Goal: Task Accomplishment & Management: Use online tool/utility

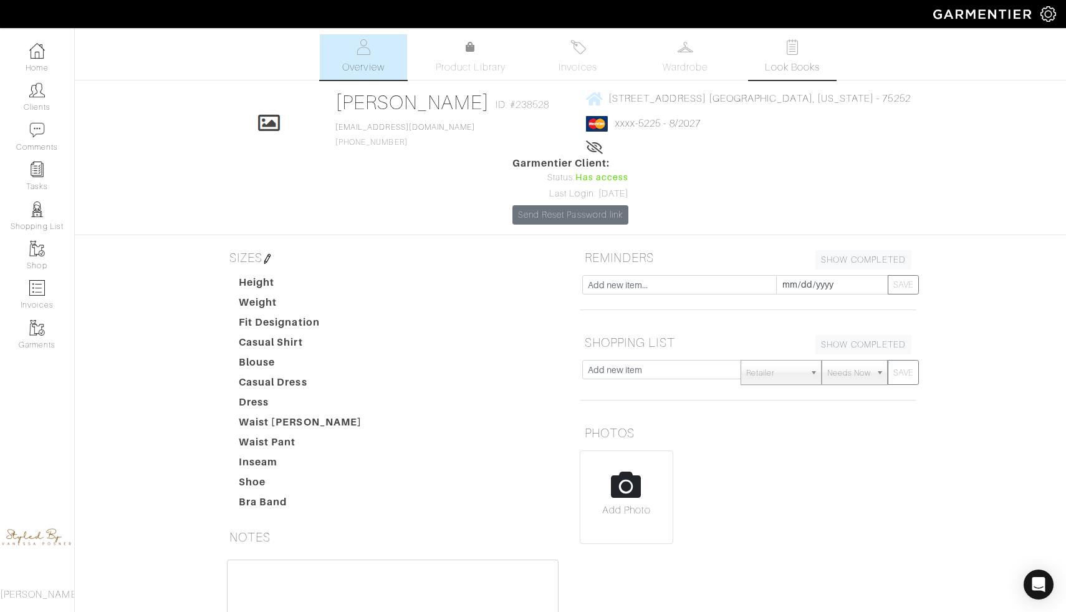
click at [802, 55] on link "Look Books" at bounding box center [792, 57] width 87 height 46
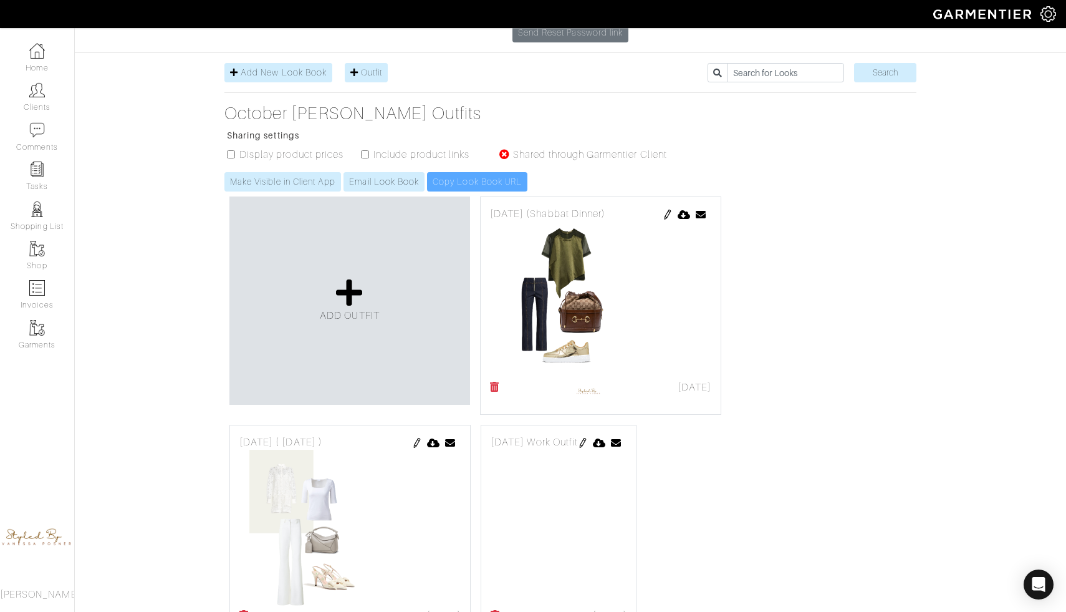
scroll to position [213, 0]
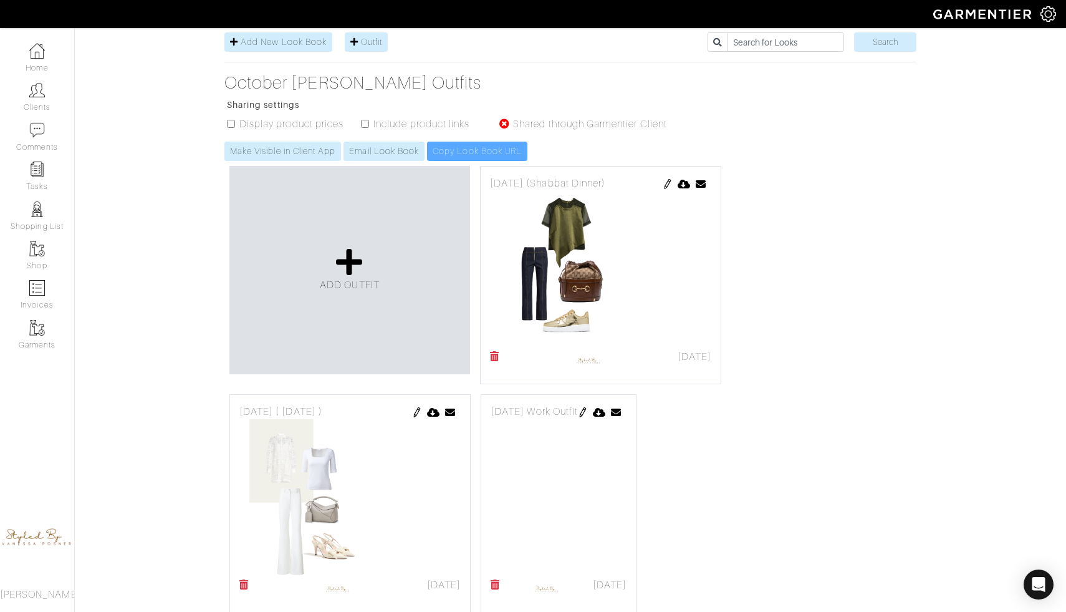
click at [496, 577] on link at bounding box center [495, 589] width 9 height 25
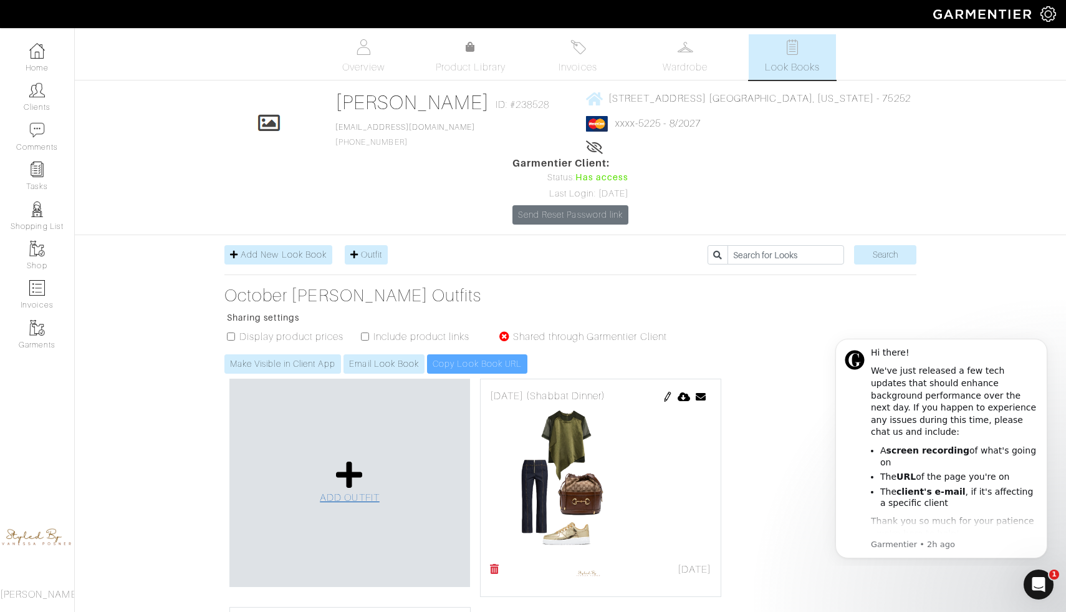
click at [349, 459] on icon at bounding box center [349, 474] width 27 height 30
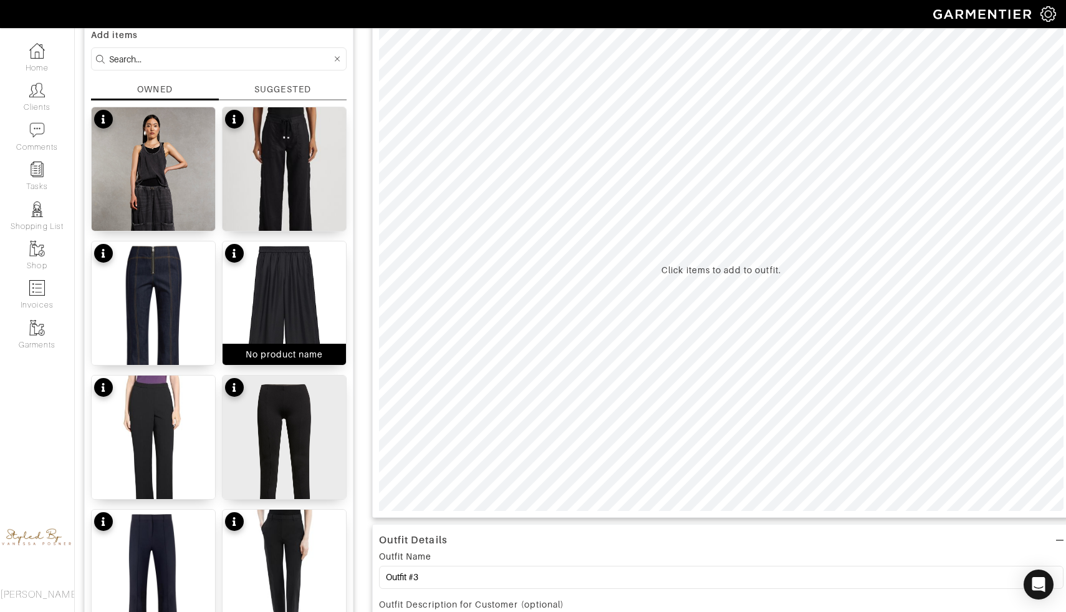
scroll to position [105, 0]
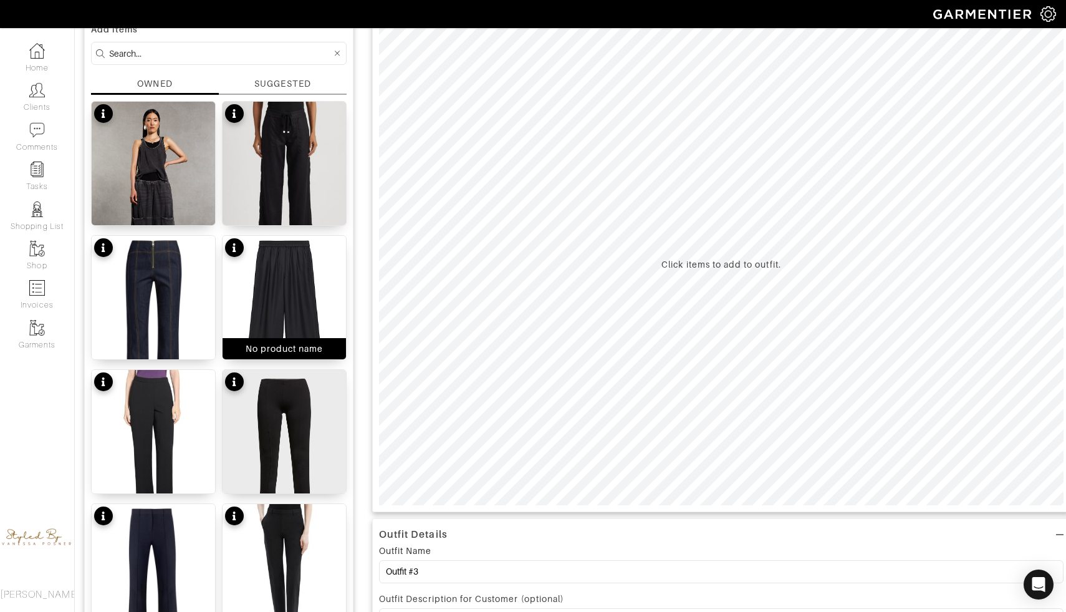
click at [266, 440] on img at bounding box center [284, 447] width 123 height 155
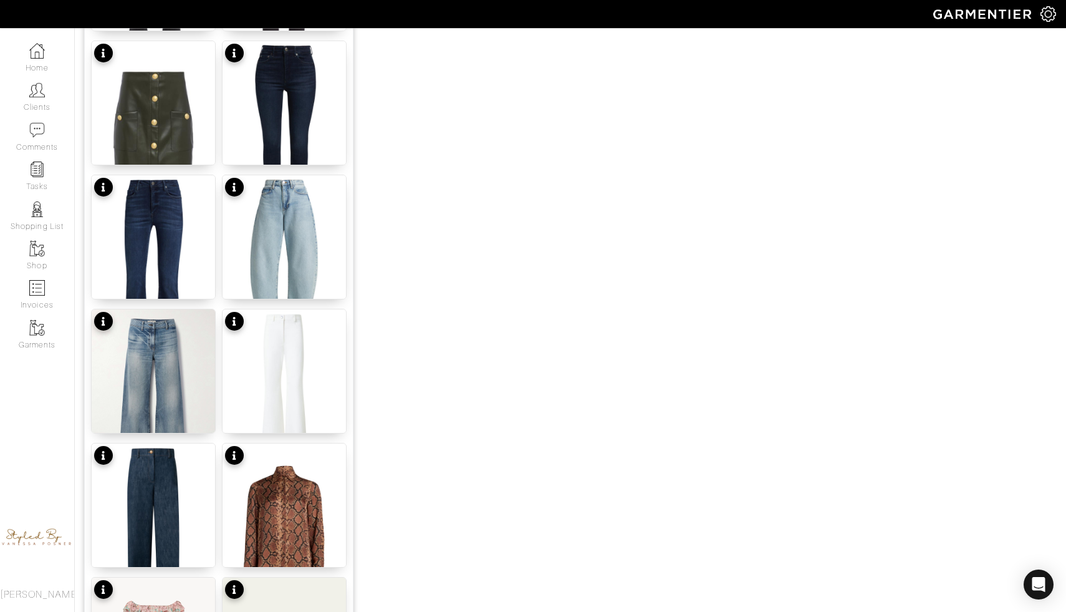
scroll to position [1427, 0]
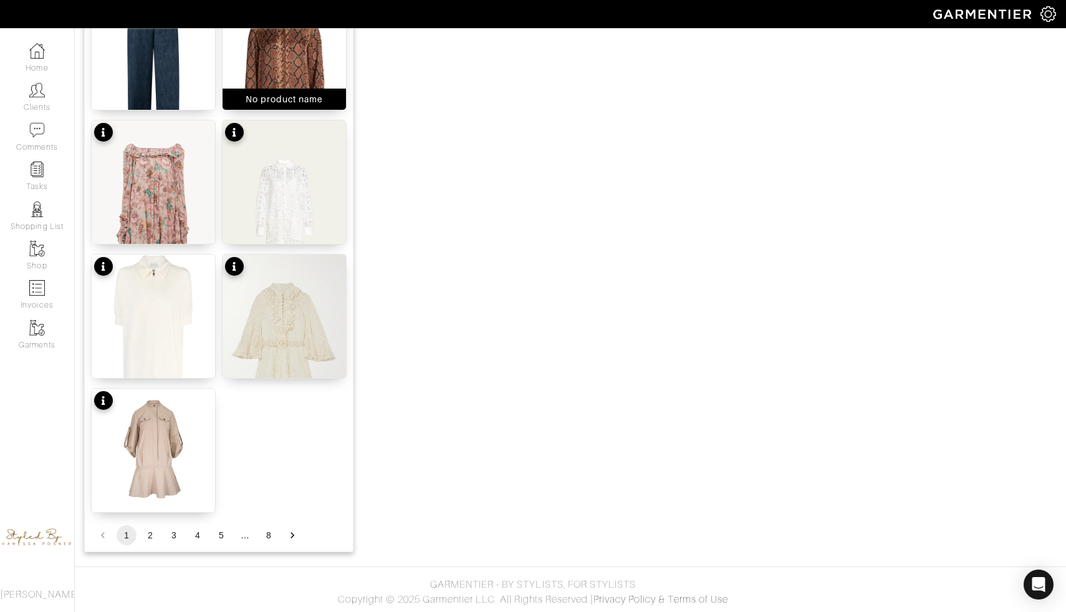
click at [309, 101] on div "No product name" at bounding box center [285, 99] width 78 height 12
click at [150, 529] on button "2" at bounding box center [150, 535] width 20 height 20
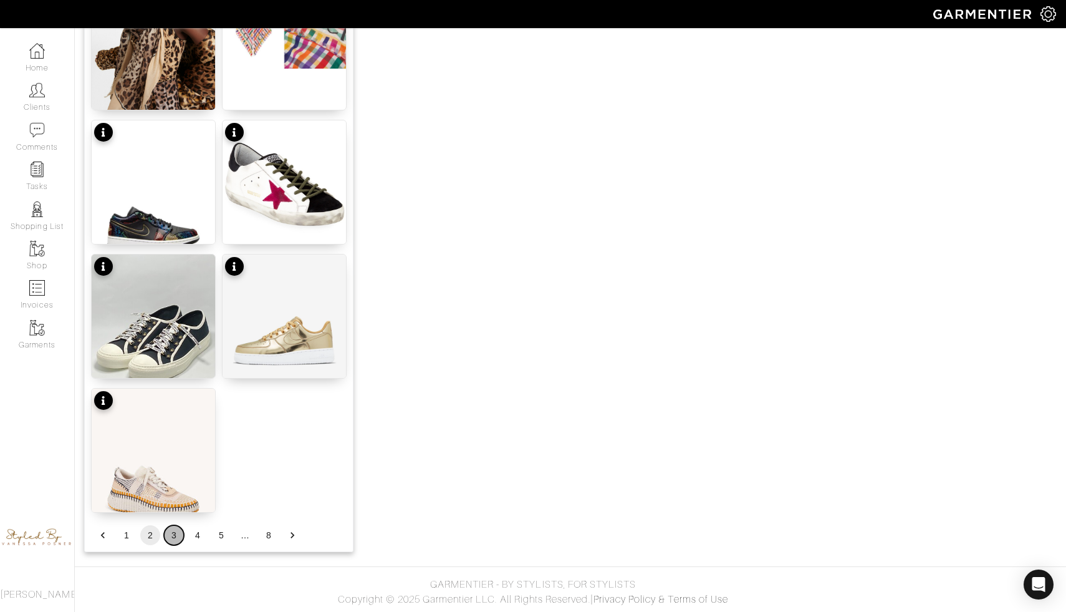
click at [173, 538] on button "3" at bounding box center [174, 535] width 20 height 20
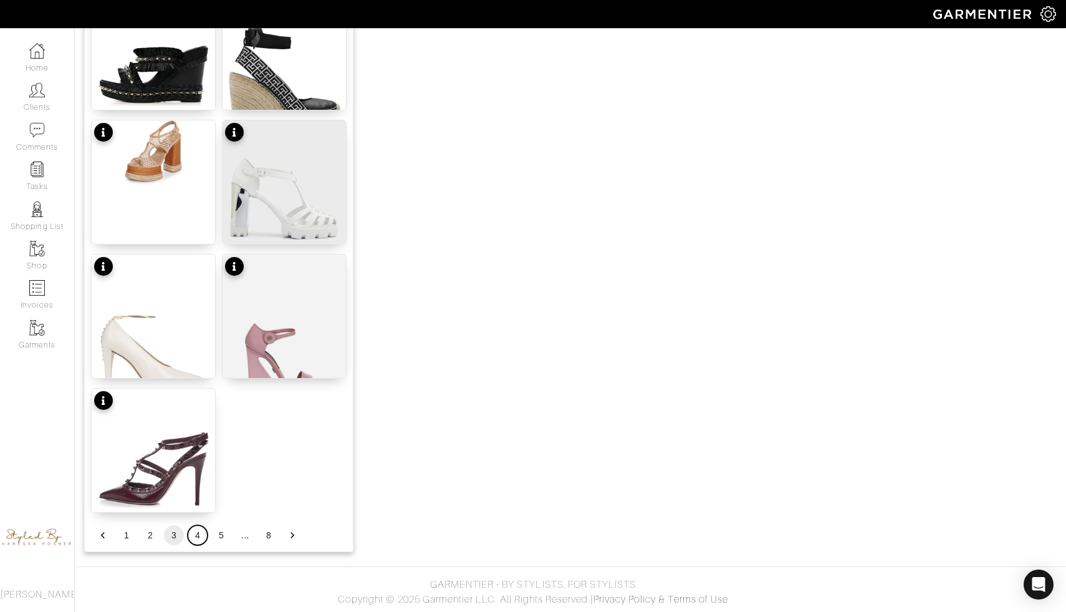
click at [195, 538] on button "4" at bounding box center [198, 535] width 20 height 20
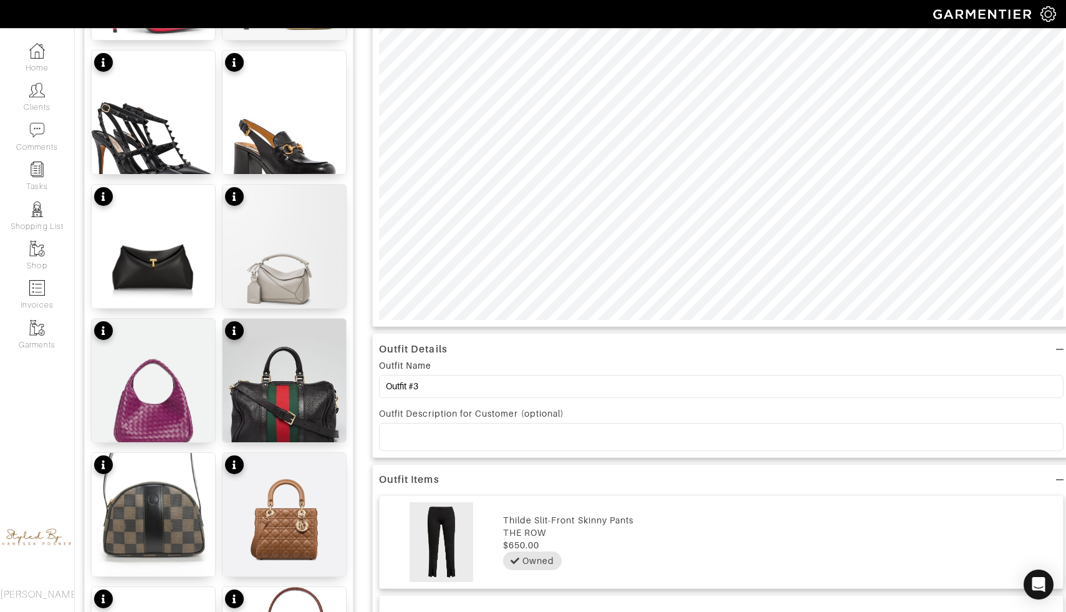
scroll to position [228, 0]
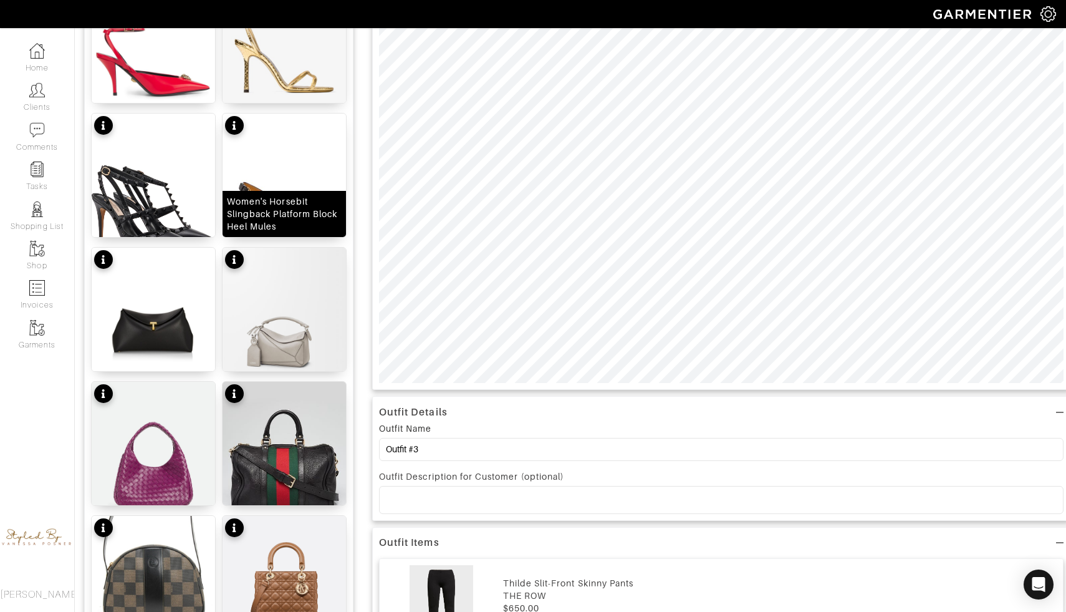
click at [307, 214] on div "Women's Horsebit Slingback Platform Block Heel Mules" at bounding box center [284, 213] width 115 height 37
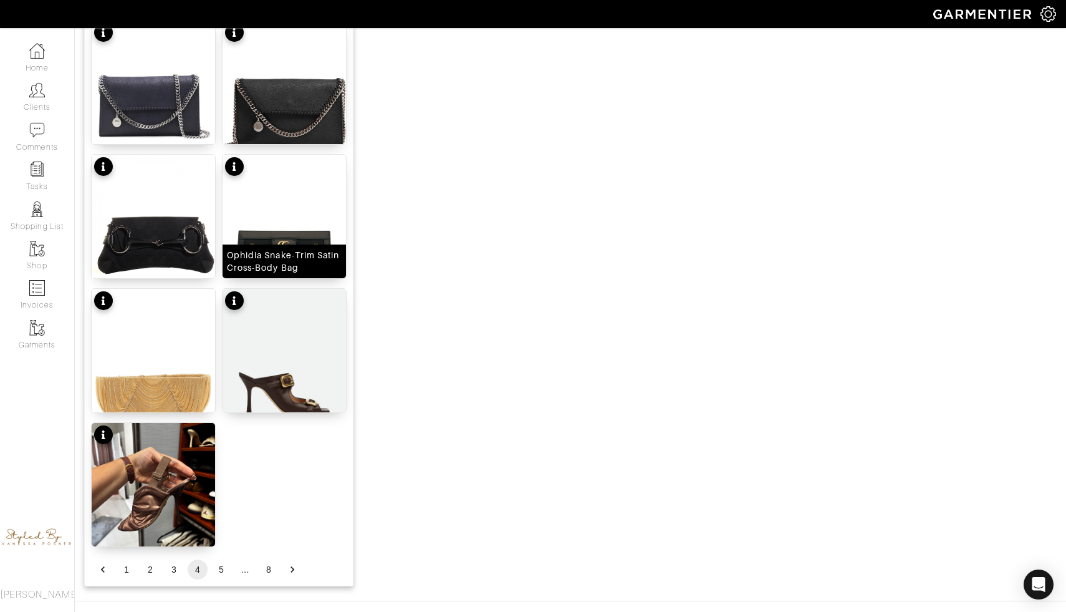
scroll to position [1427, 0]
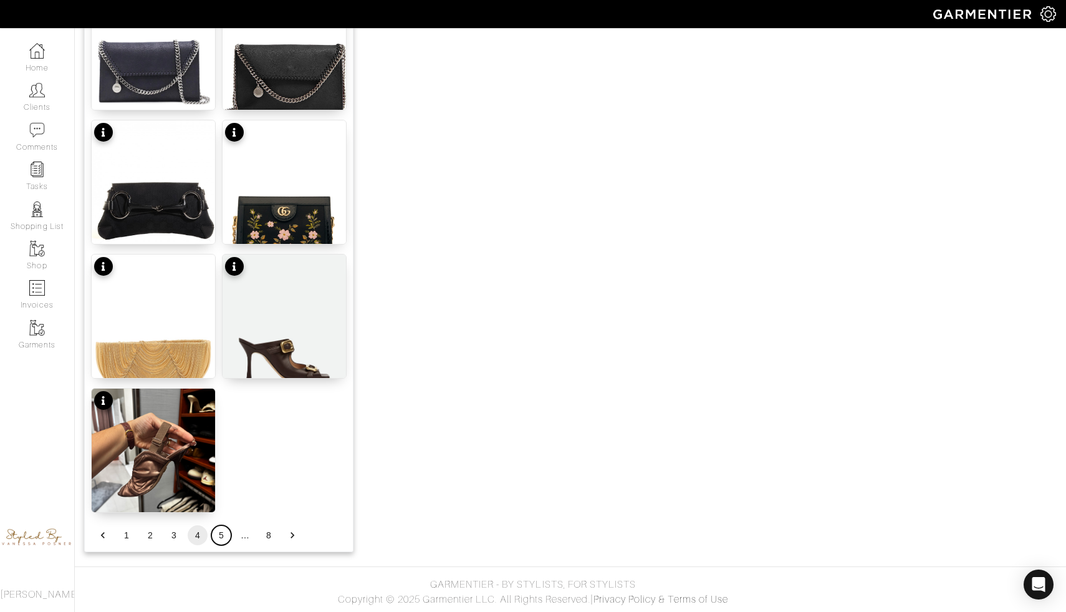
click at [218, 538] on button "5" at bounding box center [221, 535] width 20 height 20
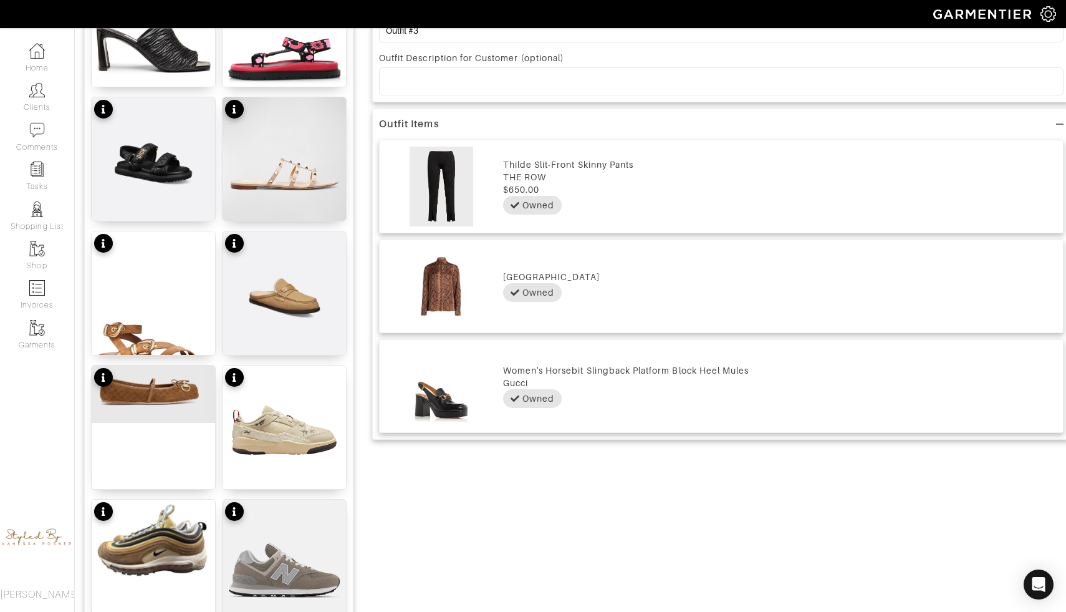
scroll to position [631, 0]
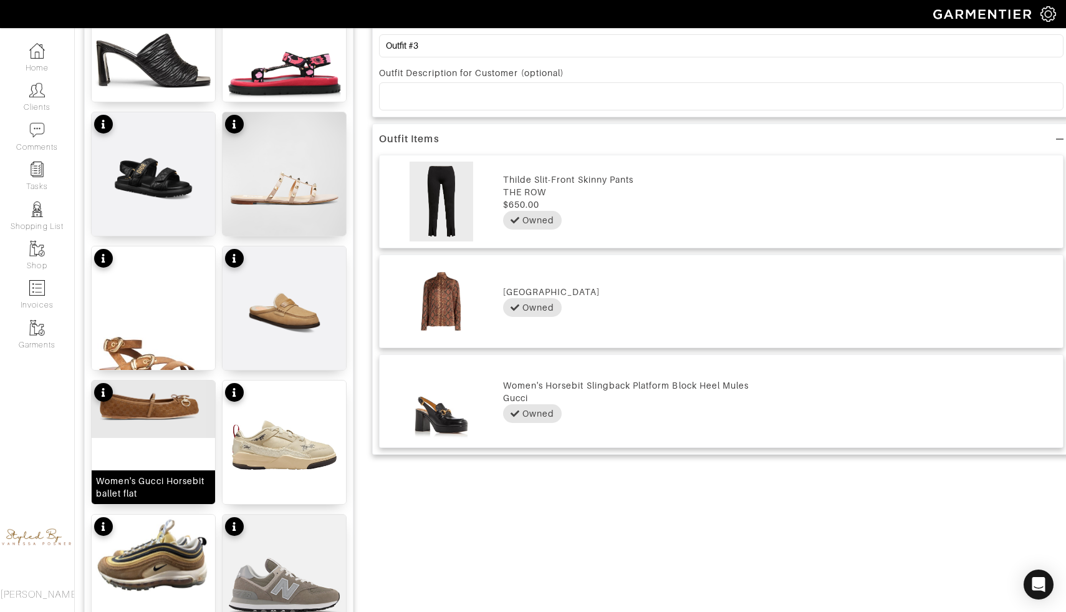
click at [180, 408] on img at bounding box center [153, 408] width 123 height 57
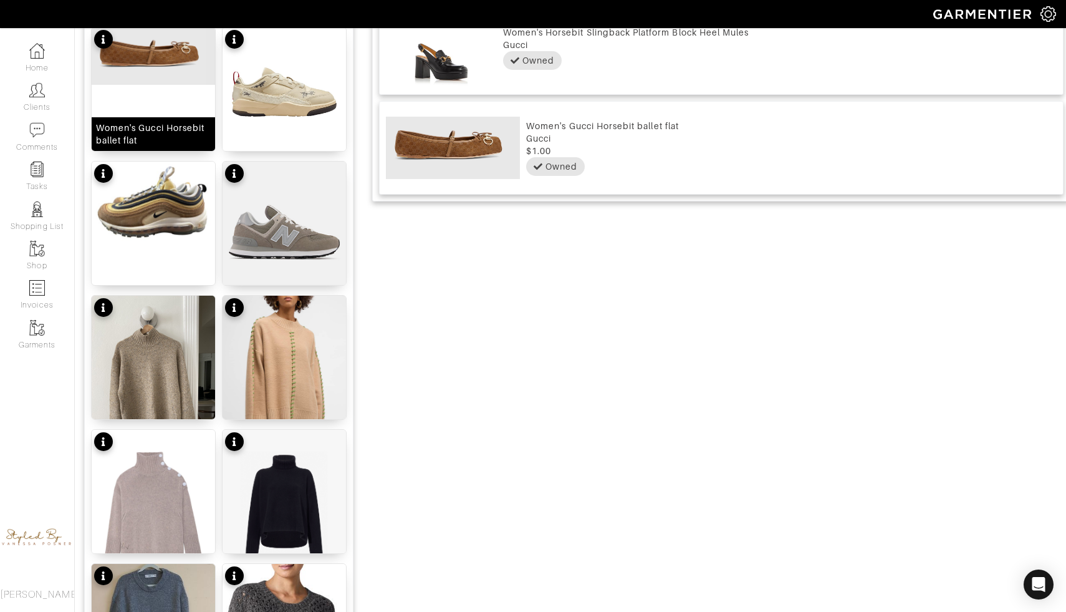
scroll to position [1427, 0]
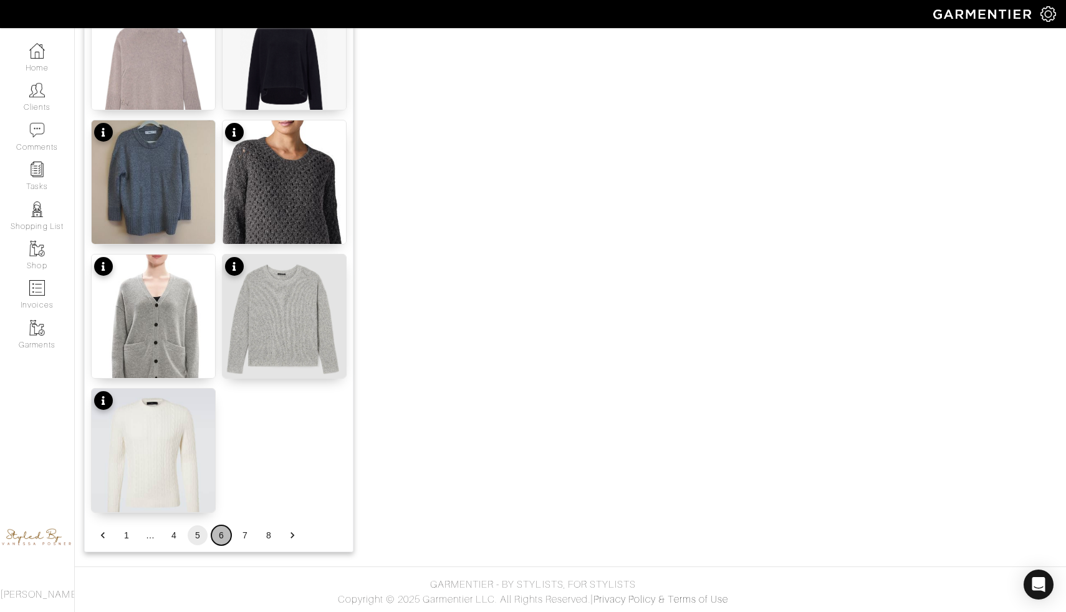
click at [218, 537] on button "6" at bounding box center [221, 535] width 20 height 20
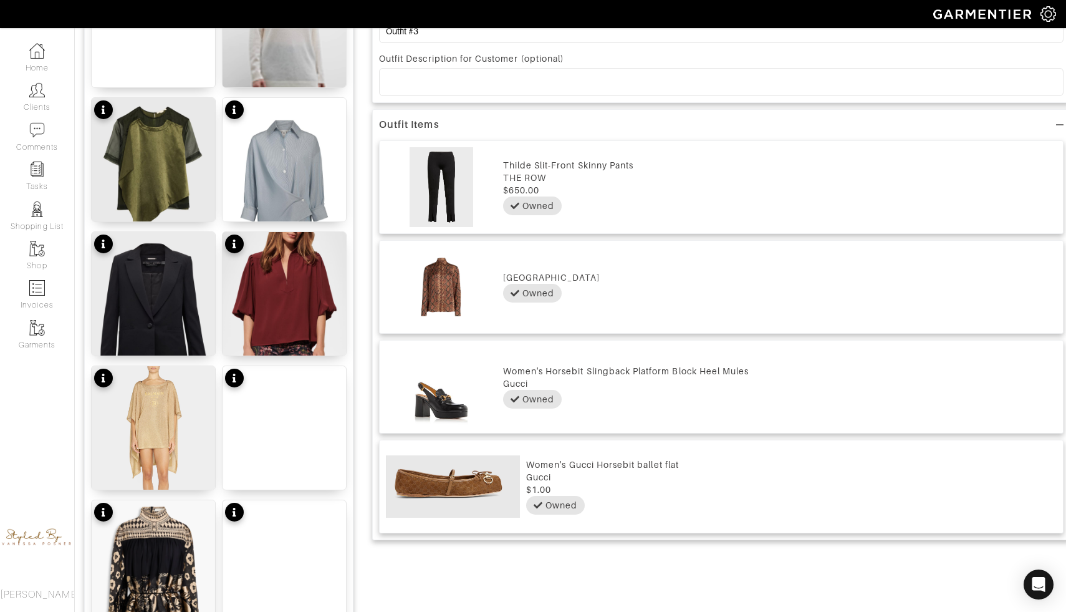
scroll to position [584, 0]
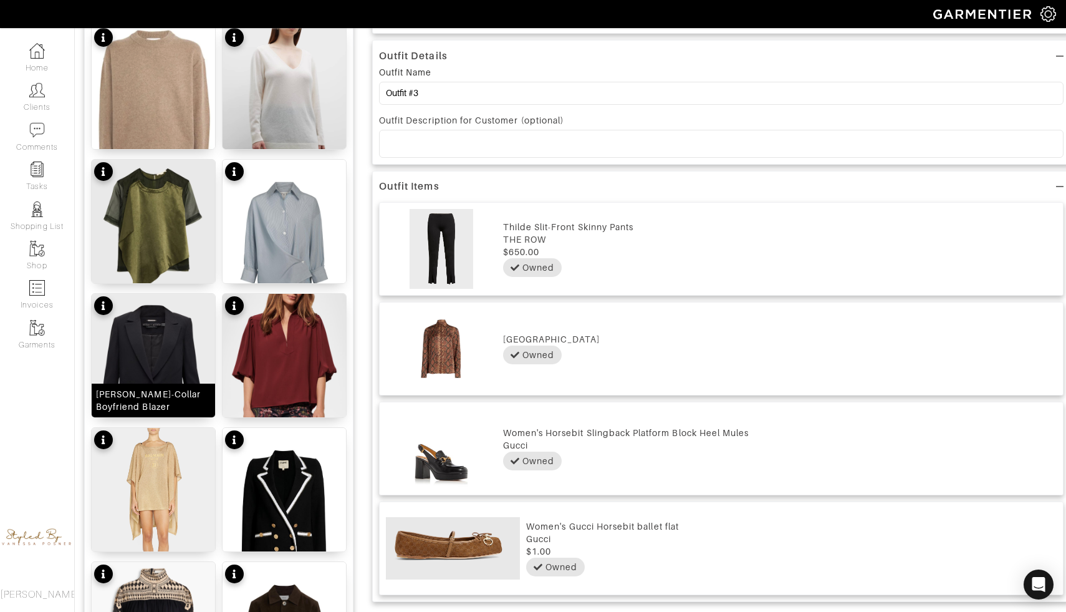
click at [167, 380] on img at bounding box center [153, 371] width 123 height 155
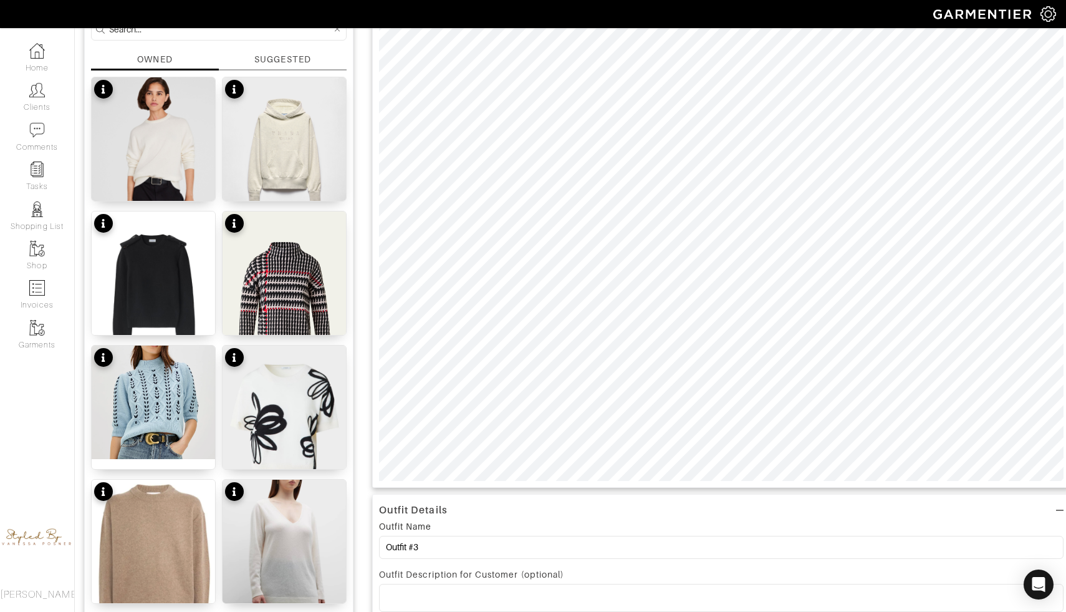
scroll to position [0, 0]
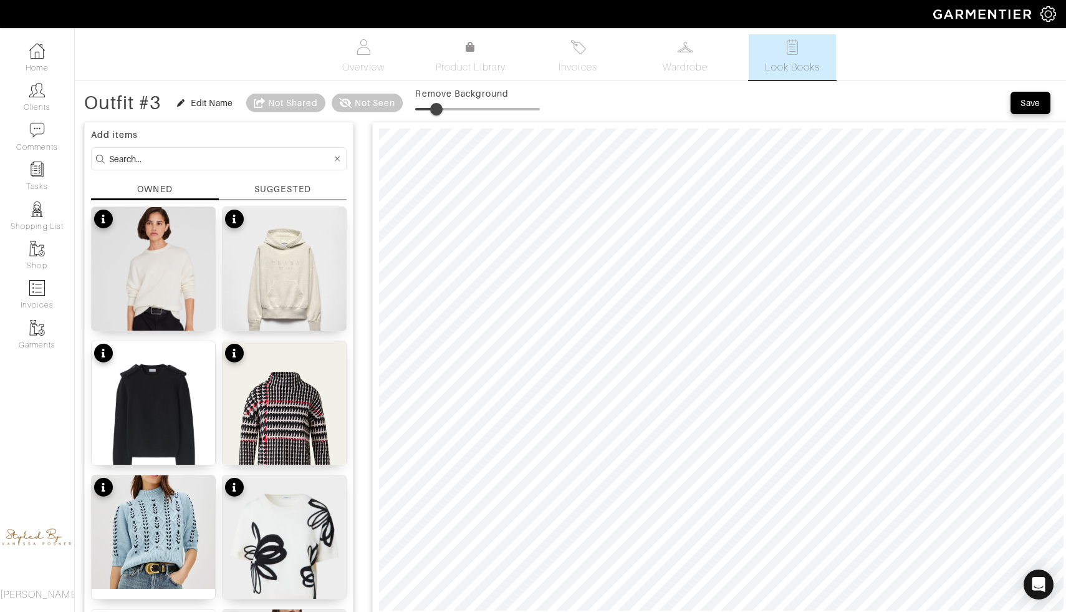
click at [439, 112] on span at bounding box center [477, 109] width 125 height 19
click at [435, 107] on span at bounding box center [434, 109] width 12 height 12
click at [434, 103] on span at bounding box center [431, 109] width 12 height 12
click at [434, 110] on span at bounding box center [431, 109] width 12 height 12
click at [437, 110] on span at bounding box center [435, 109] width 12 height 12
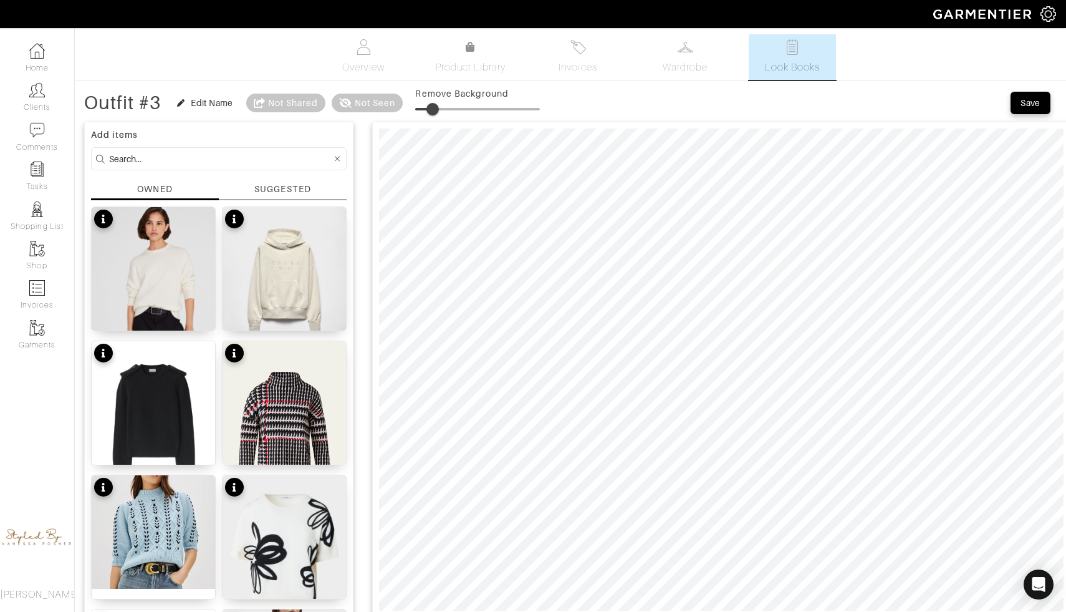
click at [435, 108] on span at bounding box center [432, 109] width 12 height 12
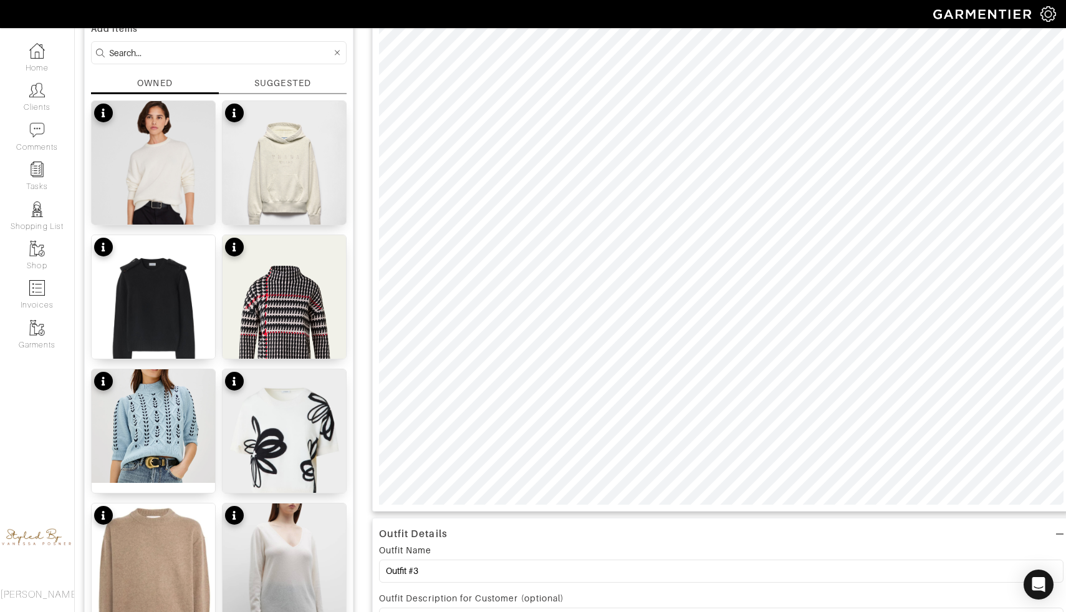
scroll to position [103, 0]
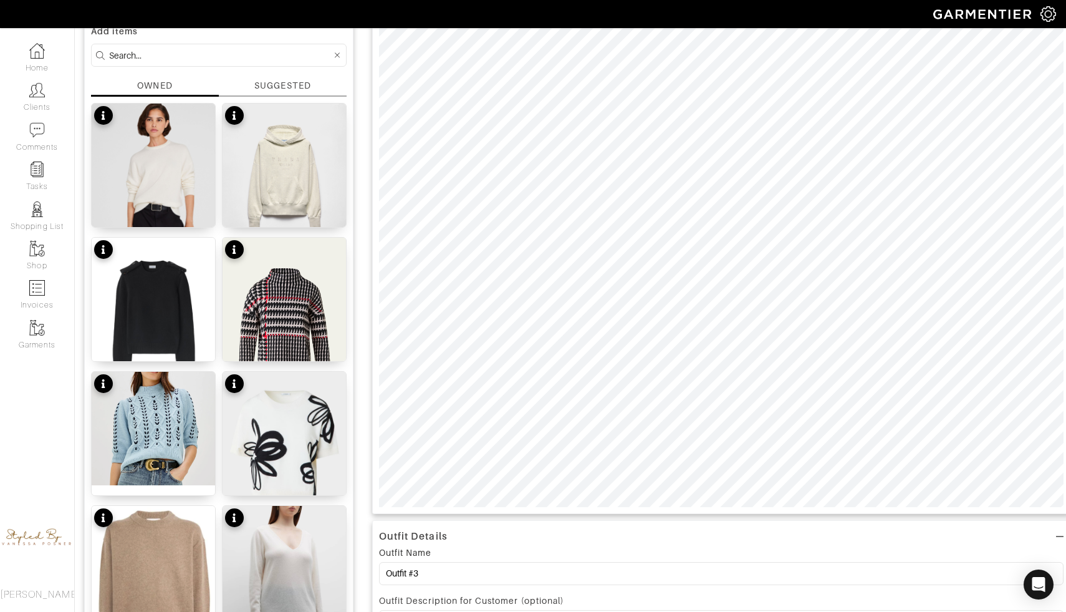
type input "16"
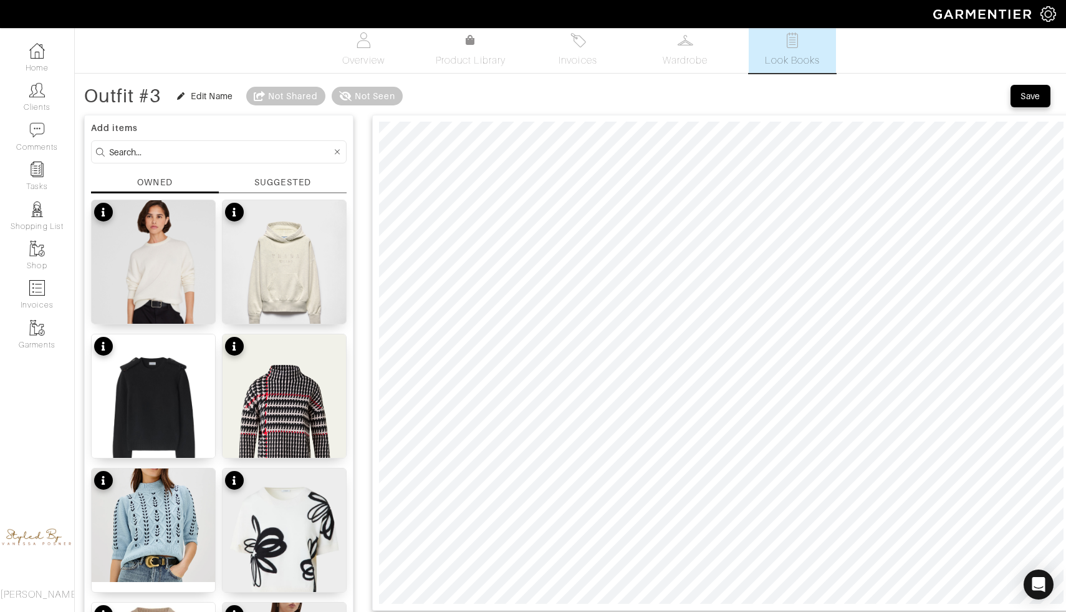
scroll to position [0, 0]
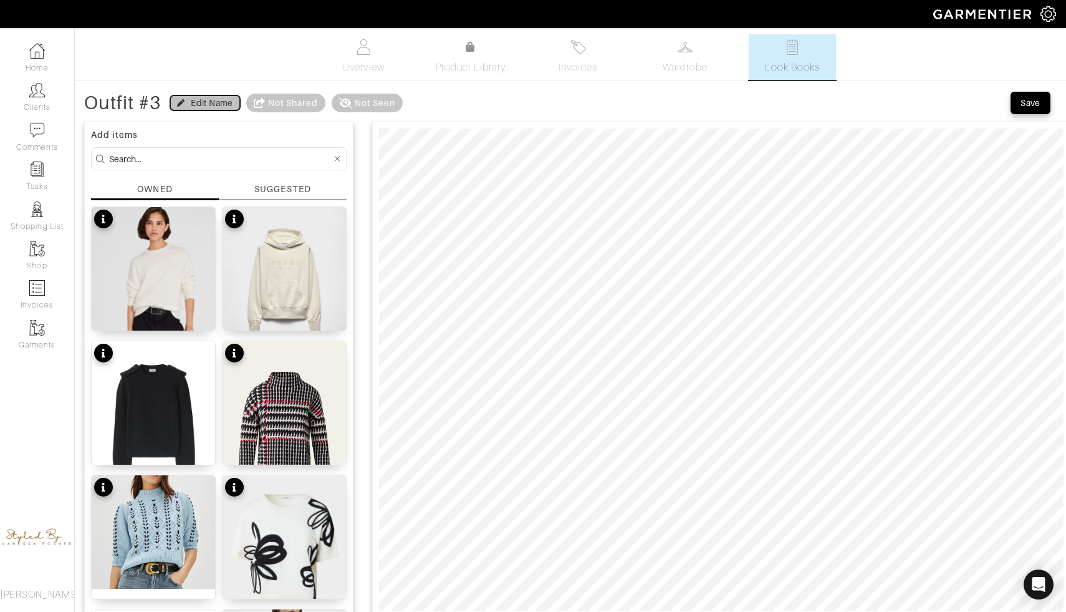
click at [183, 106] on icon "button" at bounding box center [180, 102] width 7 height 7
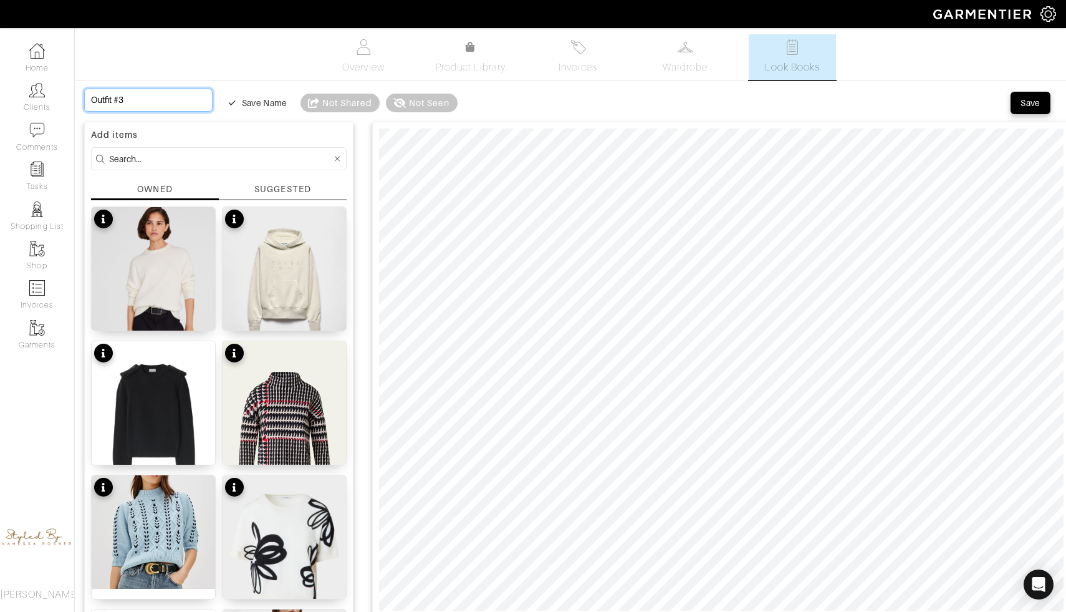
drag, startPoint x: 170, startPoint y: 97, endPoint x: 107, endPoint y: 102, distance: 62.6
click at [106, 102] on input "Outfit #3" at bounding box center [148, 100] width 128 height 23
type input "Out"
type input "Ou"
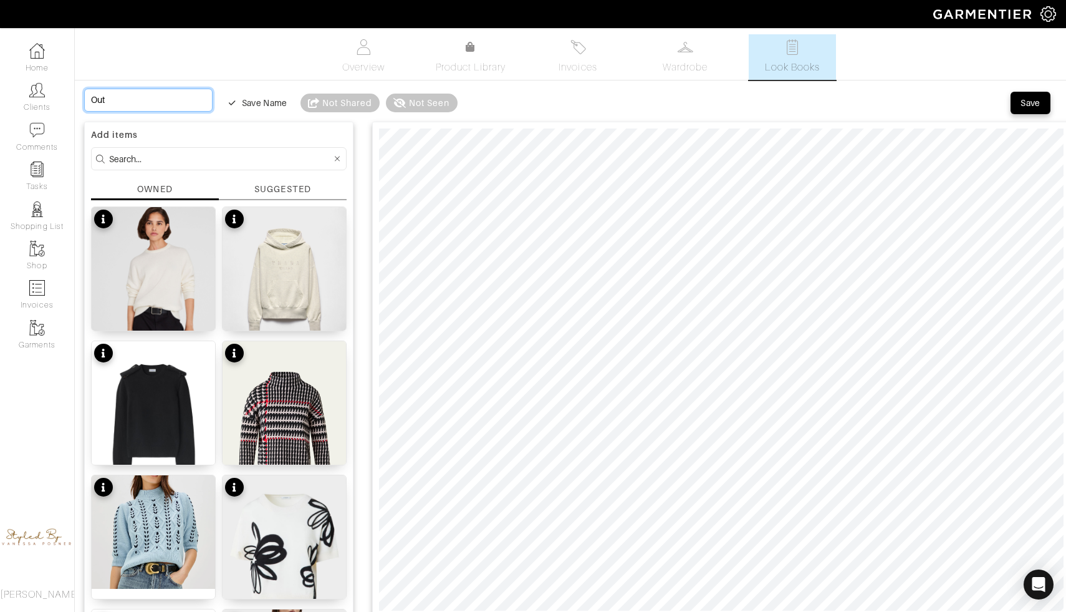
type input "Ou"
type input "O"
type input "Oc"
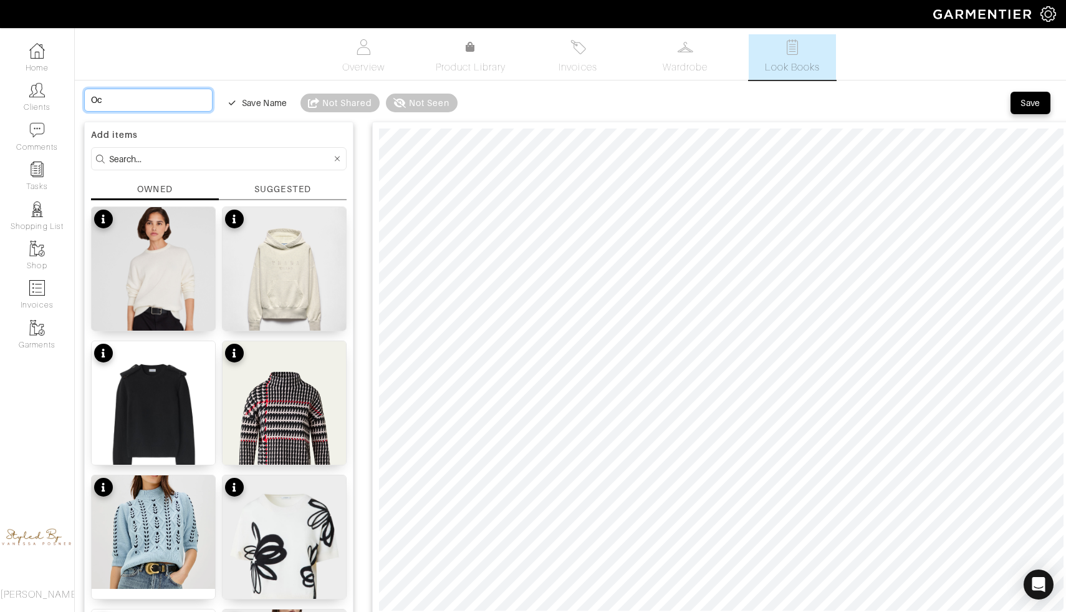
type input "Oct"
type input "Octo"
type input "Octob"
type input "Octobe"
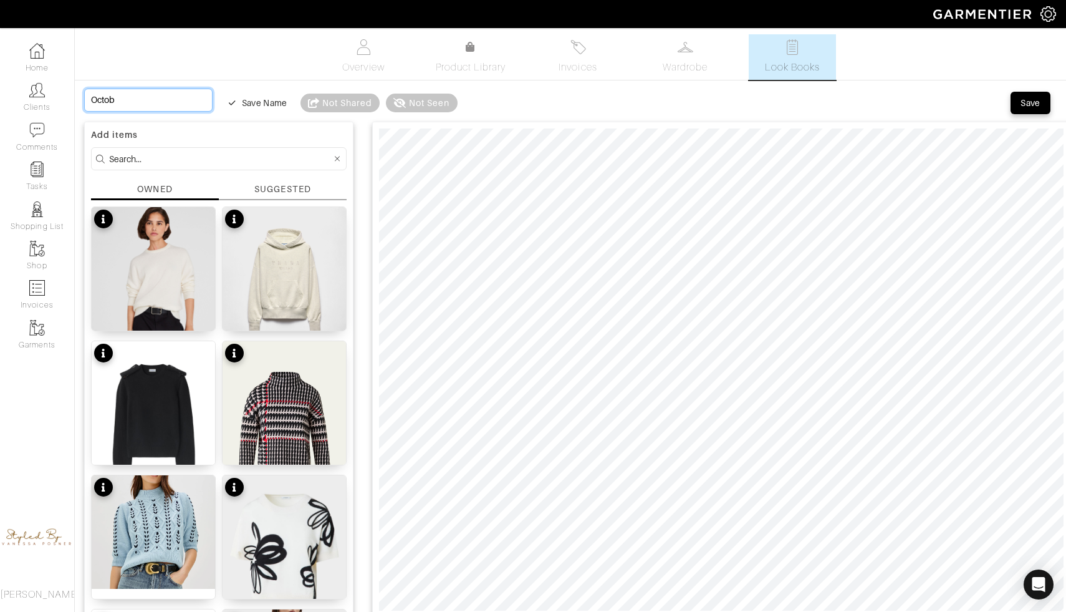
type input "Octobe"
type input "October"
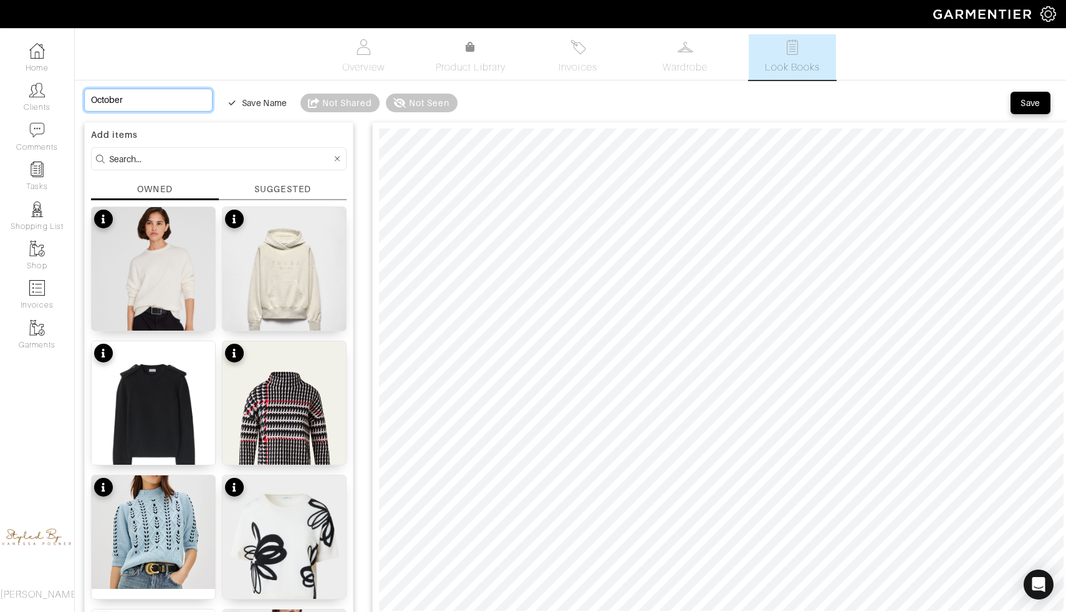
type input "October 1"
type input "October 1s"
type input "October 1st"
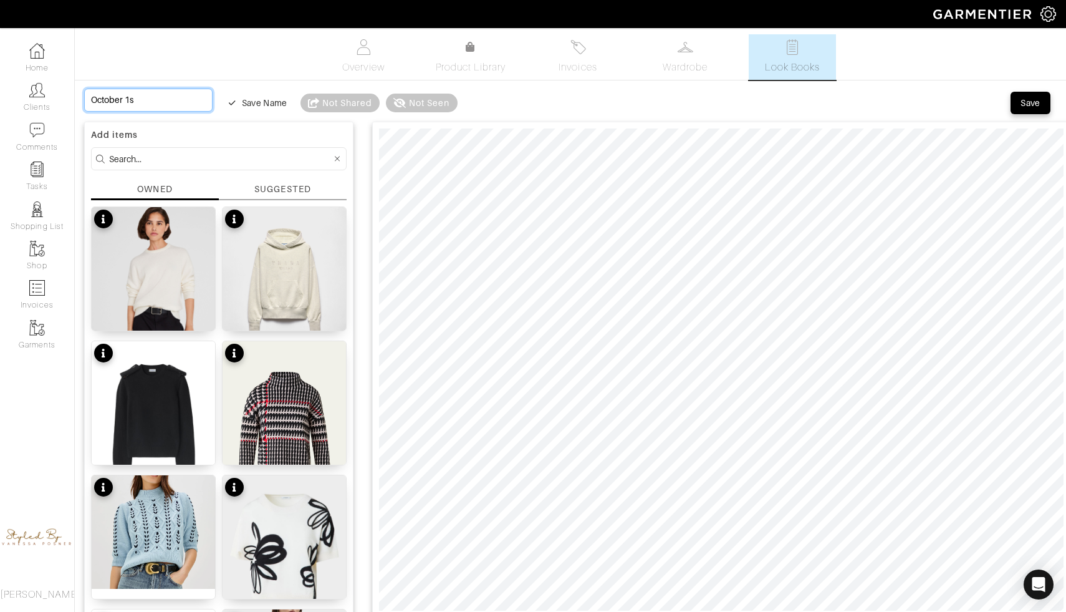
type input "October 1st"
type input "October 1st W"
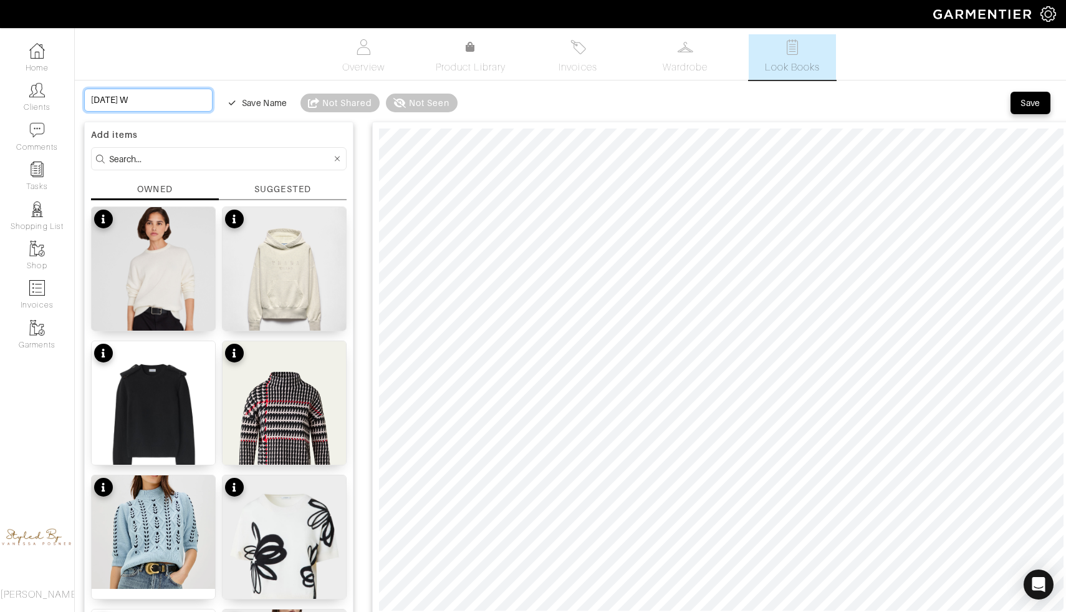
type input "October 1st Wo"
type input "October 1st Wor"
type input "October 1st Word"
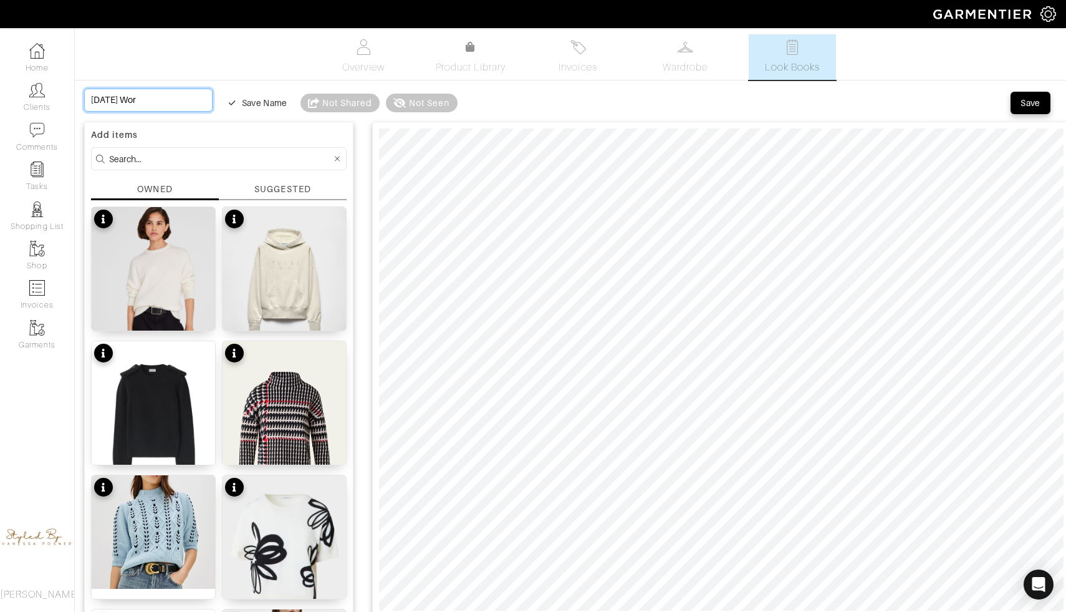
type input "October 1st Word"
type input "October 1st Wor"
type input "October 1st Wo"
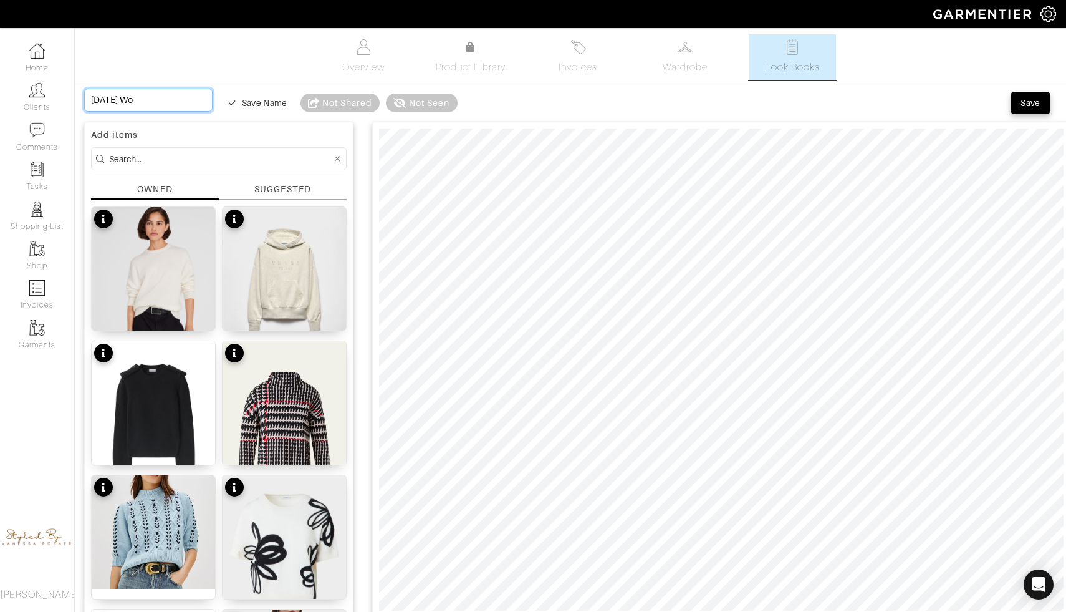
type input "October 1st Wor"
type input "October 1st Work"
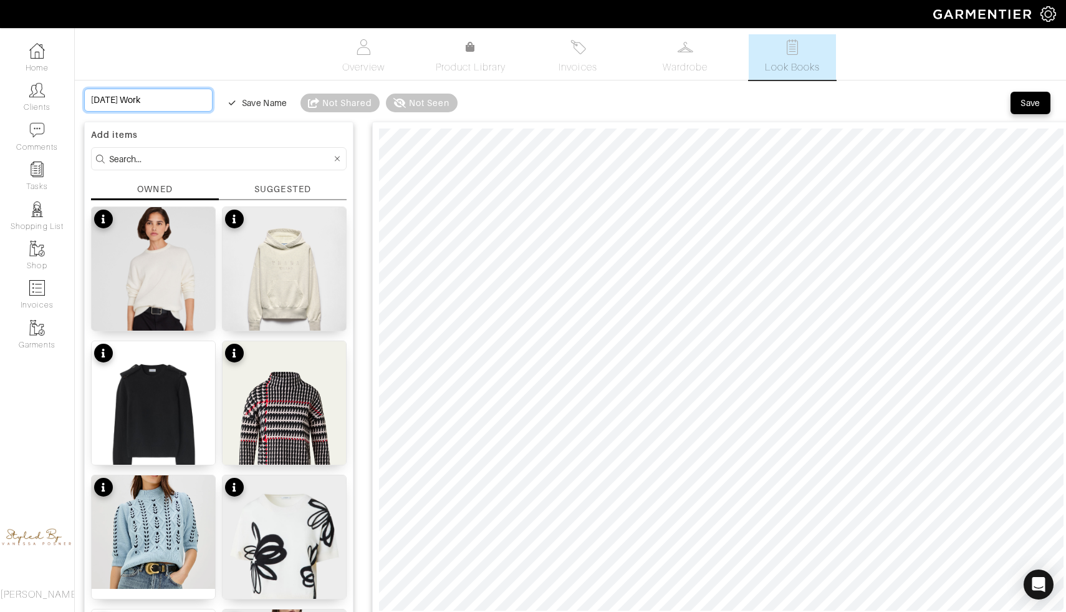
type input "October 1st Work"
type input "October 1st Work d"
type input "October 1st Work da"
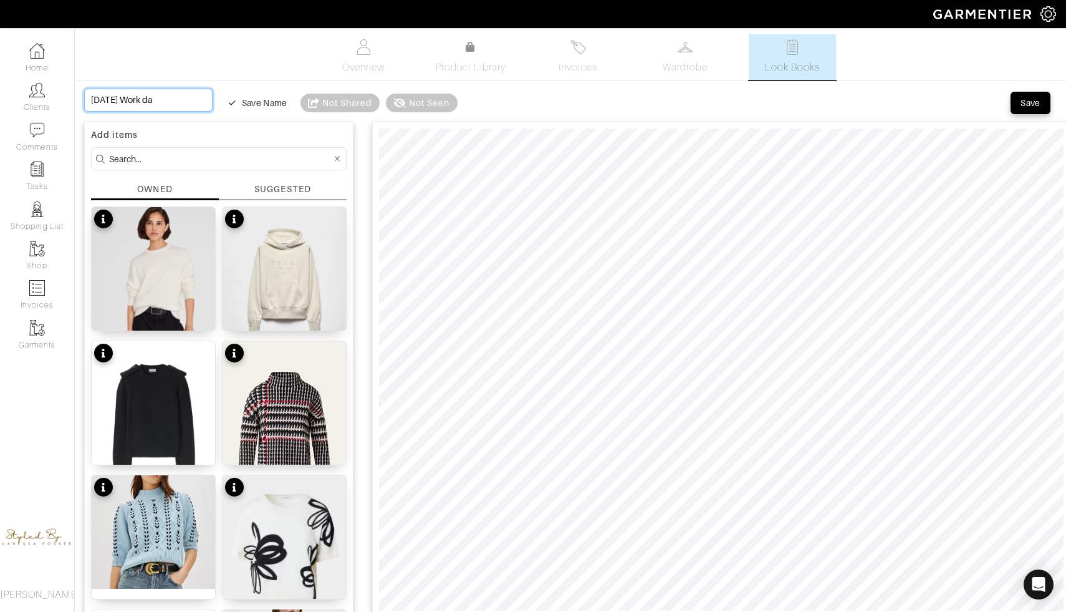
type input "October 1st Work day"
type input "October 1st Work day o"
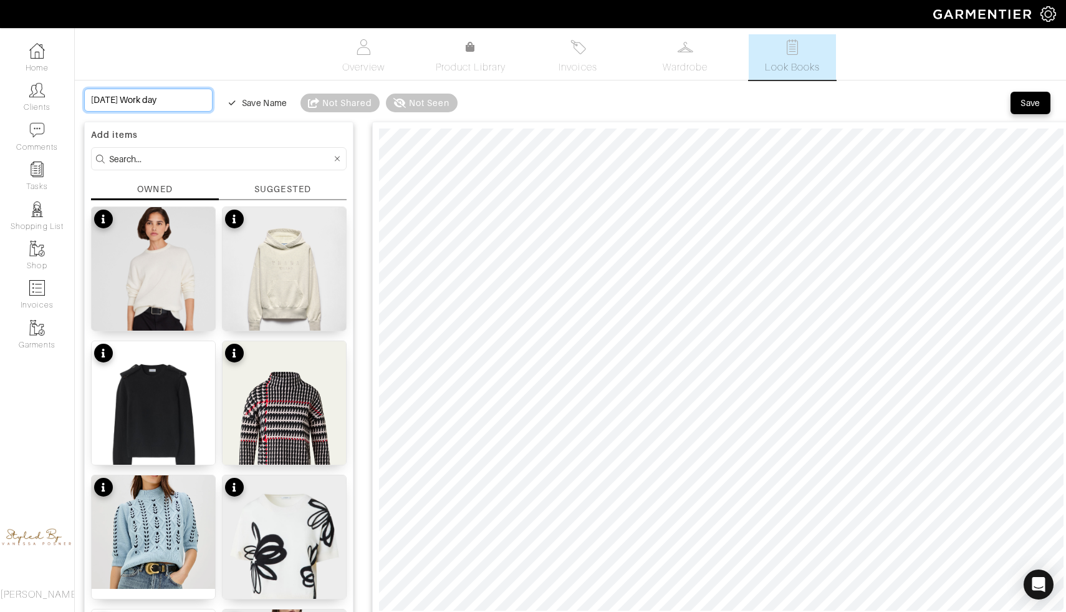
type input "October 1st Work day o"
type input "October 1st Work day ou"
type input "October 1st Work day out"
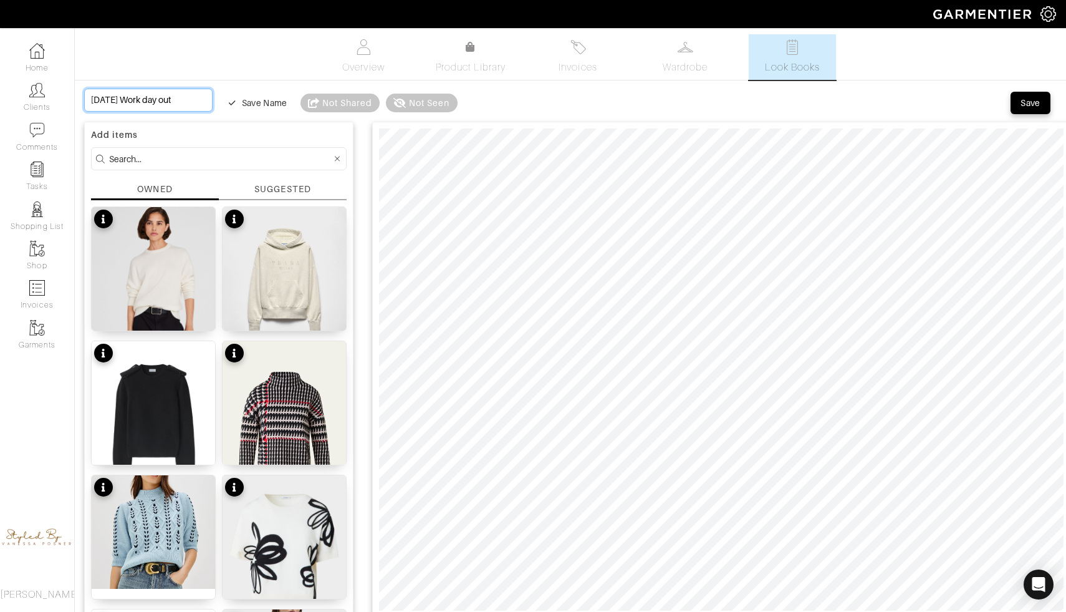
type input "October 1st Work day outf"
type input "October 1st Work day outfi"
type input "[DATE] Work day outfit"
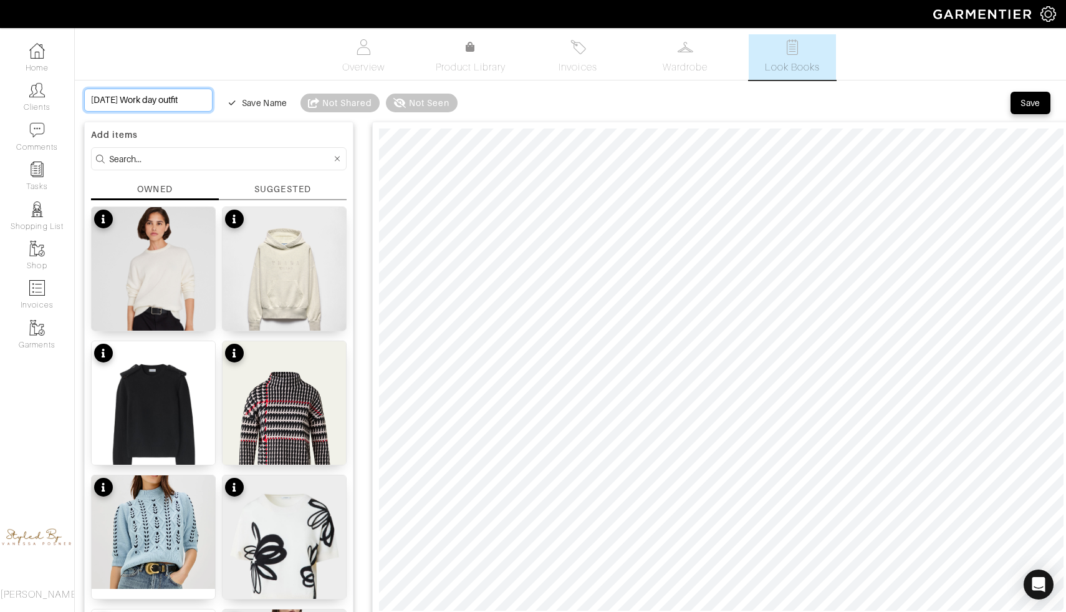
scroll to position [0, 18]
type input "[DATE] Work day outfit"
click at [1025, 100] on div "Save" at bounding box center [1031, 103] width 20 height 12
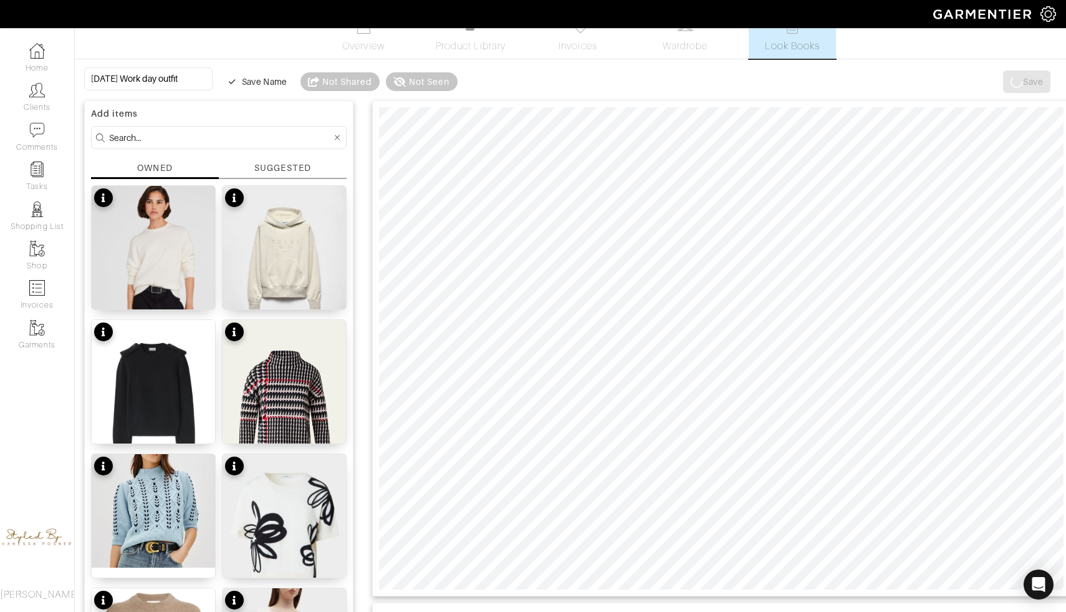
scroll to position [40, 0]
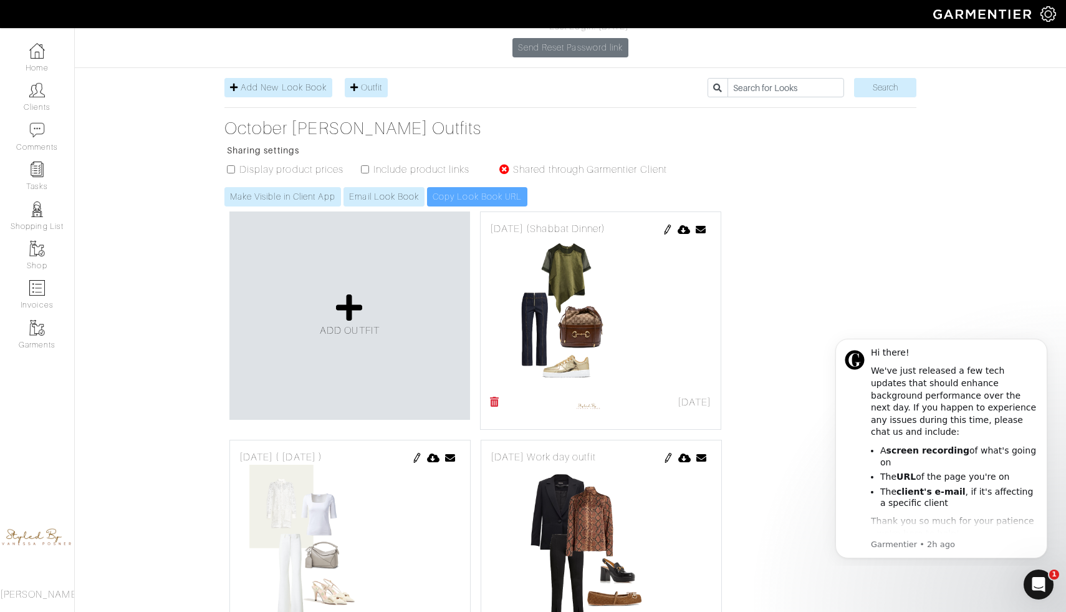
scroll to position [213, 0]
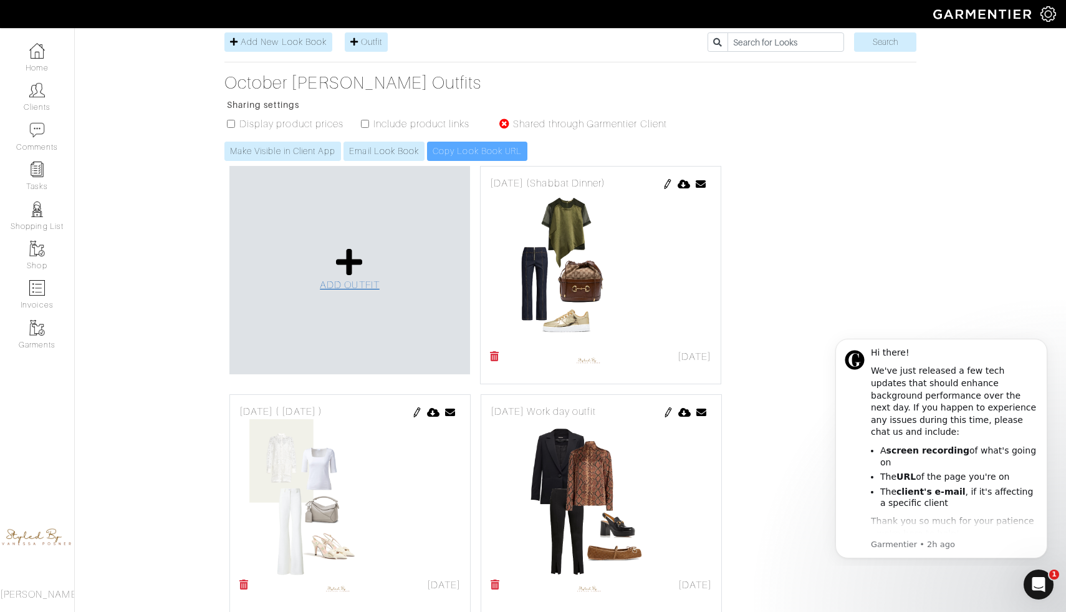
click at [347, 247] on icon at bounding box center [349, 262] width 27 height 30
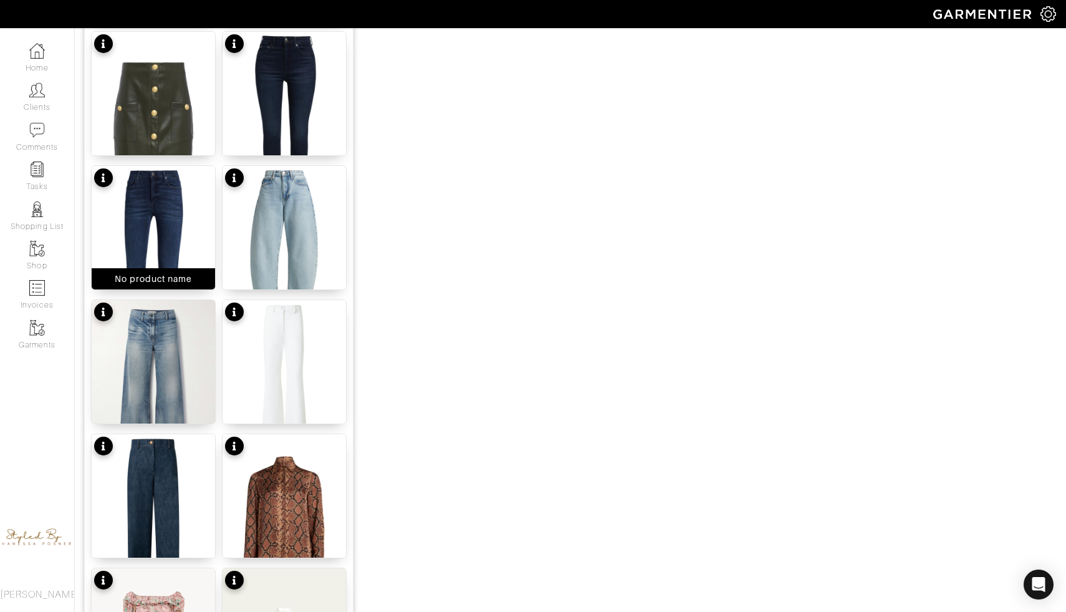
scroll to position [985, 0]
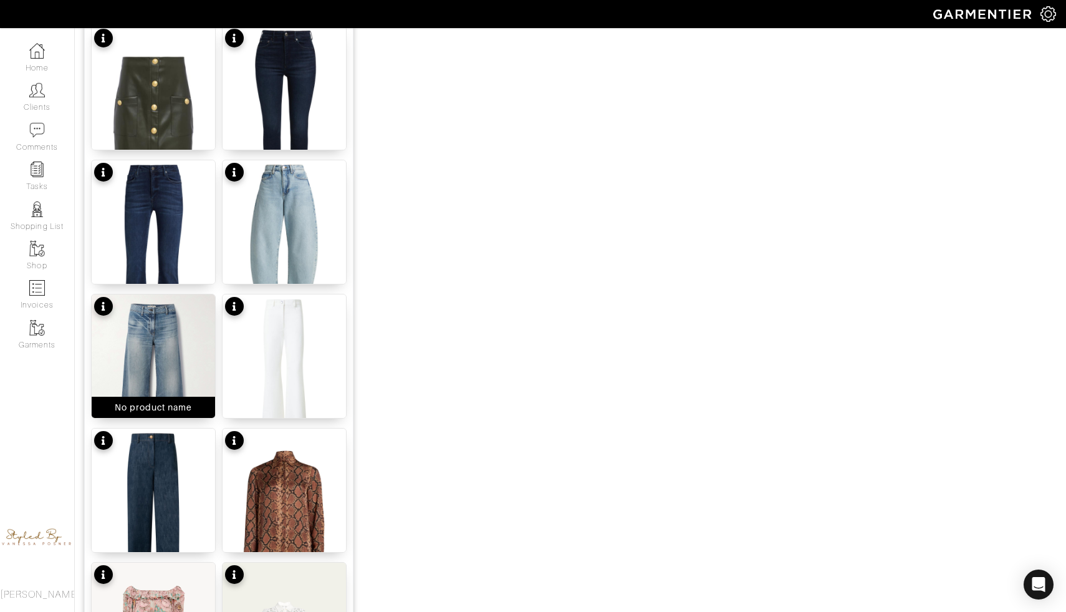
click at [181, 366] on img at bounding box center [153, 376] width 123 height 165
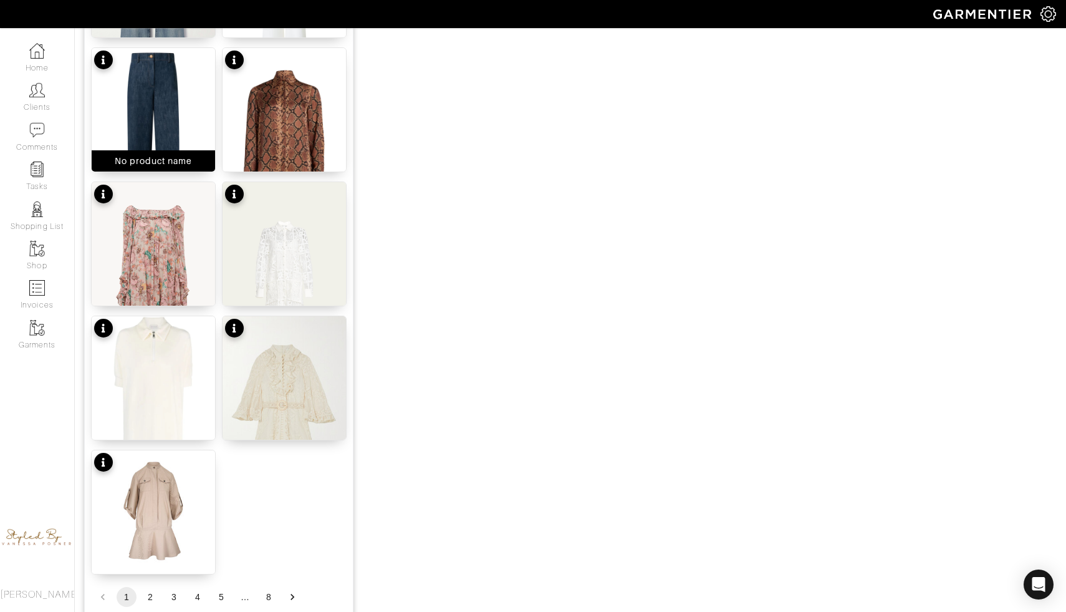
scroll to position [1427, 0]
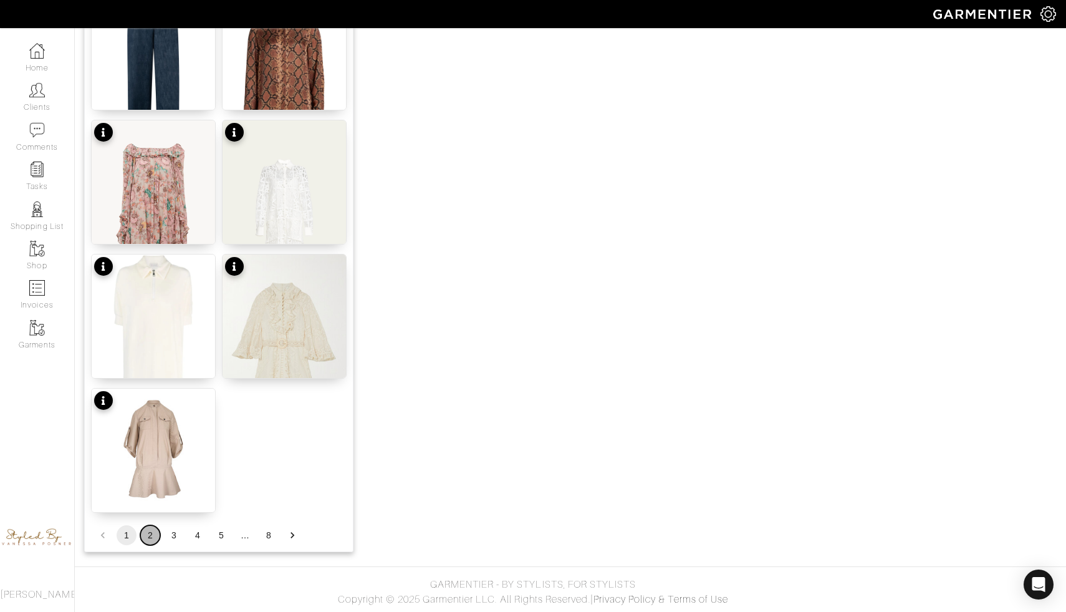
click at [147, 533] on button "2" at bounding box center [150, 535] width 20 height 20
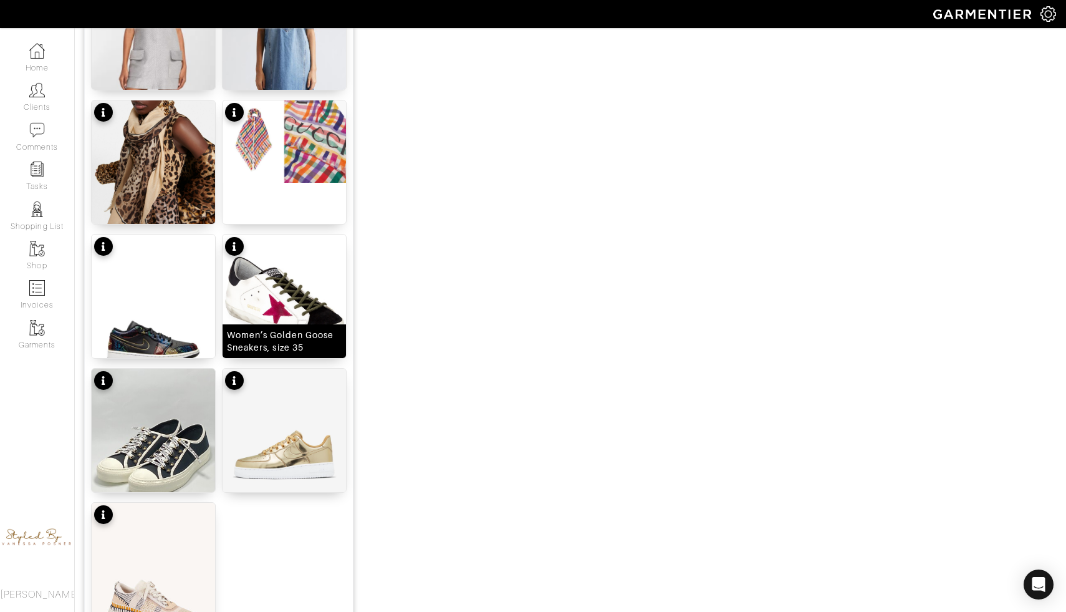
scroll to position [1312, 0]
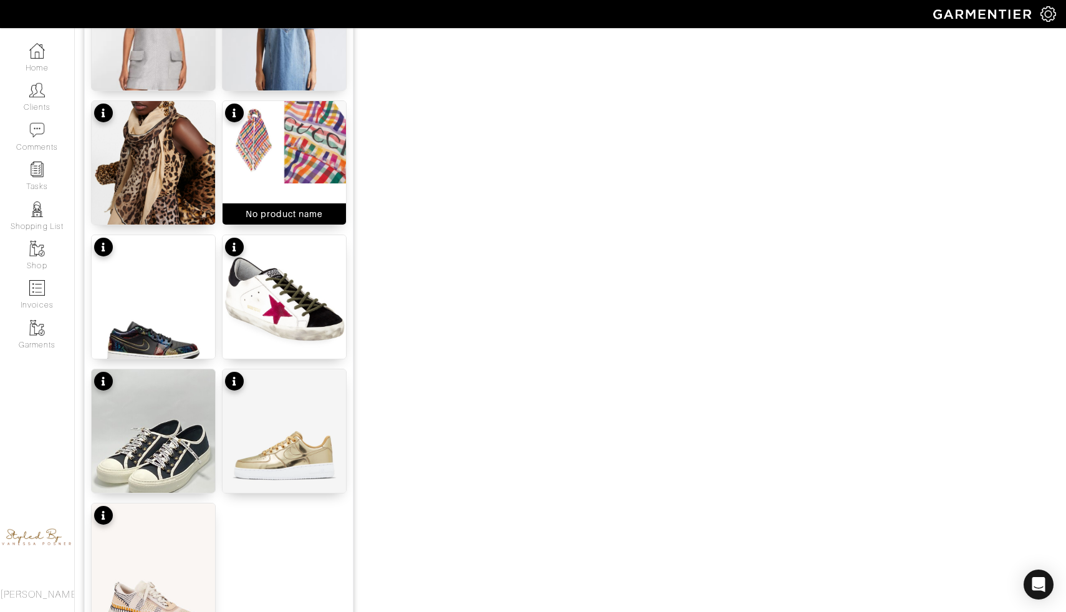
click at [282, 139] on img at bounding box center [284, 142] width 123 height 82
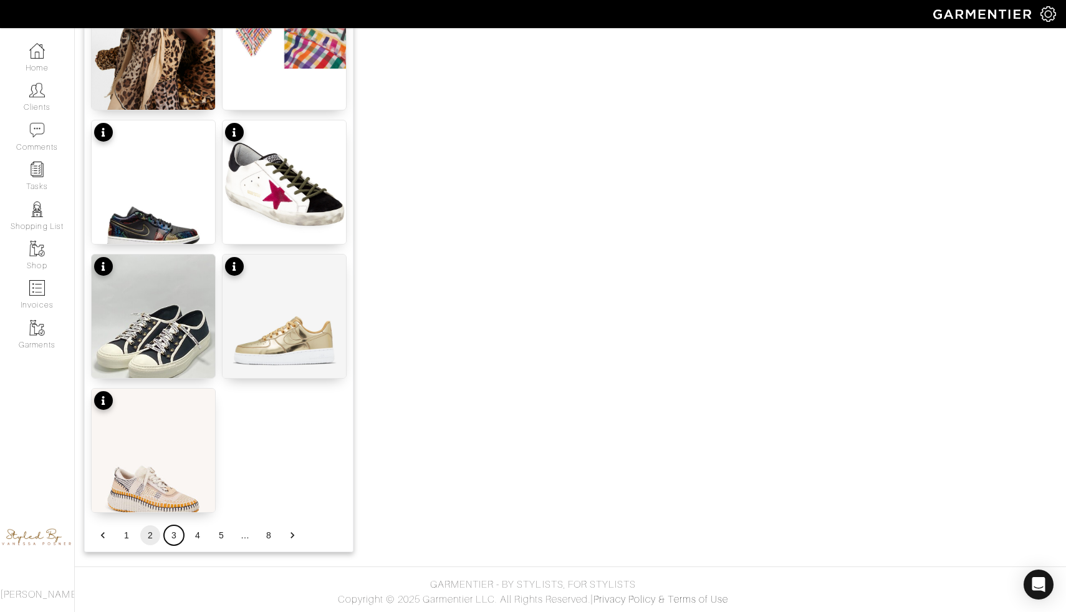
click at [172, 536] on button "3" at bounding box center [174, 535] width 20 height 20
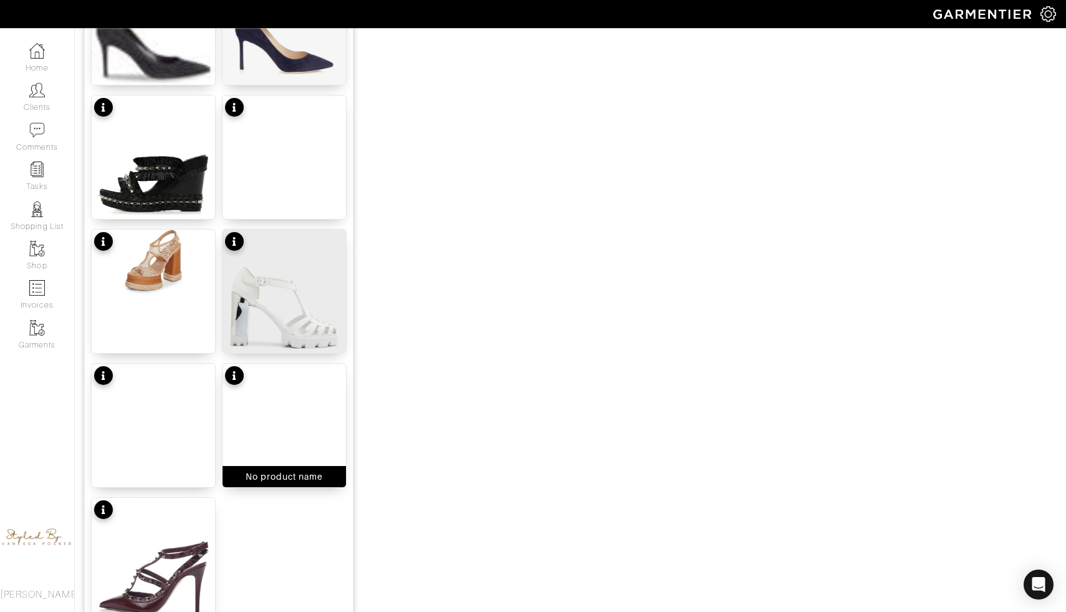
scroll to position [1388, 0]
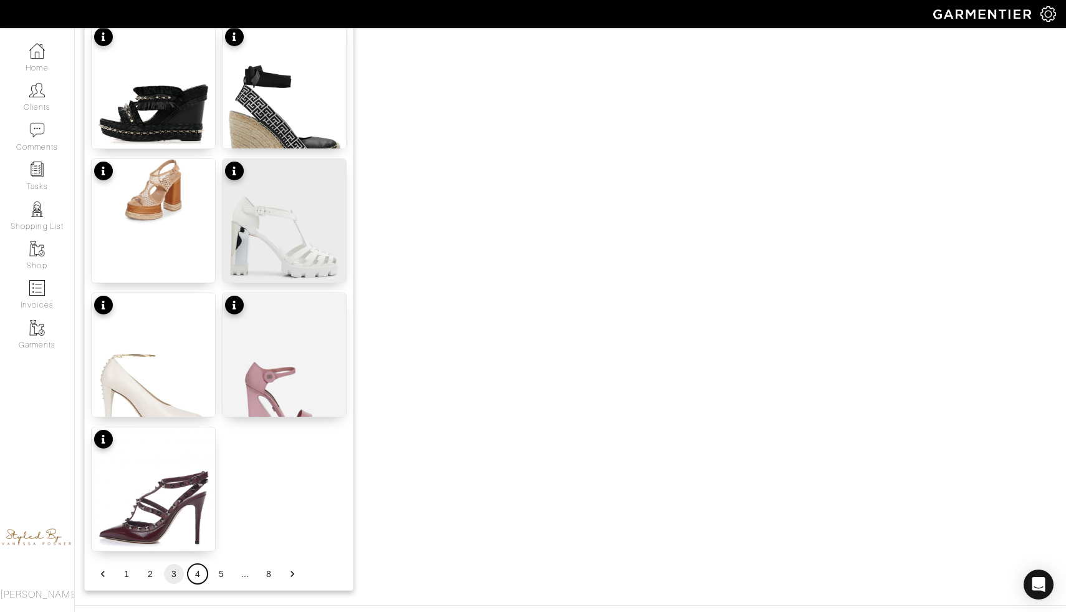
click at [196, 574] on button "4" at bounding box center [198, 574] width 20 height 20
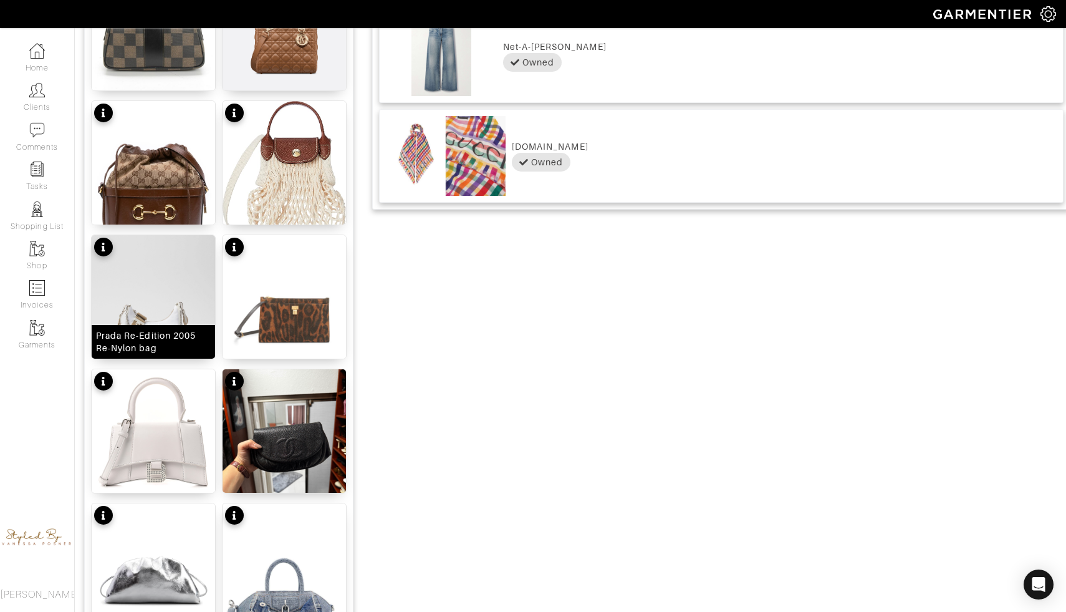
click at [186, 335] on div "Prada Re-Edition 2005 Re-Nylon bag" at bounding box center [153, 341] width 115 height 25
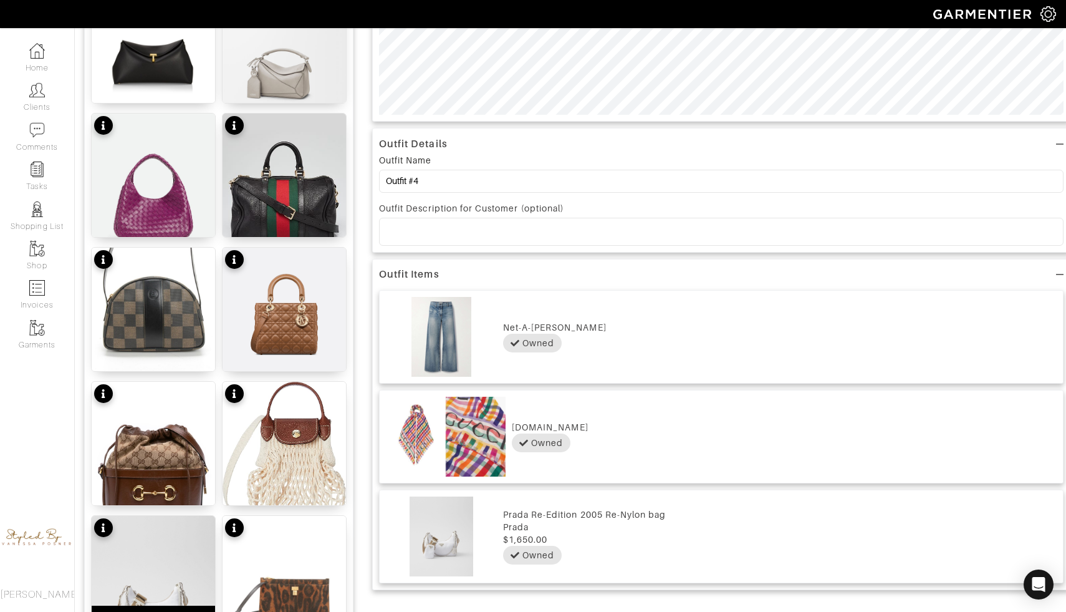
scroll to position [481, 0]
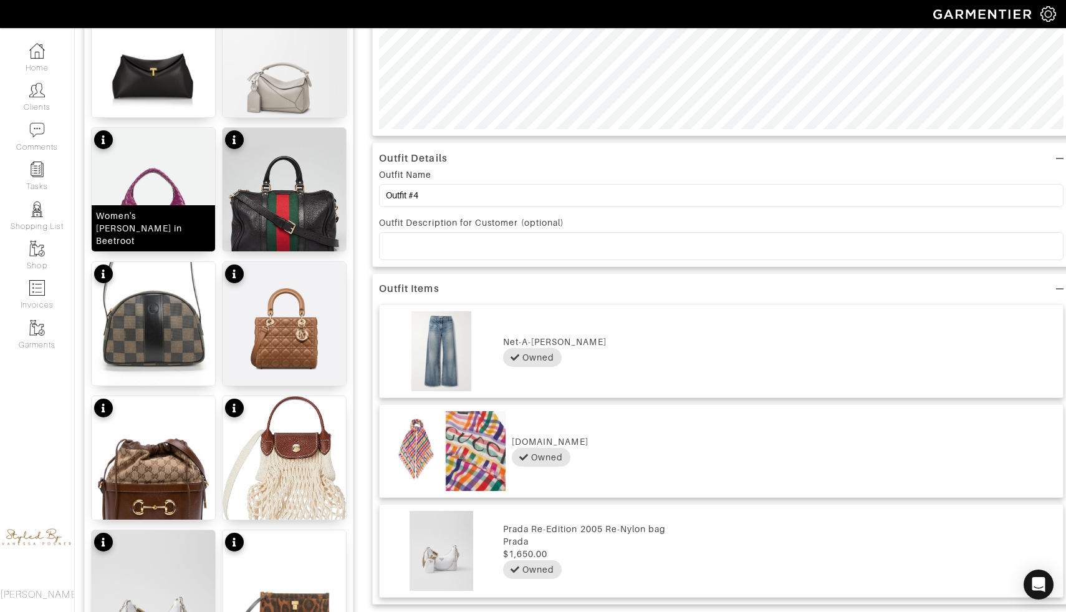
click at [166, 193] on img at bounding box center [153, 200] width 123 height 145
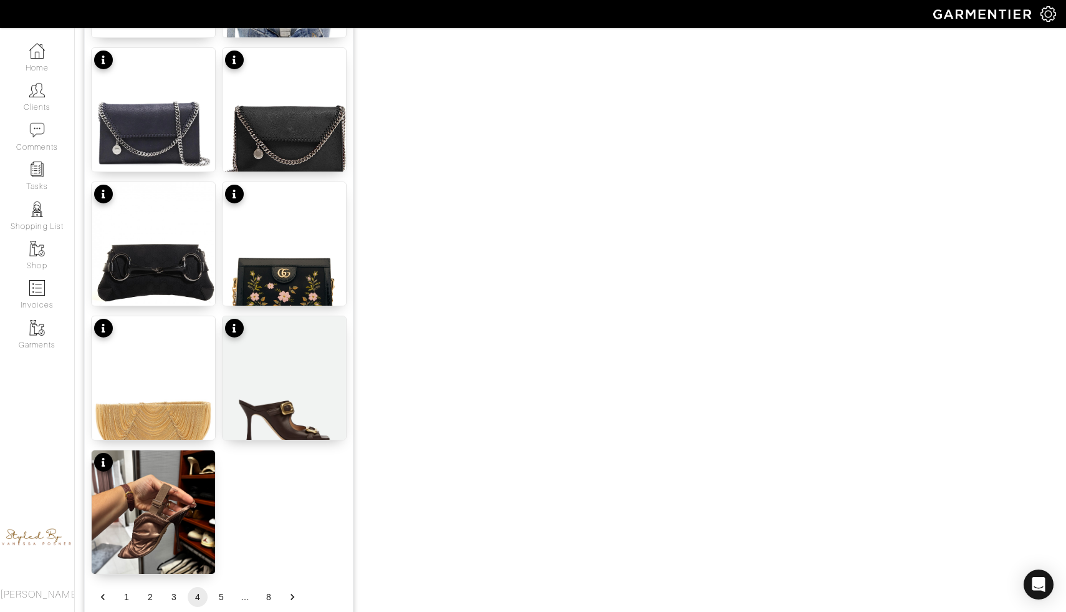
scroll to position [1427, 0]
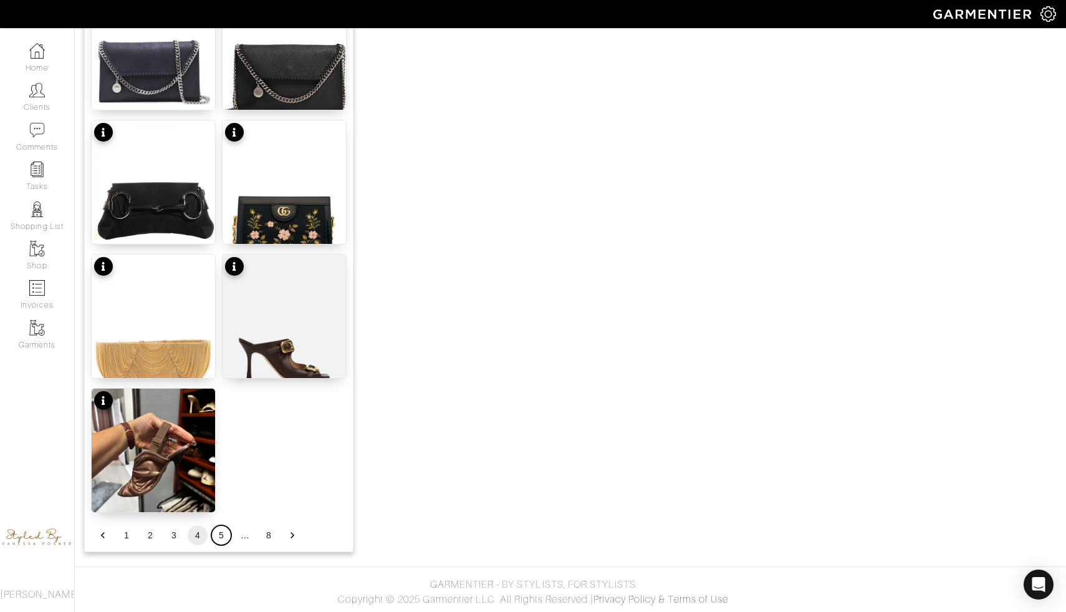
click at [222, 535] on button "5" at bounding box center [221, 535] width 20 height 20
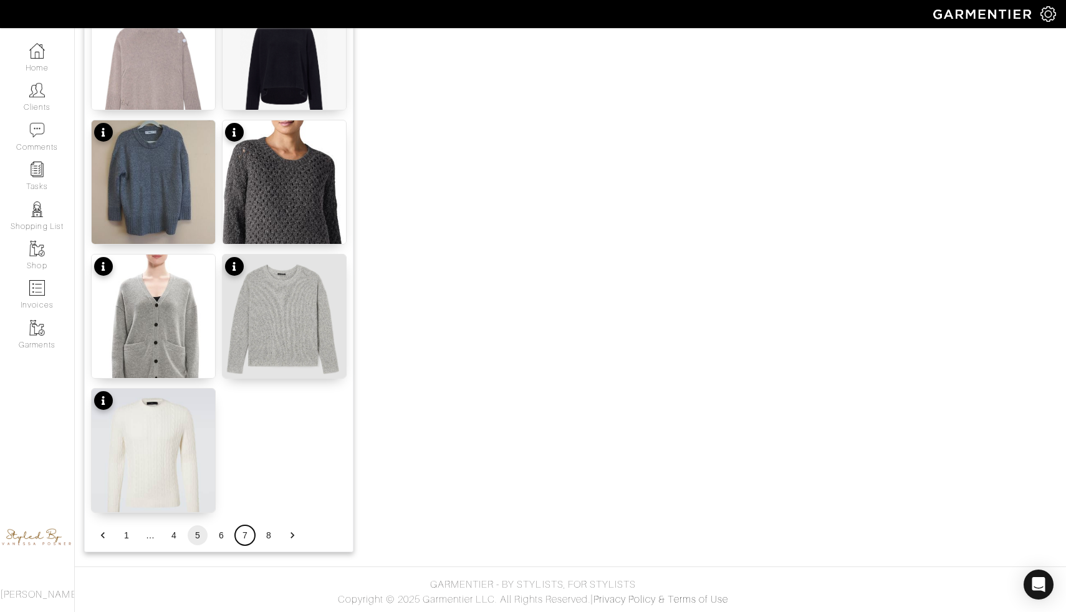
click at [244, 539] on button "7" at bounding box center [245, 535] width 20 height 20
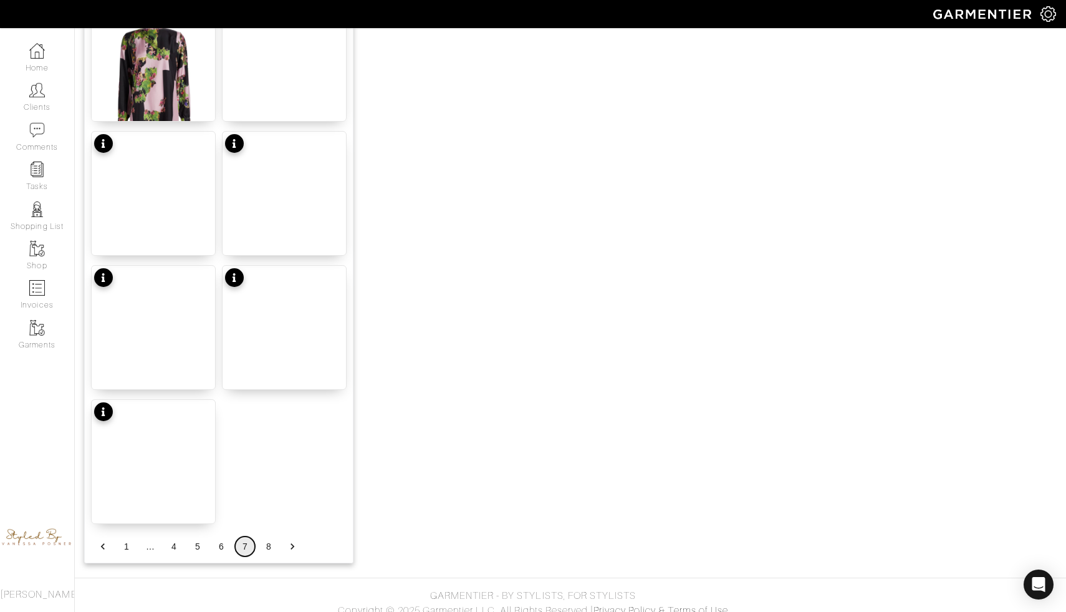
scroll to position [1415, 0]
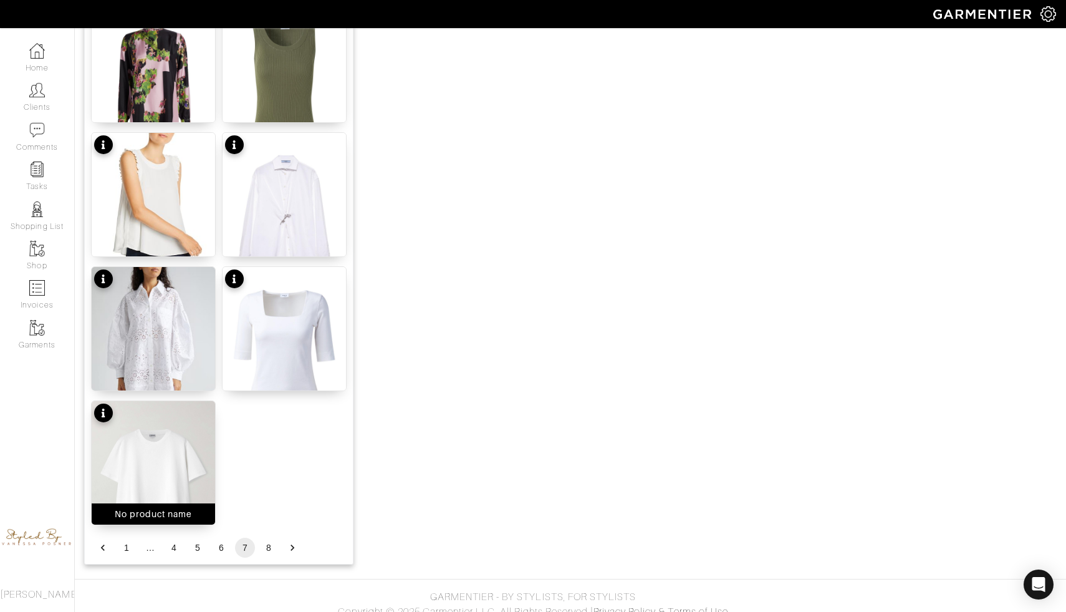
click at [201, 444] on img at bounding box center [153, 483] width 123 height 165
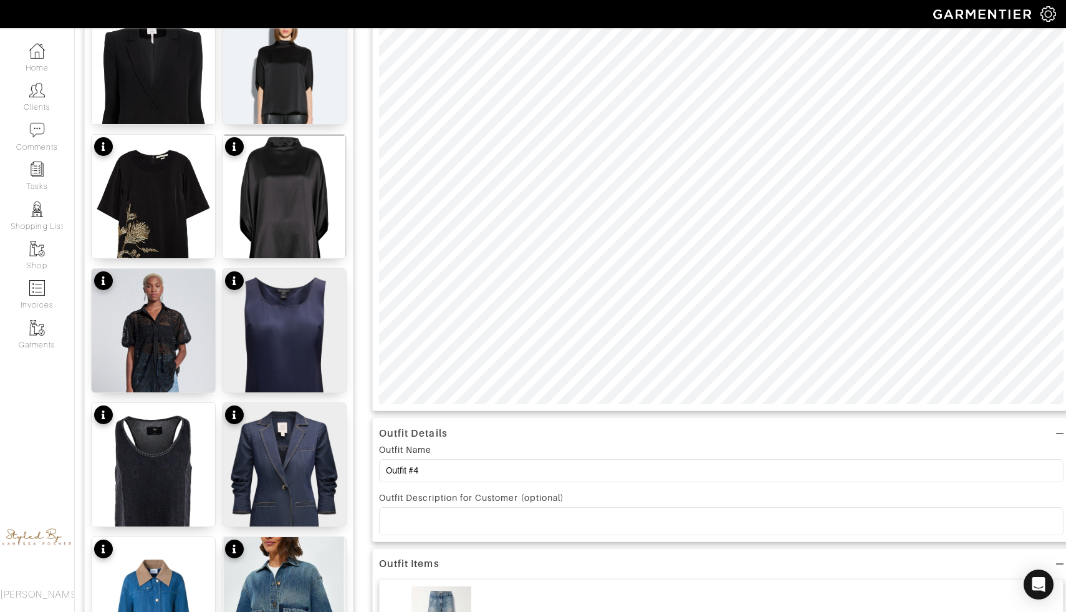
scroll to position [0, 0]
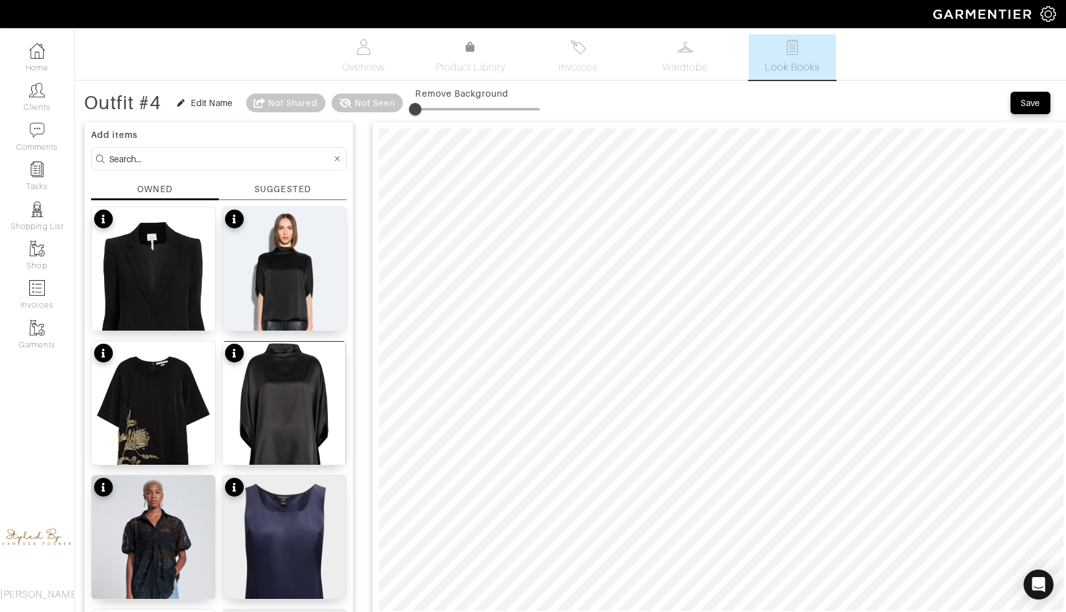
click at [421, 107] on span at bounding box center [415, 109] width 12 height 12
drag, startPoint x: 430, startPoint y: 107, endPoint x: 419, endPoint y: 104, distance: 10.9
click at [418, 104] on span at bounding box center [416, 109] width 12 height 12
click at [413, 109] on span at bounding box center [415, 109] width 12 height 12
drag, startPoint x: 418, startPoint y: 109, endPoint x: 396, endPoint y: 107, distance: 22.5
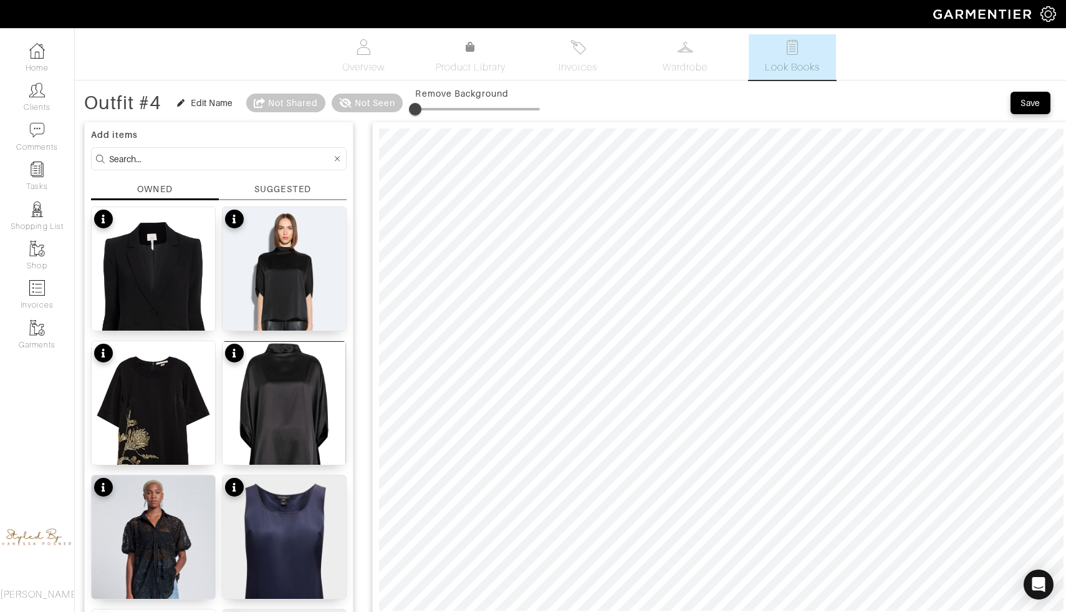
click at [396, 107] on div "Outfit #4 Edit Name Not Shared Not Seen Remove Background" at bounding box center [312, 102] width 456 height 25
drag, startPoint x: 396, startPoint y: 107, endPoint x: 411, endPoint y: 110, distance: 15.8
click at [412, 110] on div "Outfit #4 Edit Name Not Shared Not Seen Remove Background" at bounding box center [312, 102] width 456 height 25
click at [413, 110] on span at bounding box center [415, 109] width 12 height 12
click at [422, 109] on span at bounding box center [420, 109] width 12 height 12
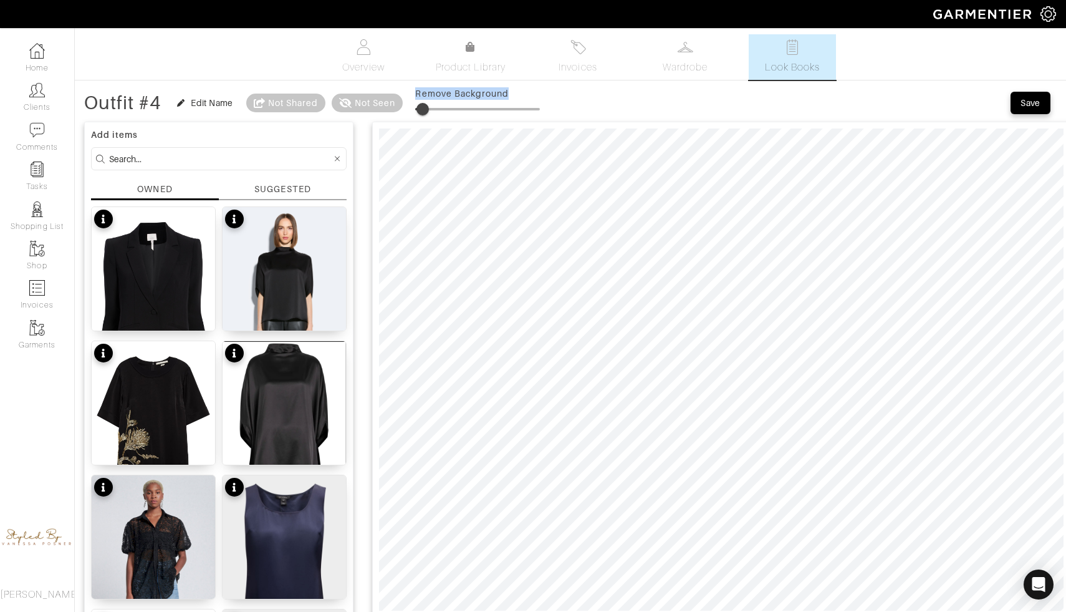
type input "0"
drag, startPoint x: 421, startPoint y: 109, endPoint x: 389, endPoint y: 107, distance: 32.5
click at [389, 107] on div "Outfit #4 Edit Name Not Shared Not Seen Remove Background" at bounding box center [312, 102] width 456 height 25
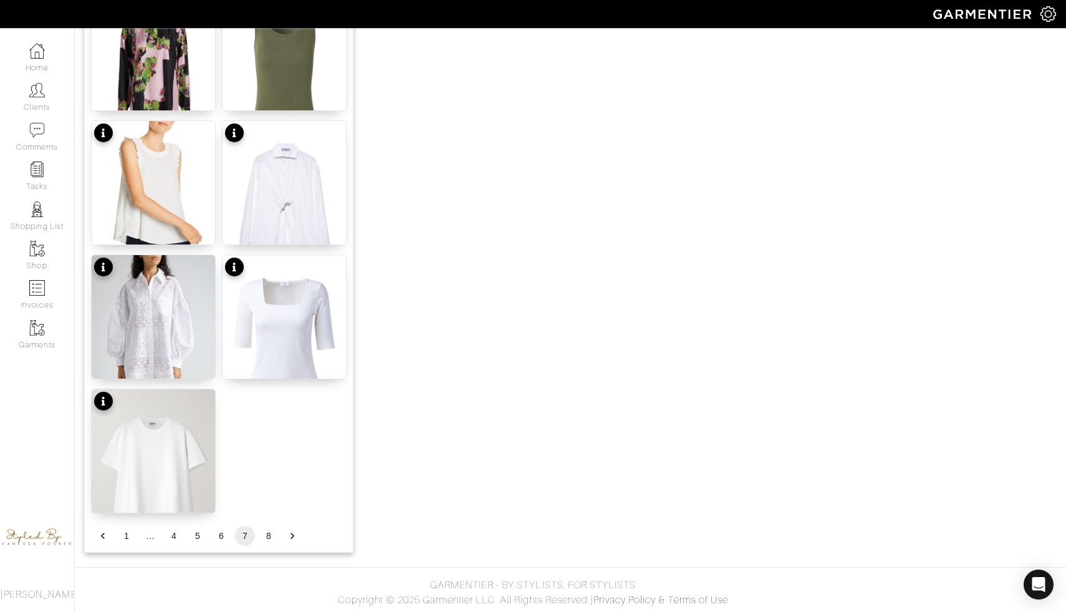
scroll to position [1427, 0]
click at [165, 435] on img at bounding box center [153, 470] width 123 height 165
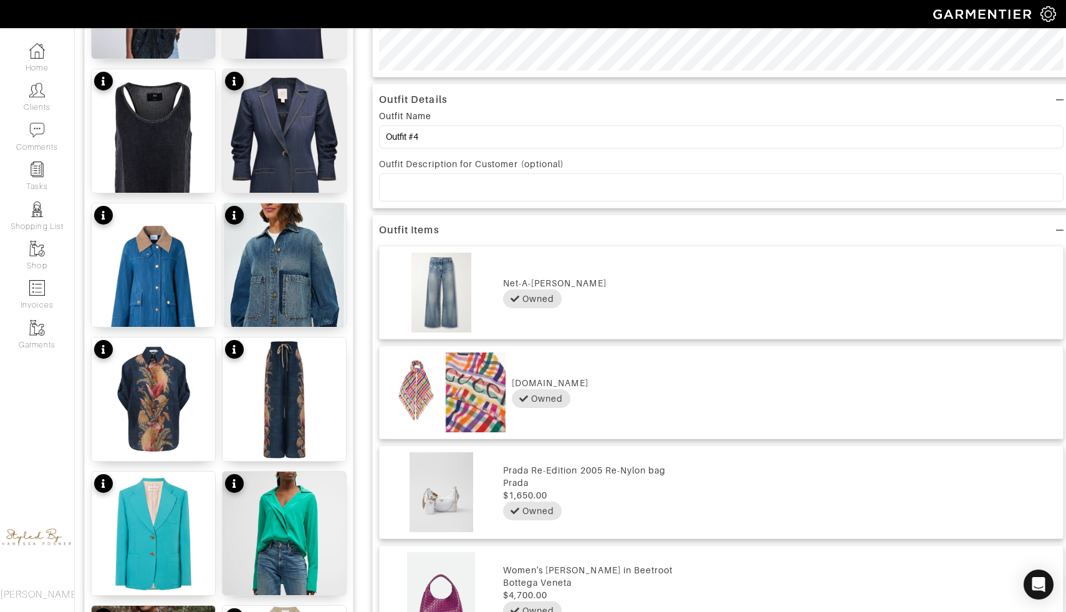
scroll to position [0, 0]
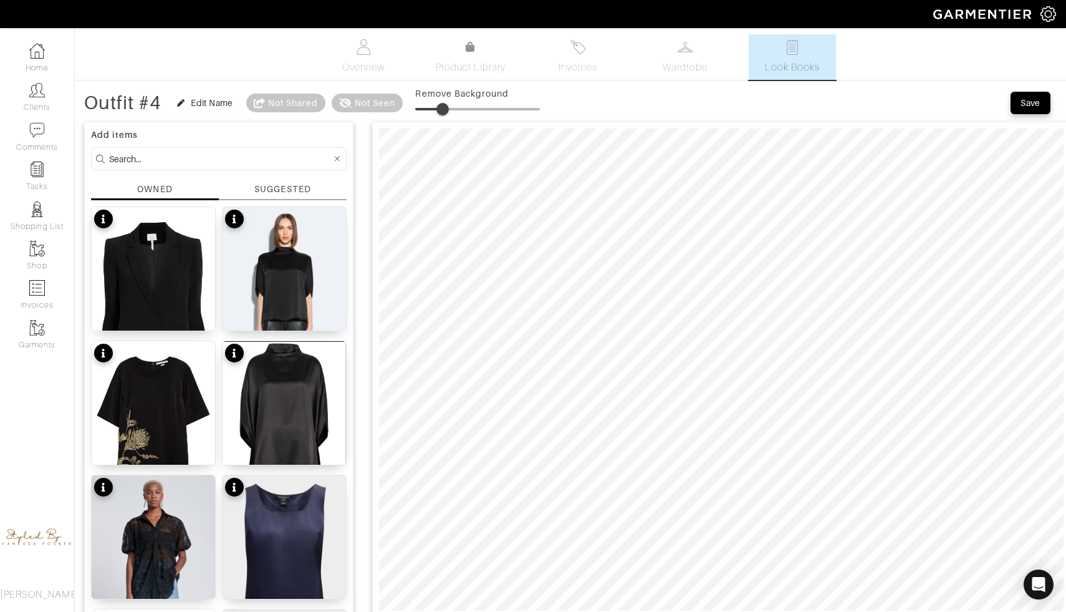
drag, startPoint x: 419, startPoint y: 104, endPoint x: 443, endPoint y: 107, distance: 23.9
click at [444, 107] on span at bounding box center [442, 109] width 12 height 12
type input "0"
drag, startPoint x: 445, startPoint y: 111, endPoint x: 417, endPoint y: 107, distance: 27.8
click at [417, 107] on span at bounding box center [415, 109] width 12 height 12
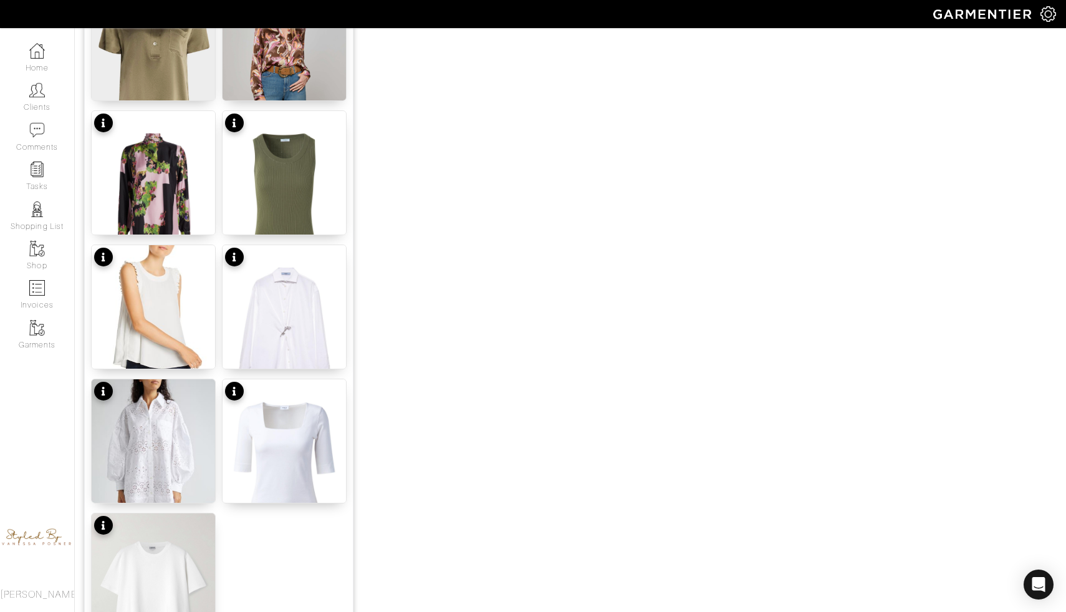
scroll to position [1427, 0]
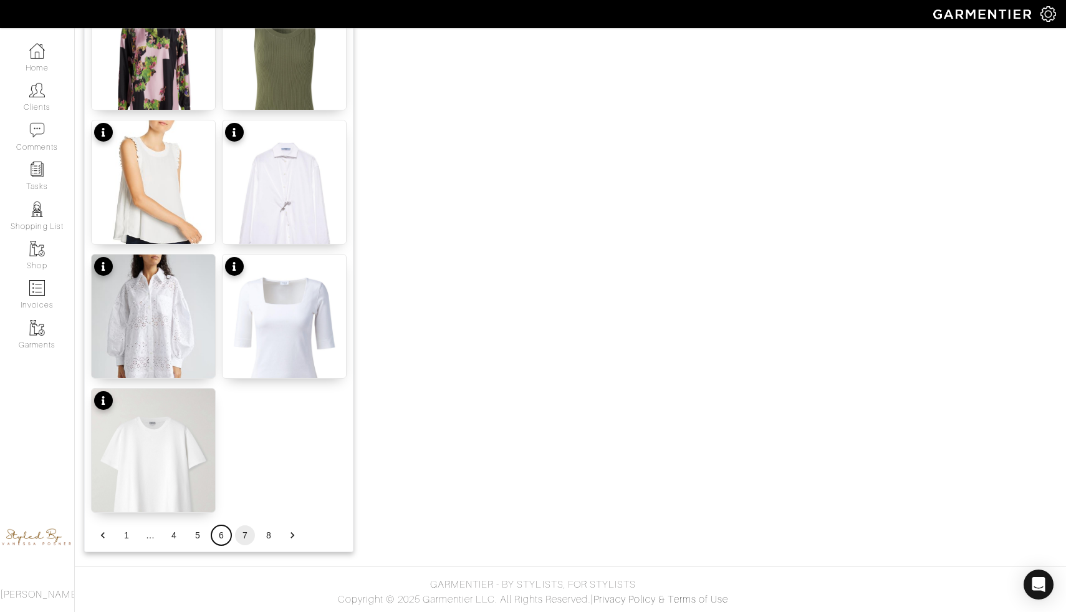
click at [219, 539] on button "6" at bounding box center [221, 535] width 20 height 20
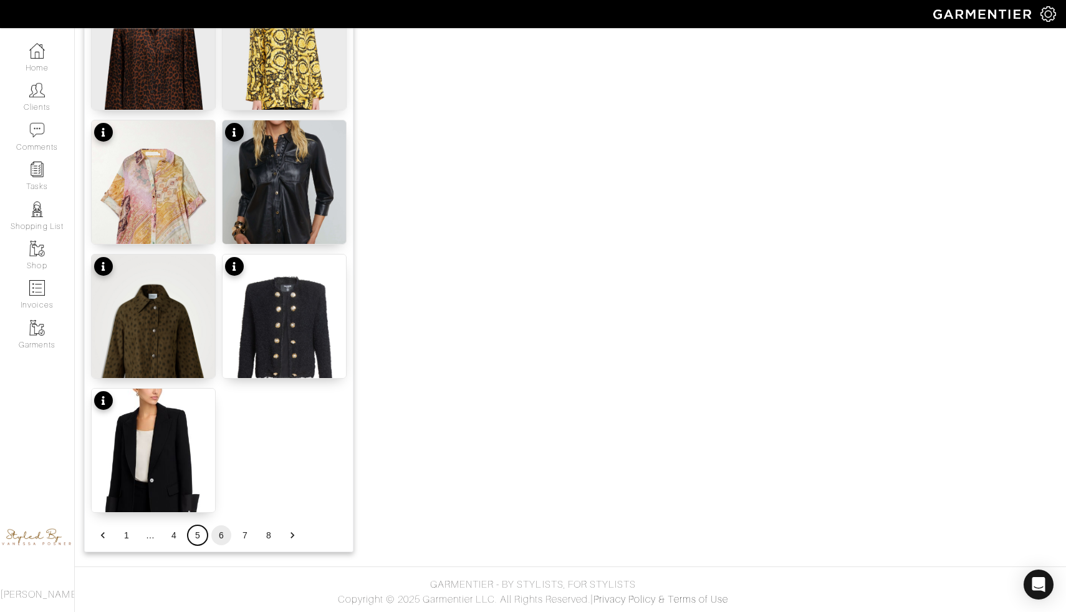
click at [196, 534] on button "5" at bounding box center [198, 535] width 20 height 20
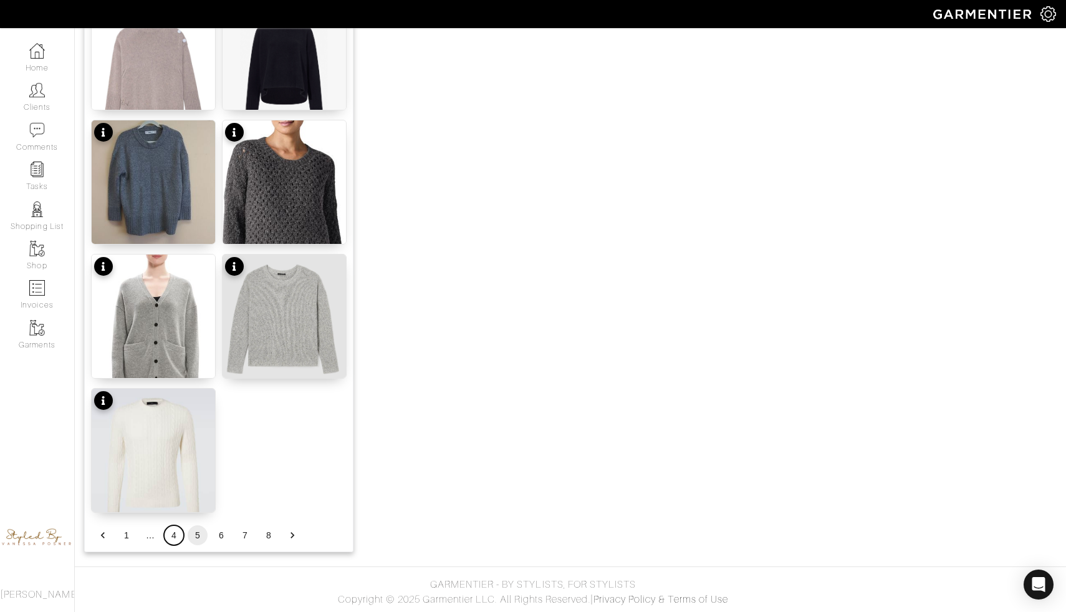
click at [175, 537] on button "4" at bounding box center [174, 535] width 20 height 20
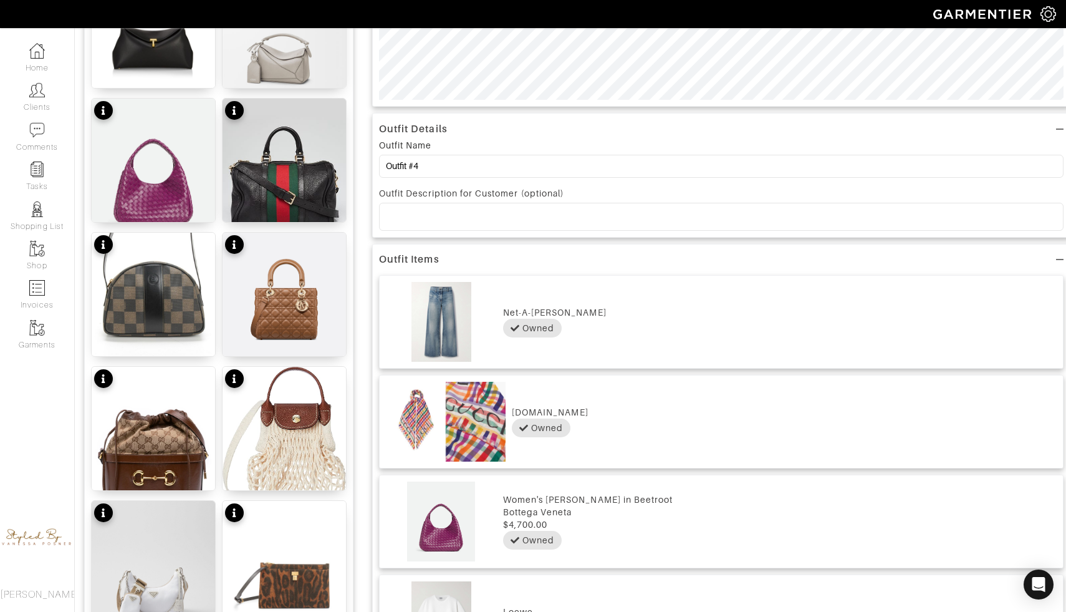
scroll to position [503, 0]
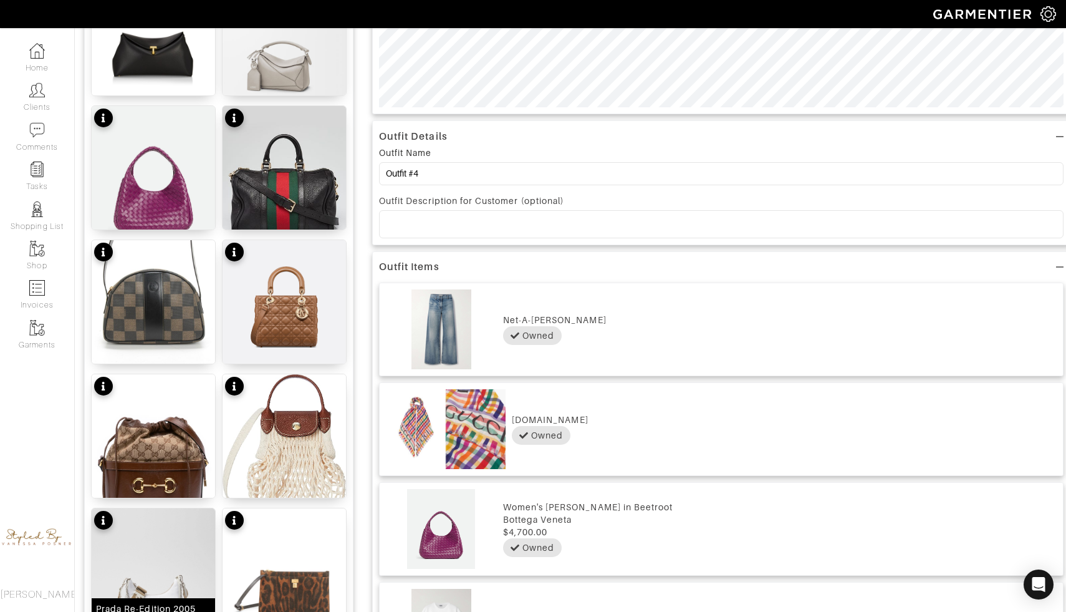
click at [165, 534] on img at bounding box center [153, 585] width 123 height 155
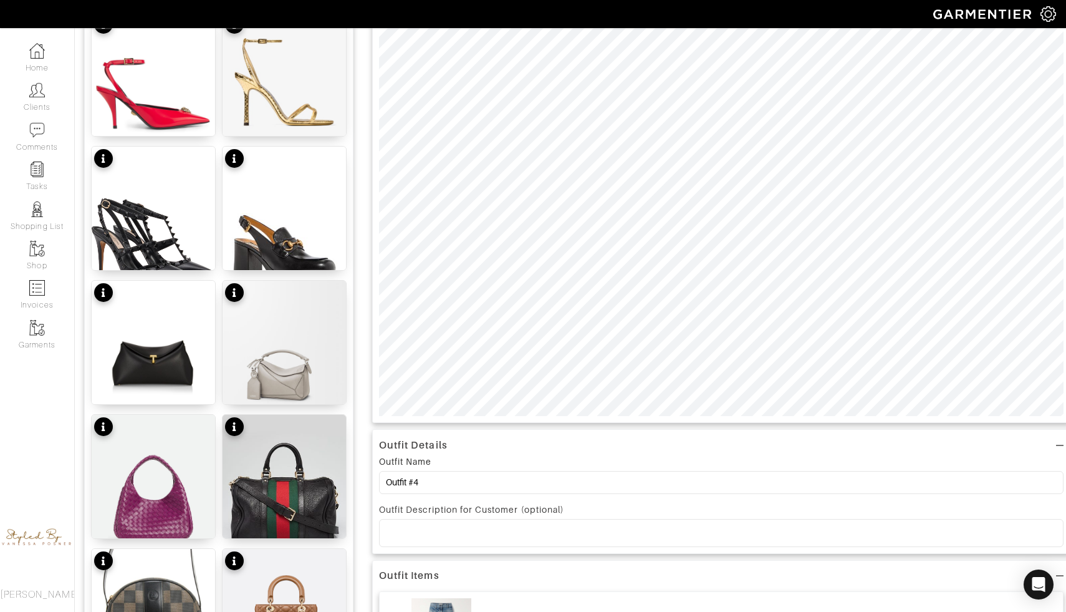
scroll to position [0, 0]
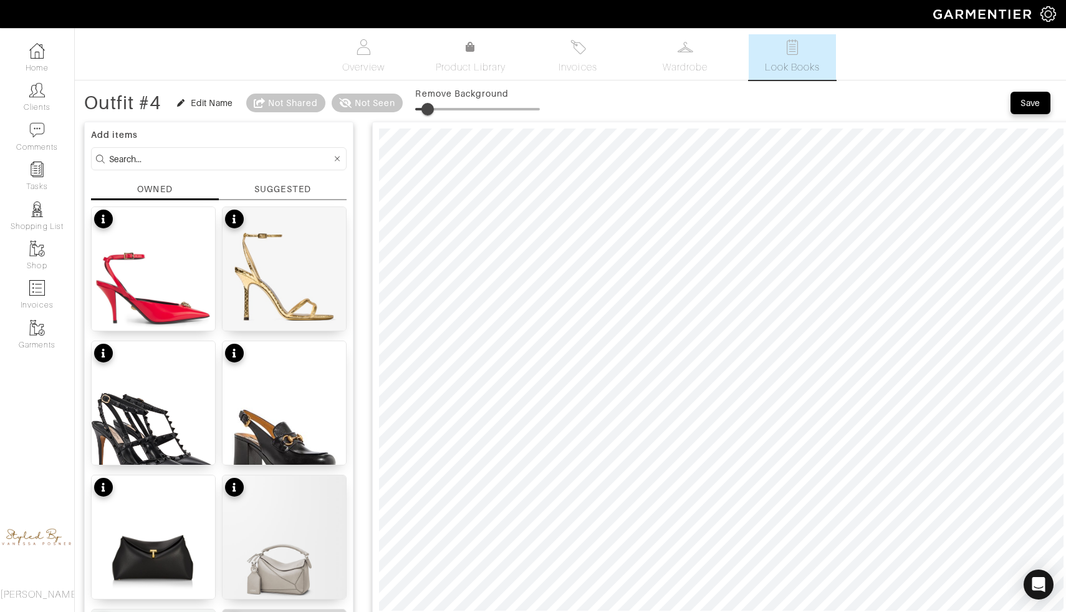
type input "0"
drag, startPoint x: 418, startPoint y: 105, endPoint x: 395, endPoint y: 120, distance: 28.0
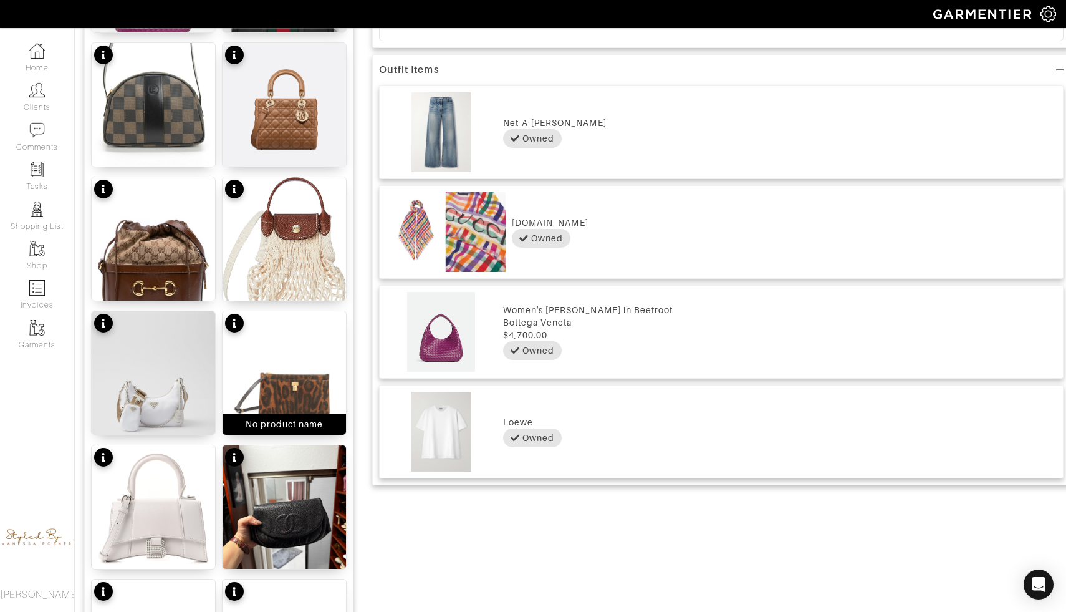
scroll to position [710, 0]
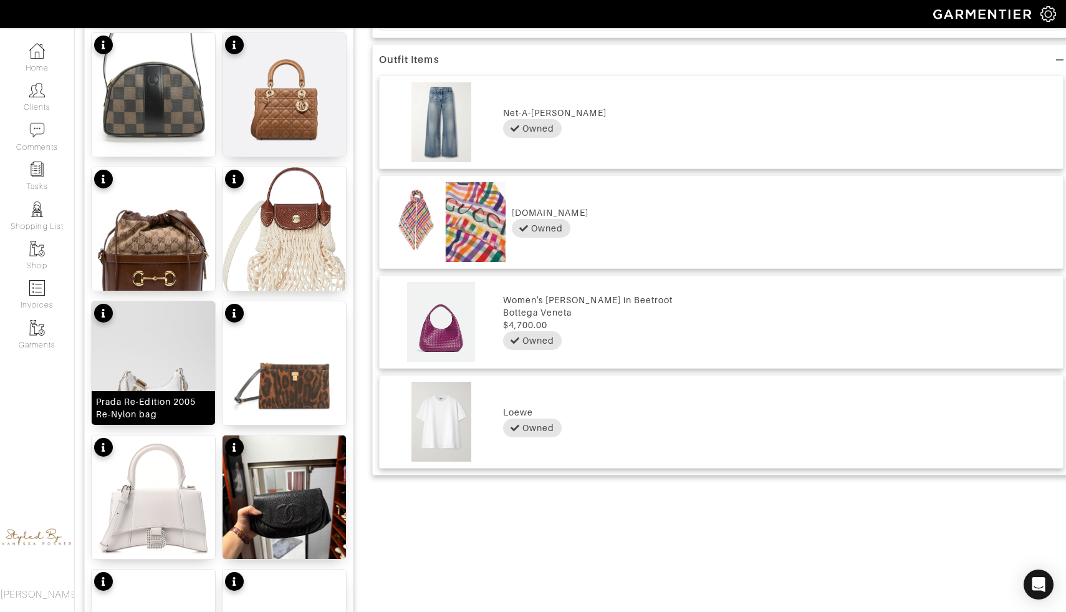
click at [153, 383] on img at bounding box center [153, 378] width 123 height 155
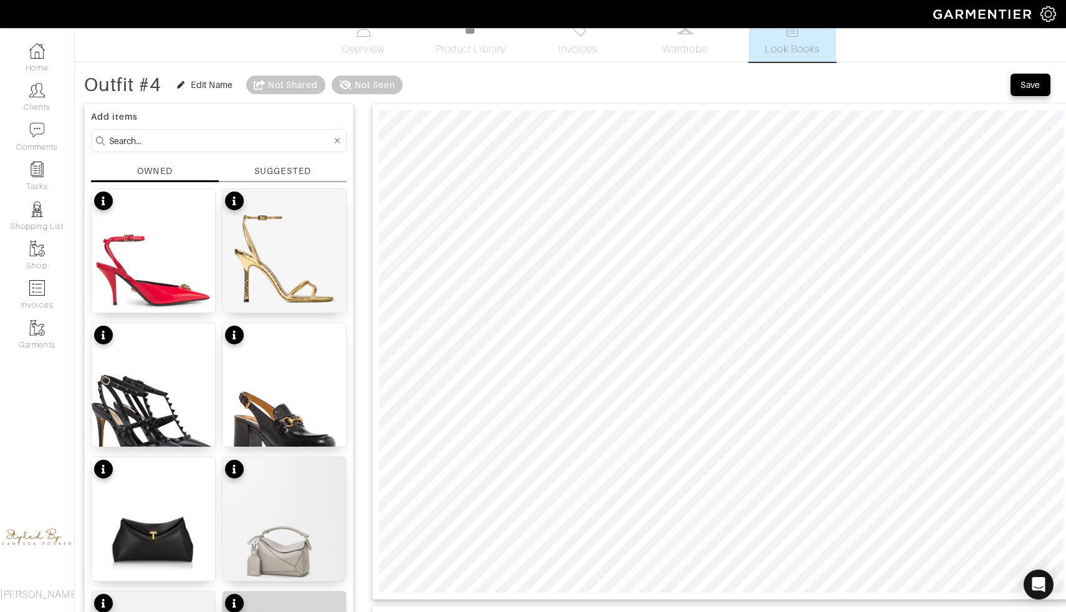
scroll to position [0, 0]
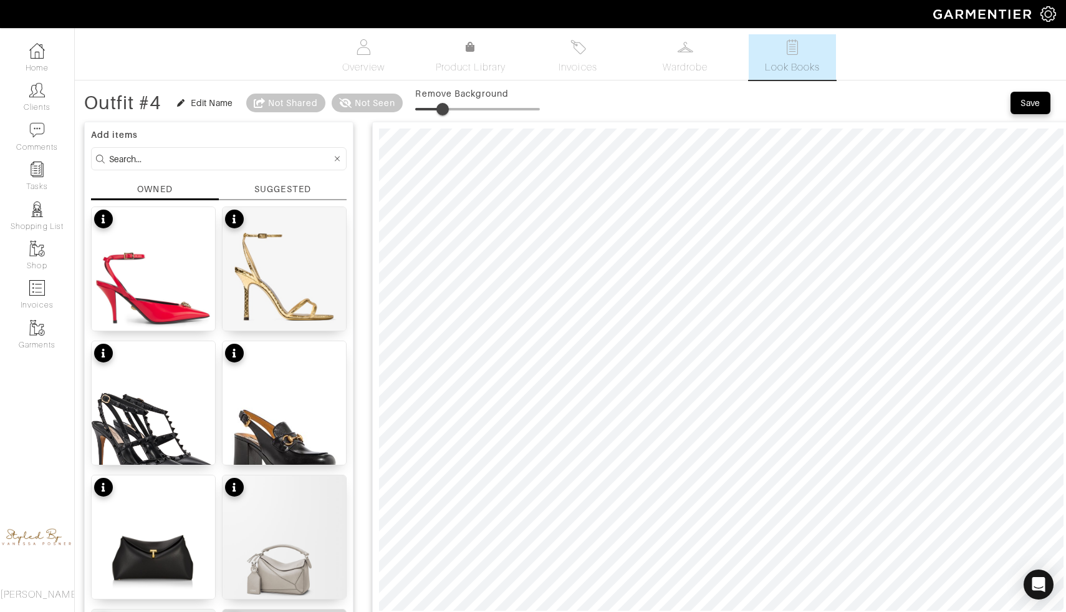
drag, startPoint x: 416, startPoint y: 112, endPoint x: 445, endPoint y: 117, distance: 28.4
click at [445, 115] on span at bounding box center [442, 109] width 12 height 12
type input "4"
drag, startPoint x: 443, startPoint y: 105, endPoint x: 422, endPoint y: 108, distance: 20.8
click at [422, 107] on span at bounding box center [420, 109] width 12 height 12
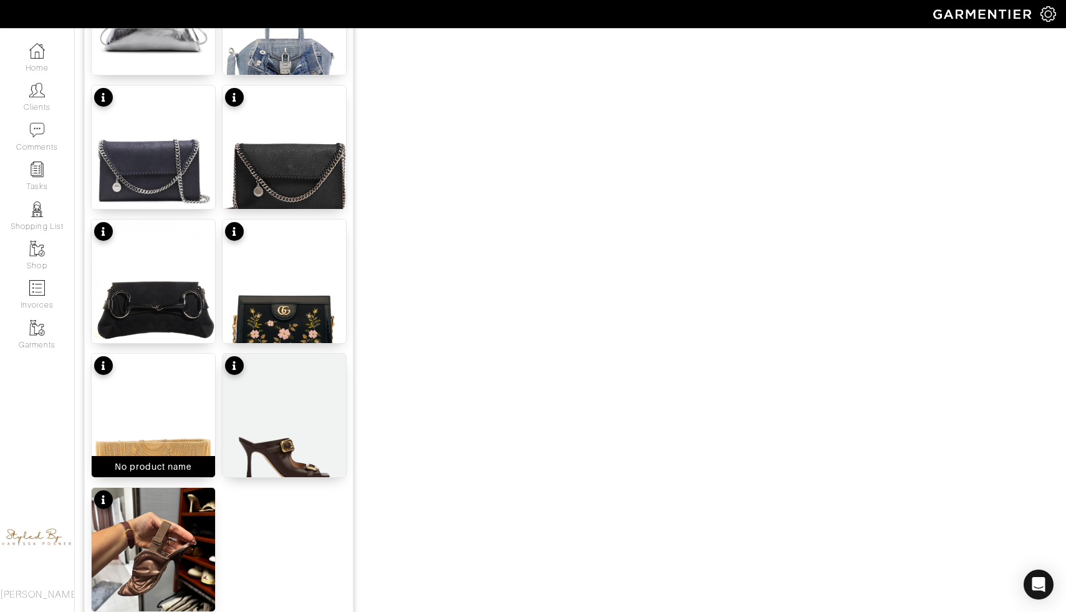
scroll to position [1427, 0]
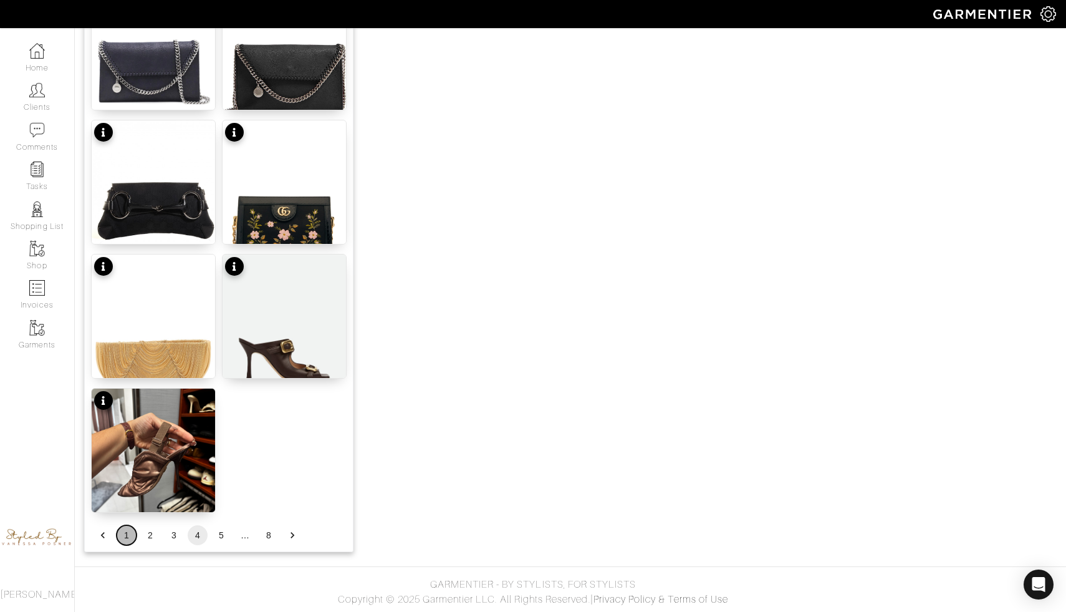
click at [125, 531] on button "1" at bounding box center [127, 535] width 20 height 20
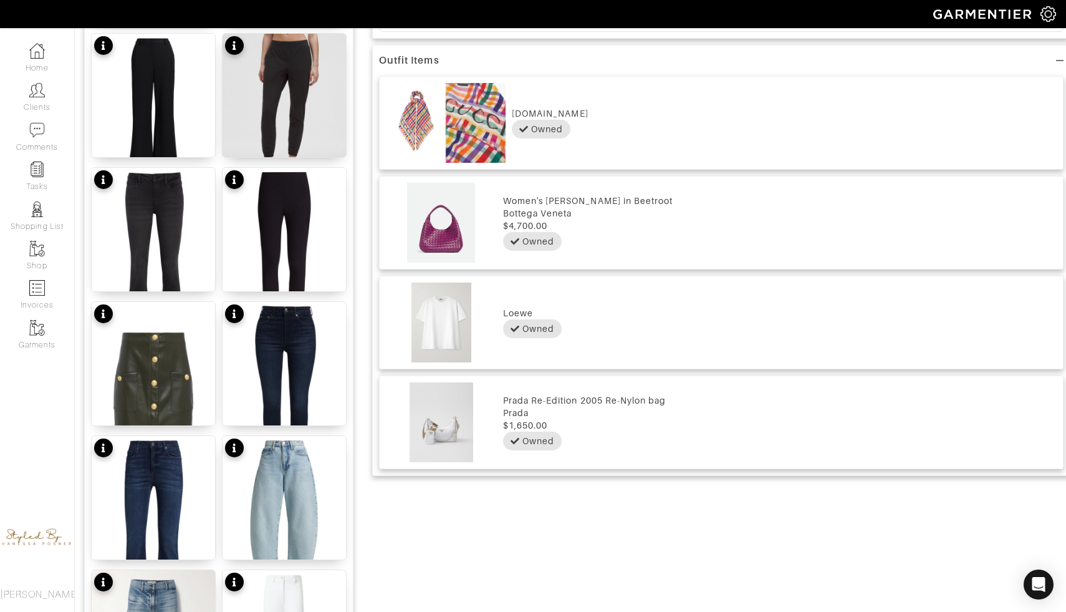
scroll to position [848, 0]
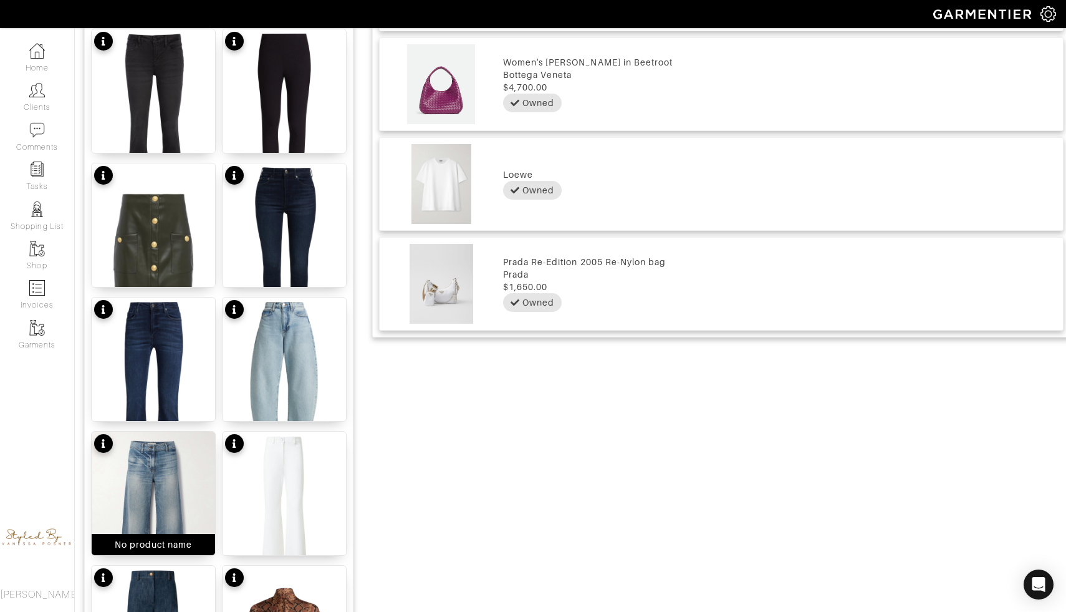
click at [156, 506] on img at bounding box center [153, 513] width 123 height 165
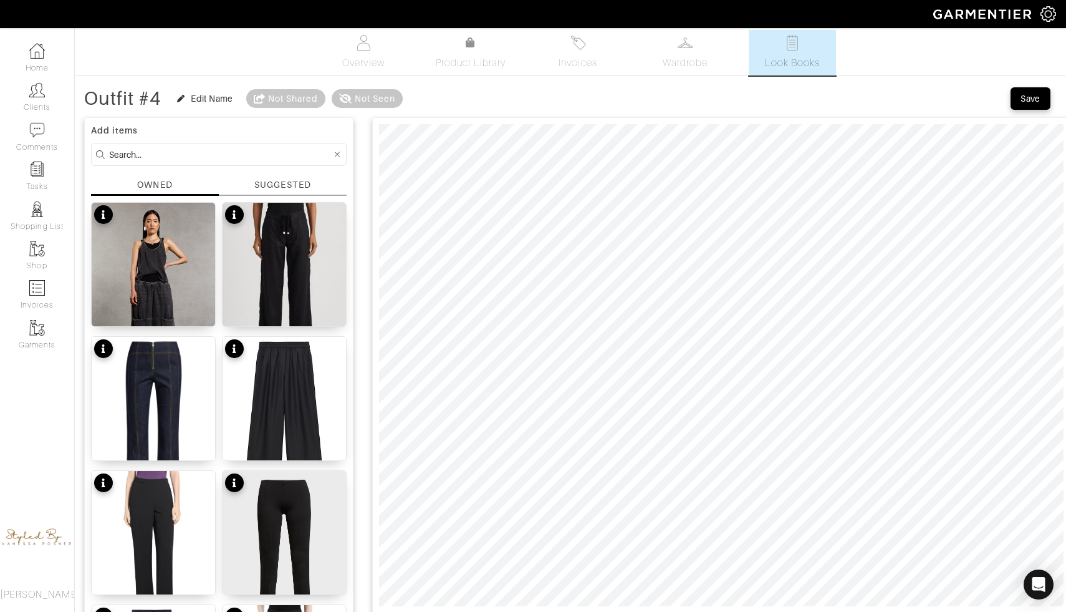
scroll to position [0, 0]
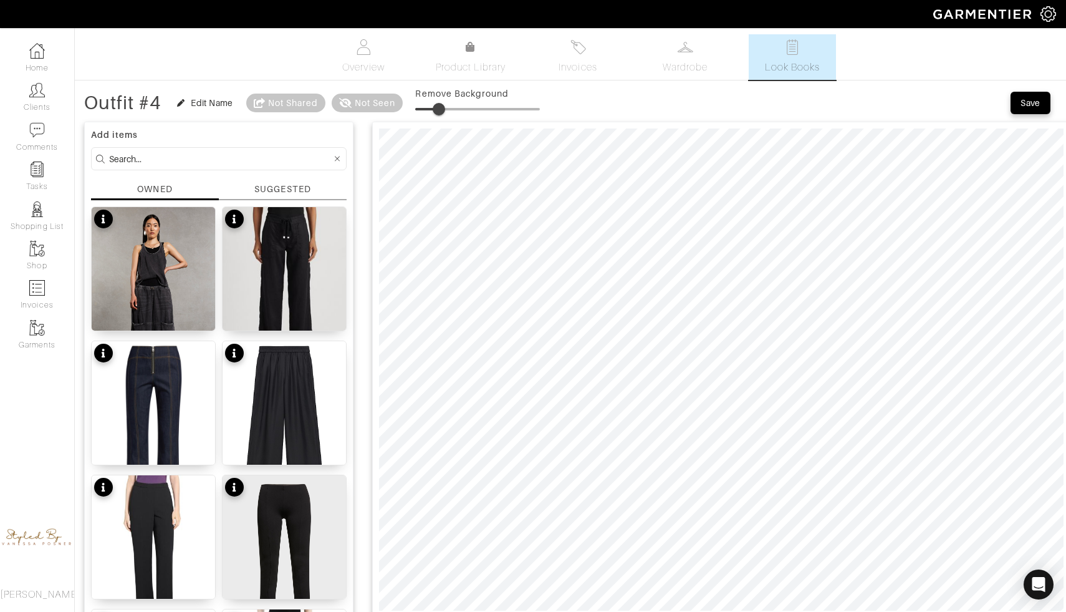
type input "0"
drag, startPoint x: 418, startPoint y: 110, endPoint x: 370, endPoint y: 102, distance: 48.8
click at [370, 102] on div "Outfit #4 Edit Name Not Shared Not Seen Remove Background" at bounding box center [312, 102] width 456 height 25
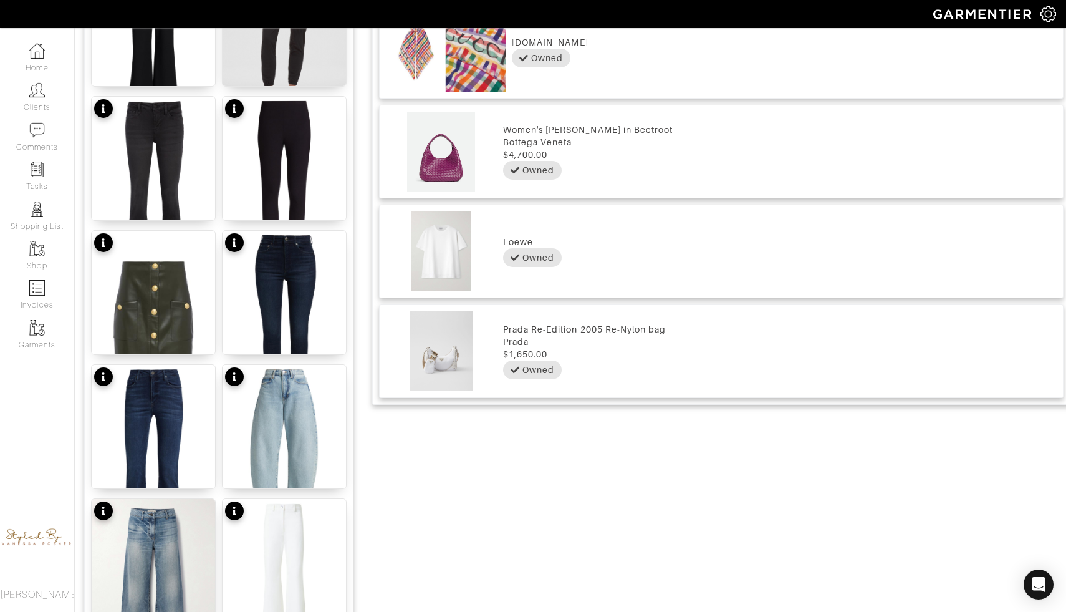
scroll to position [784, 0]
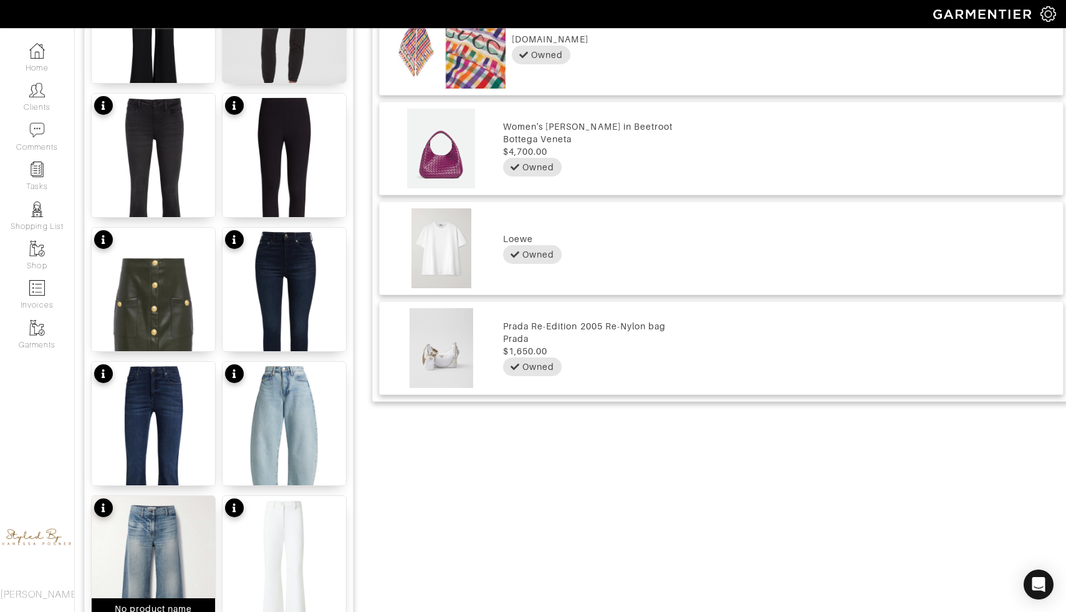
click at [180, 523] on img at bounding box center [153, 578] width 123 height 165
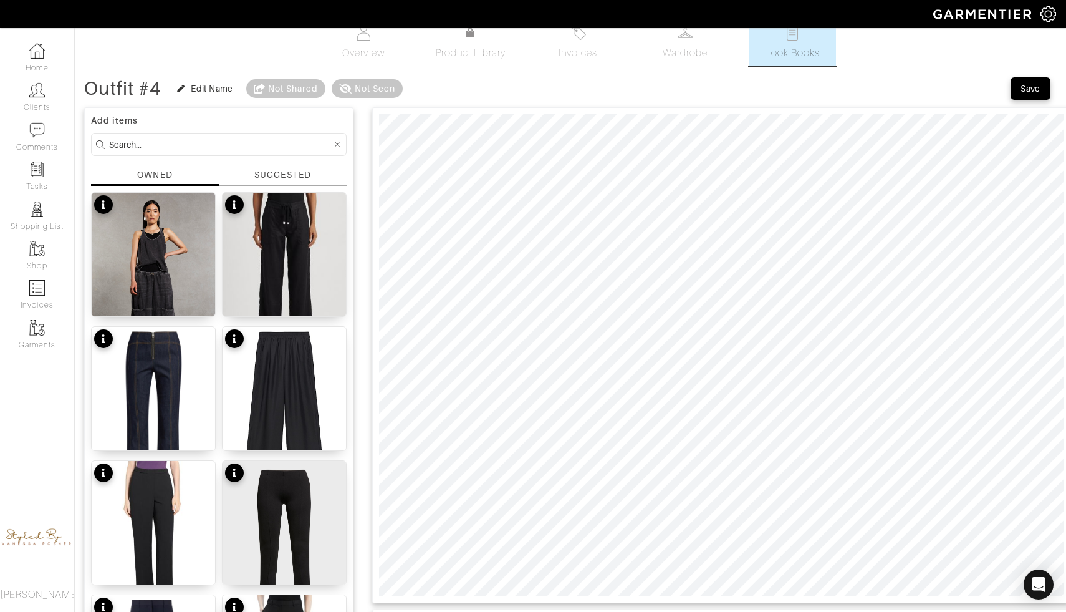
scroll to position [0, 0]
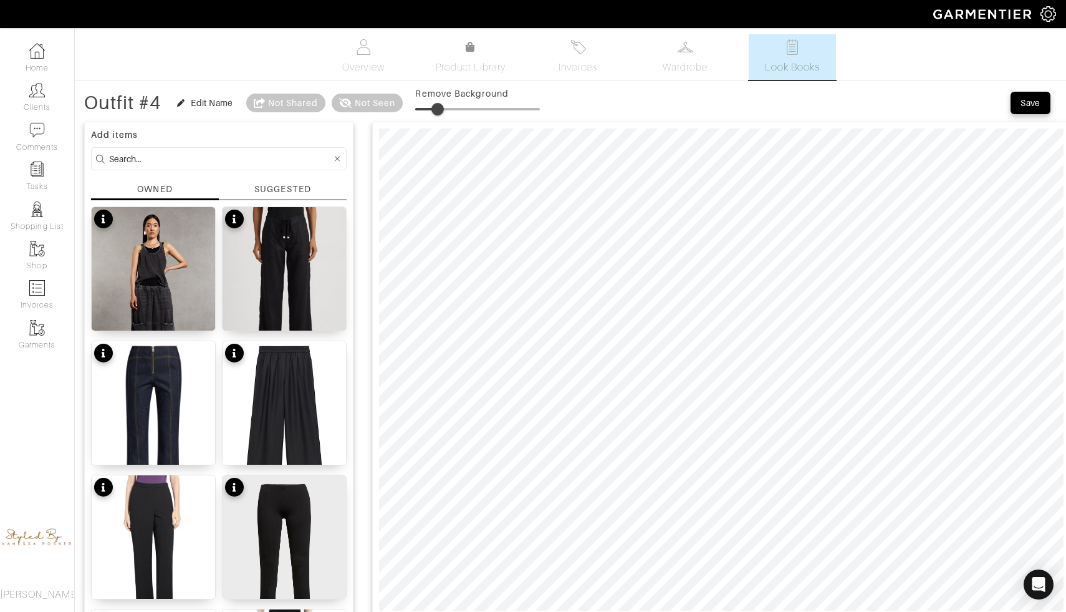
type input "19"
drag, startPoint x: 416, startPoint y: 109, endPoint x: 441, endPoint y: 110, distance: 24.9
click at [441, 110] on span at bounding box center [439, 109] width 12 height 12
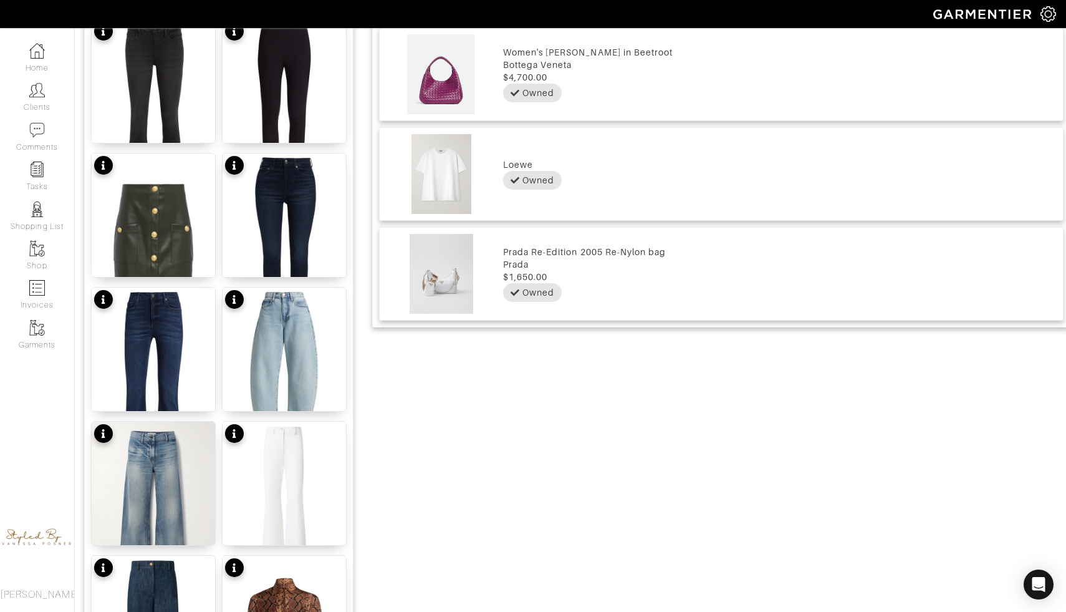
scroll to position [888, 0]
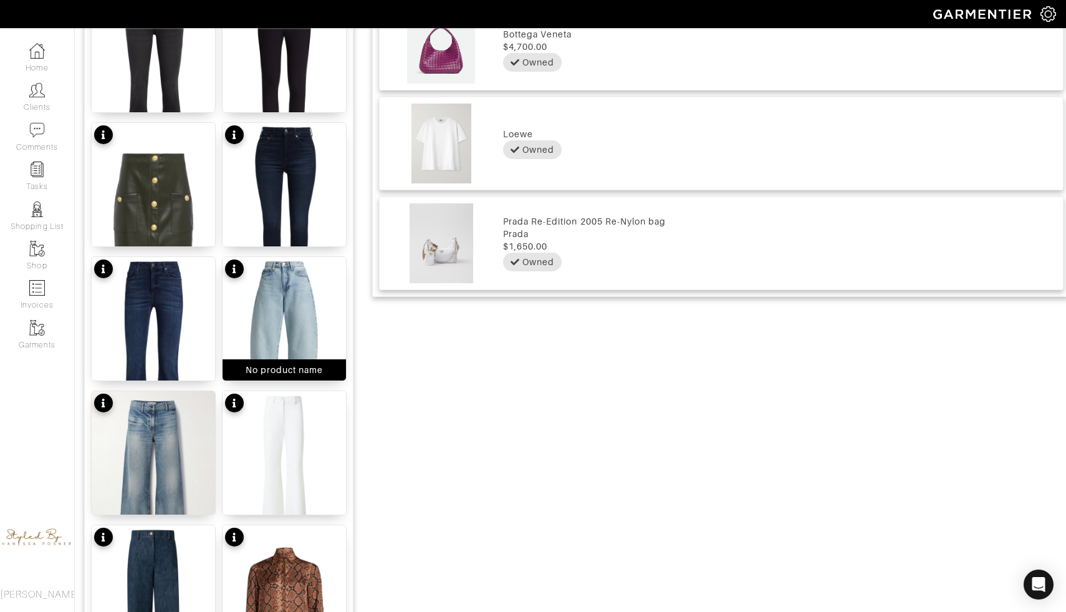
click at [281, 301] on img at bounding box center [284, 339] width 123 height 165
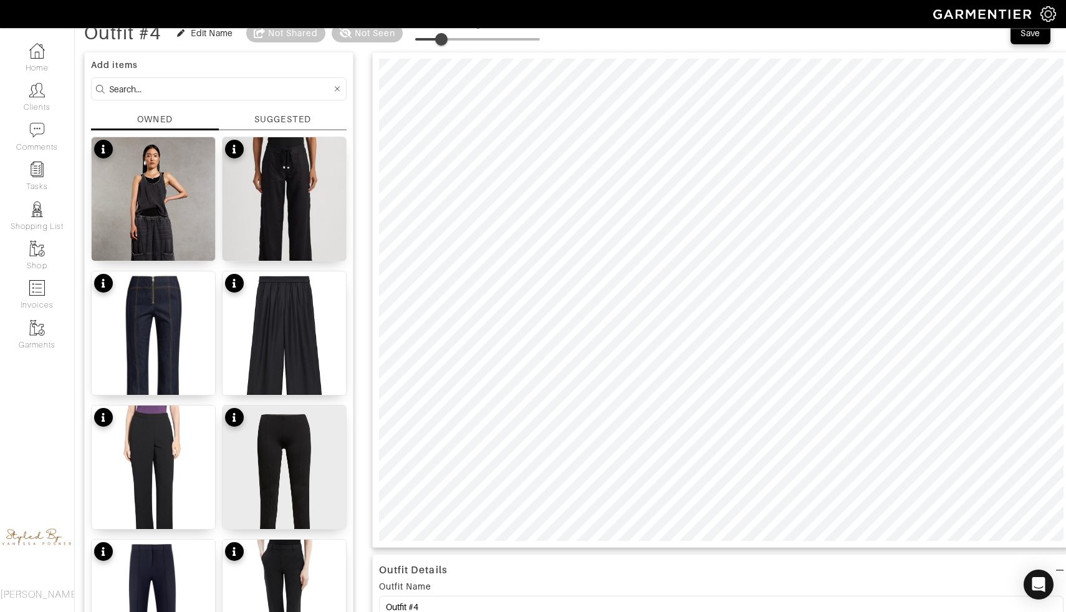
scroll to position [4, 0]
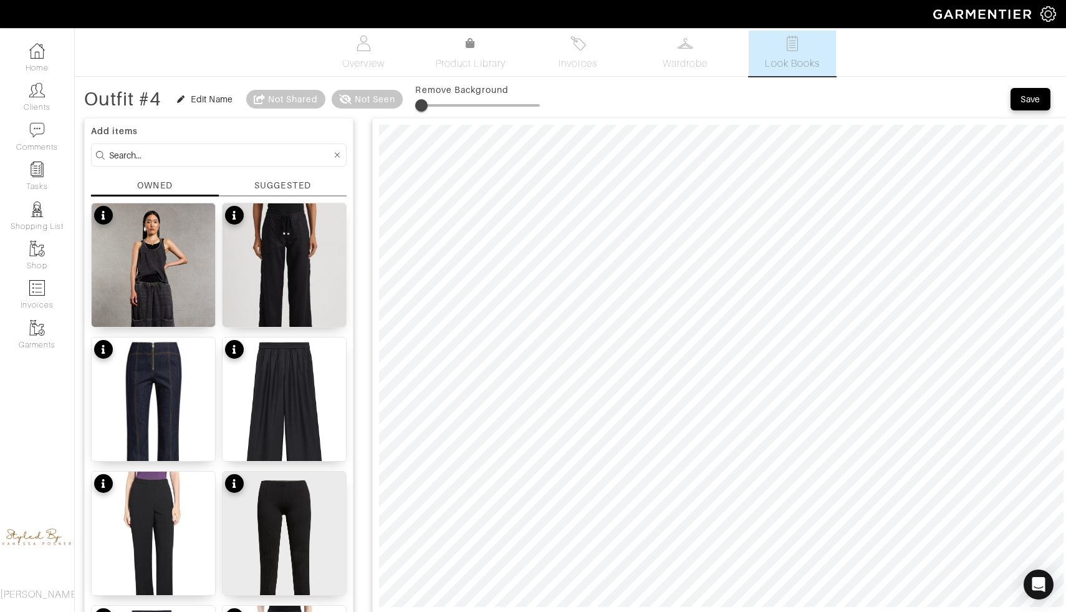
type input "4"
drag, startPoint x: 445, startPoint y: 110, endPoint x: 423, endPoint y: 109, distance: 22.5
click at [423, 109] on span at bounding box center [420, 105] width 12 height 12
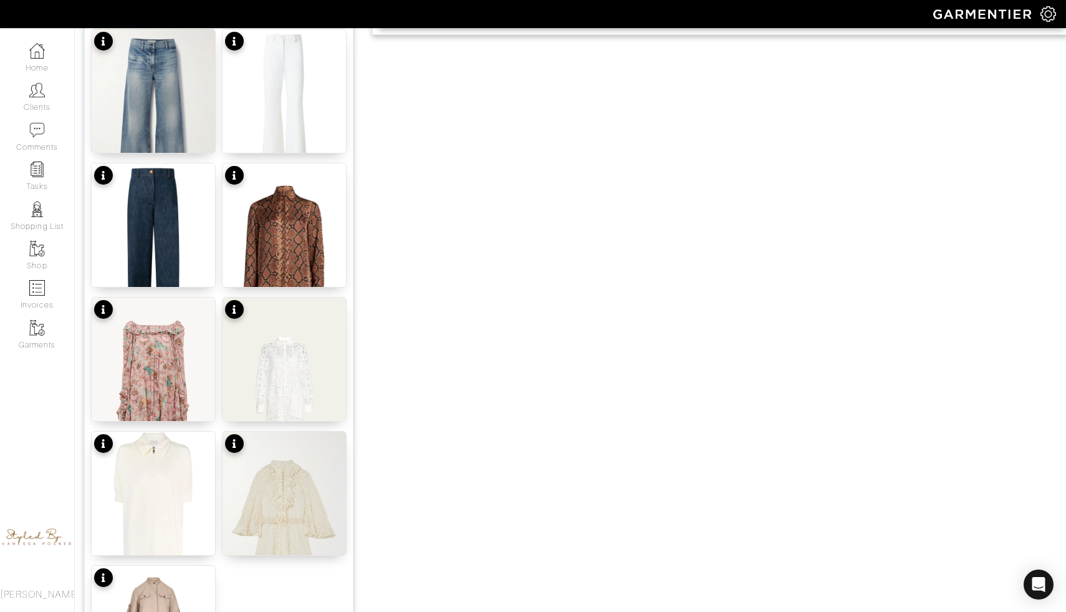
scroll to position [1427, 0]
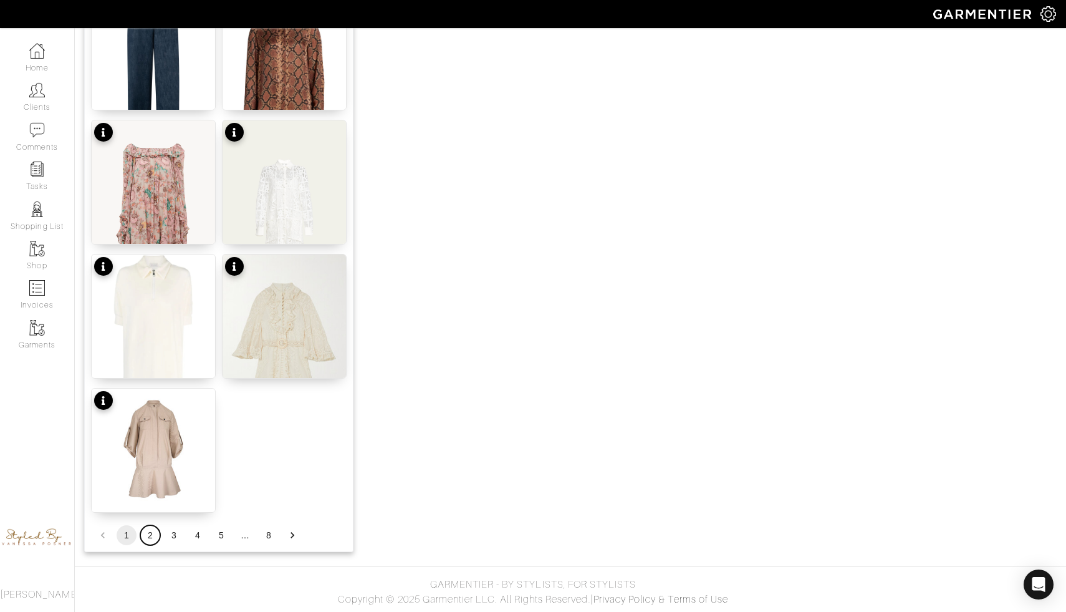
click at [148, 538] on button "2" at bounding box center [150, 535] width 20 height 20
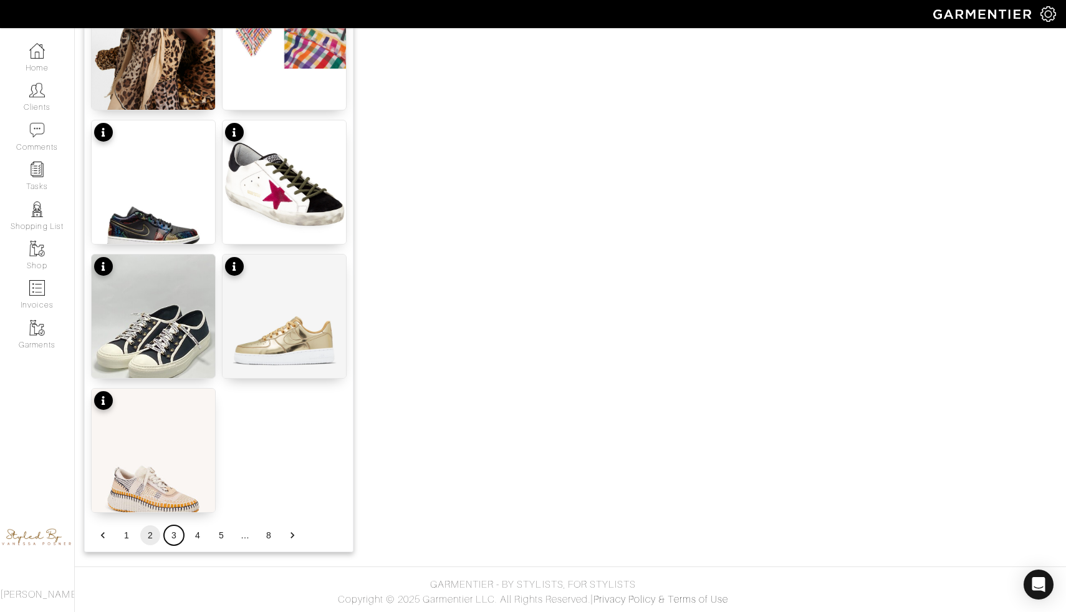
click at [171, 537] on button "3" at bounding box center [174, 535] width 20 height 20
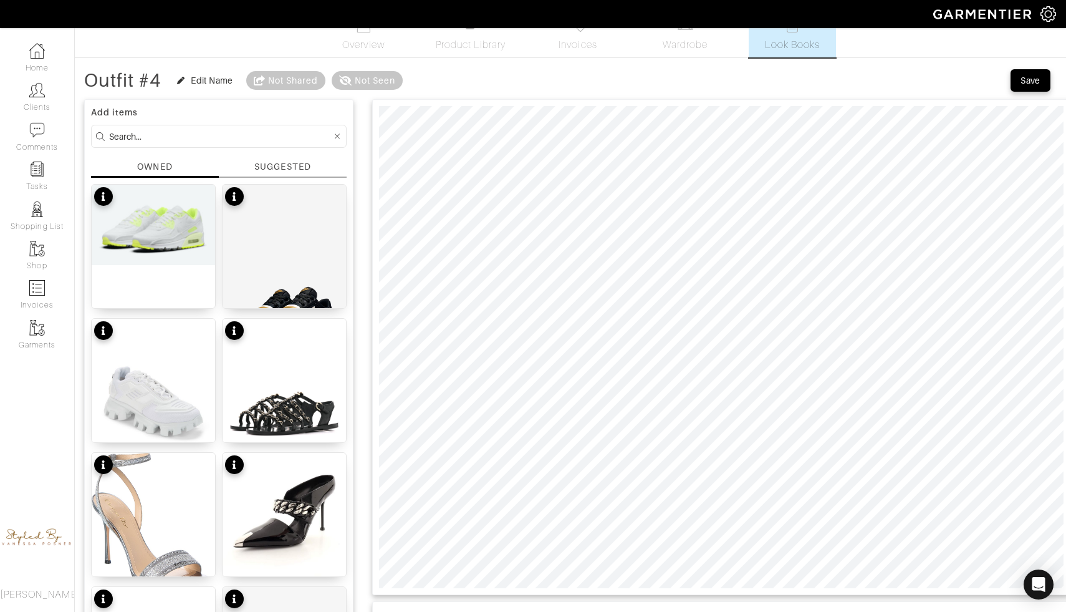
scroll to position [22, 0]
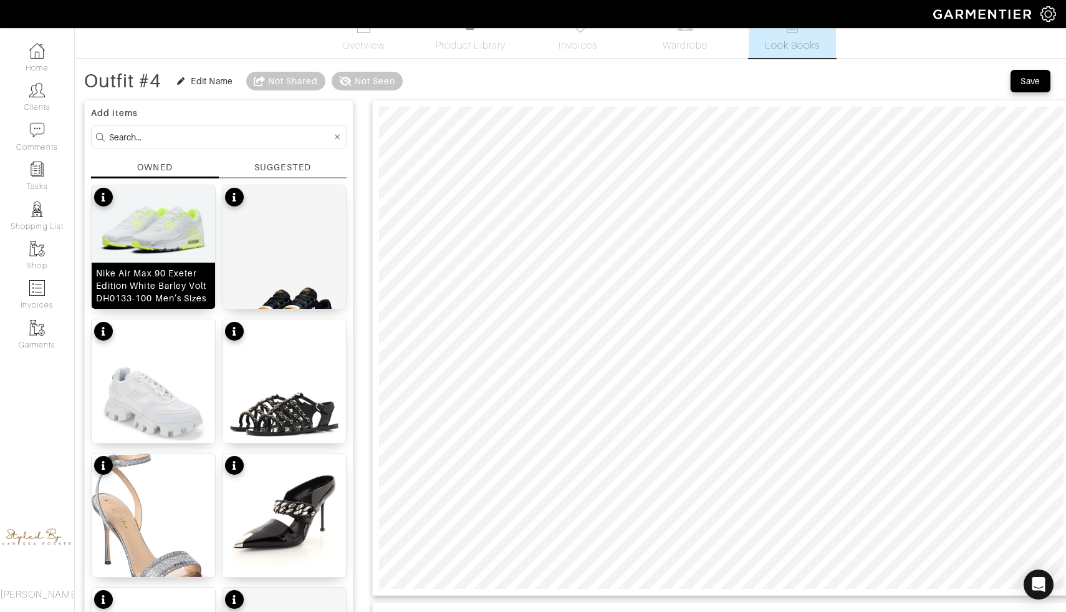
click at [170, 230] on img at bounding box center [153, 225] width 123 height 80
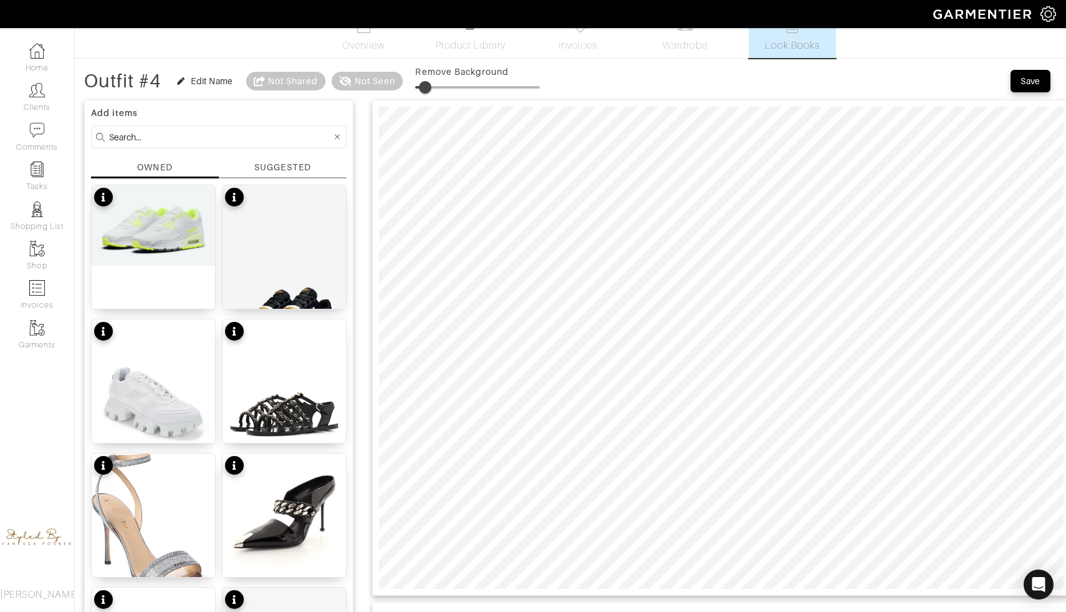
type input "9"
drag, startPoint x: 420, startPoint y: 88, endPoint x: 428, endPoint y: 91, distance: 8.7
click at [428, 91] on span at bounding box center [425, 87] width 12 height 12
click at [153, 85] on div "Outfit #4" at bounding box center [122, 81] width 77 height 12
click at [206, 82] on div "Edit Name" at bounding box center [212, 81] width 42 height 12
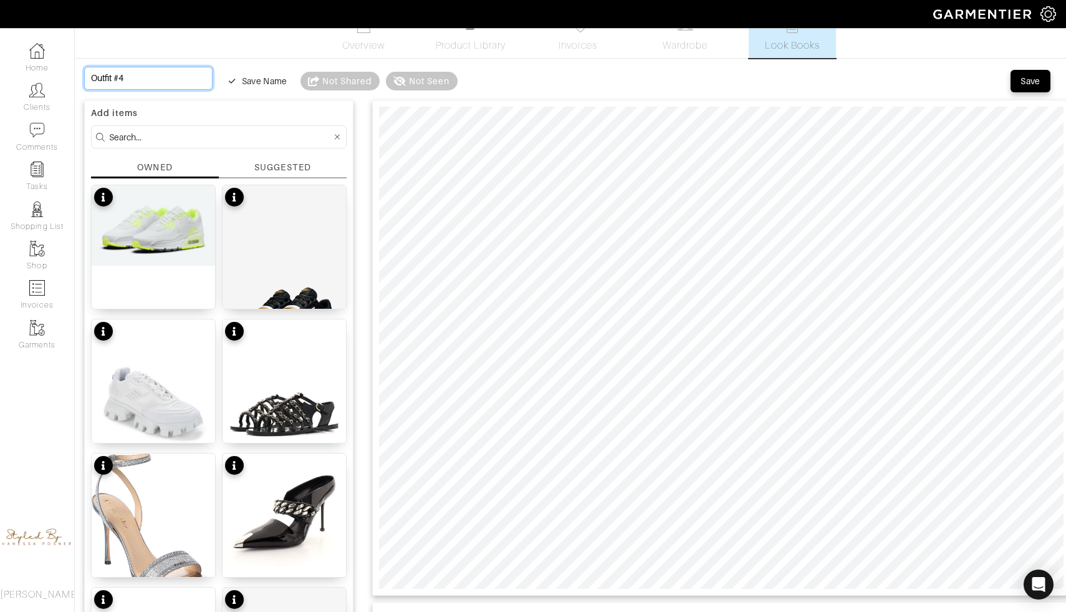
drag, startPoint x: 137, startPoint y: 77, endPoint x: 82, endPoint y: 72, distance: 55.7
type input "O"
type input "Ou"
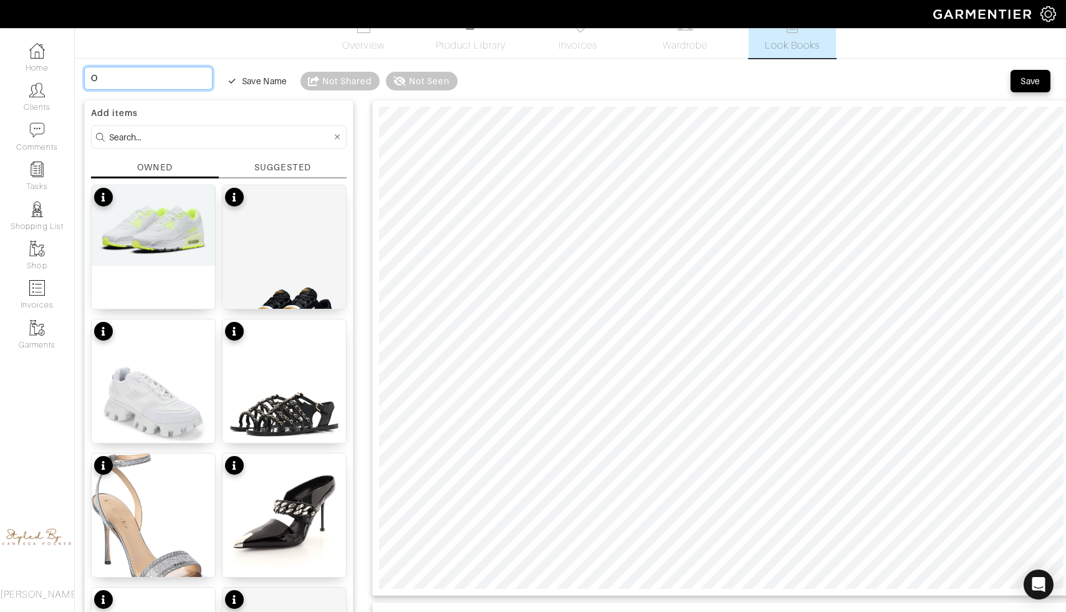
type input "Ou"
type input "Out"
type input "Outf"
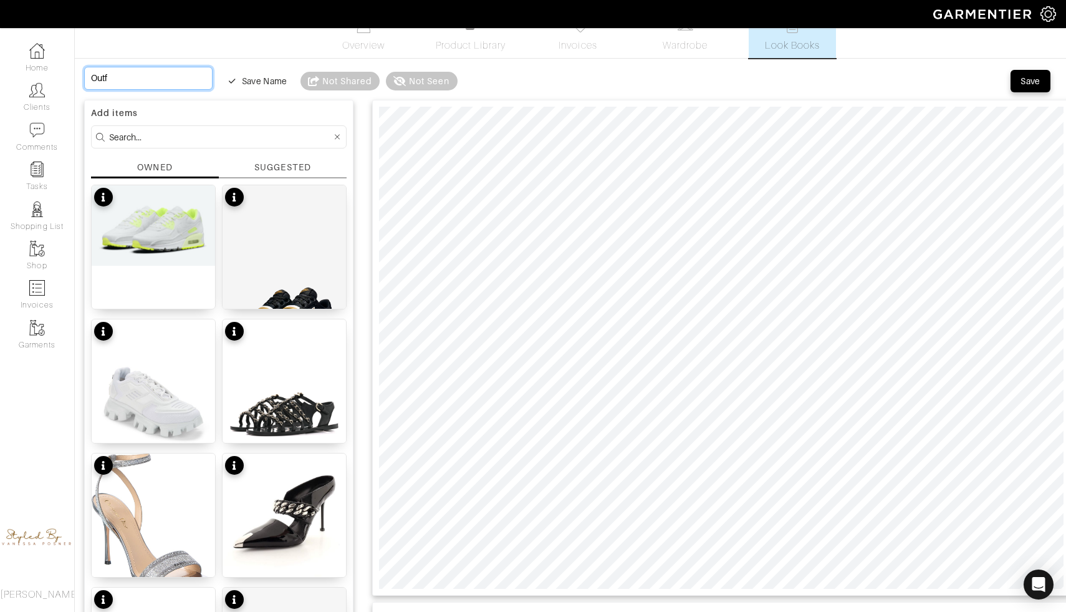
type input "Outfi"
type input "Outfit"
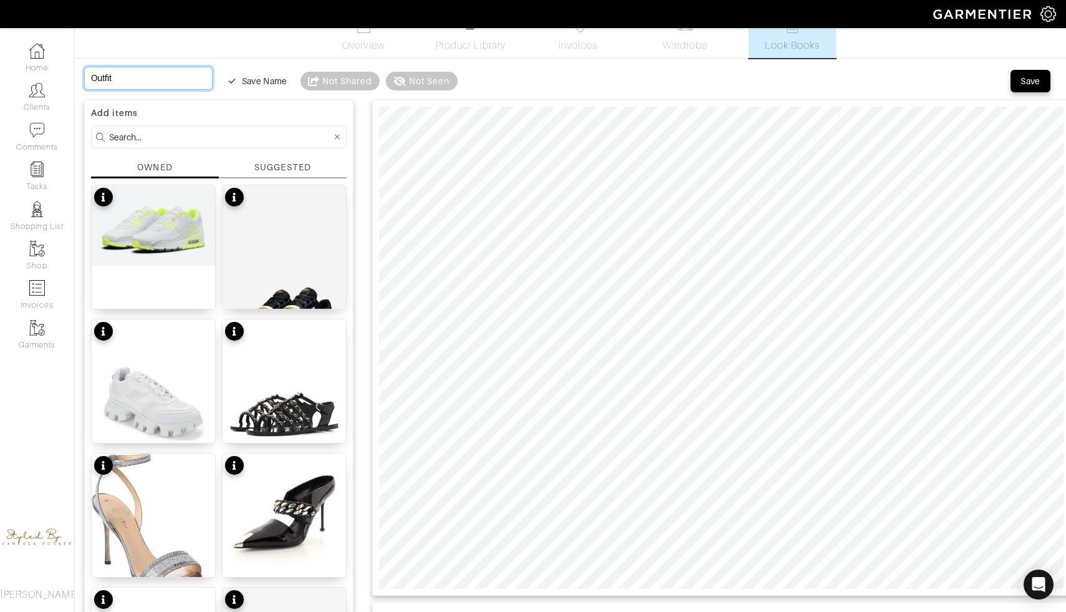
type input "Outfit"
type input "Outfit O"
type input "Outfit Oc"
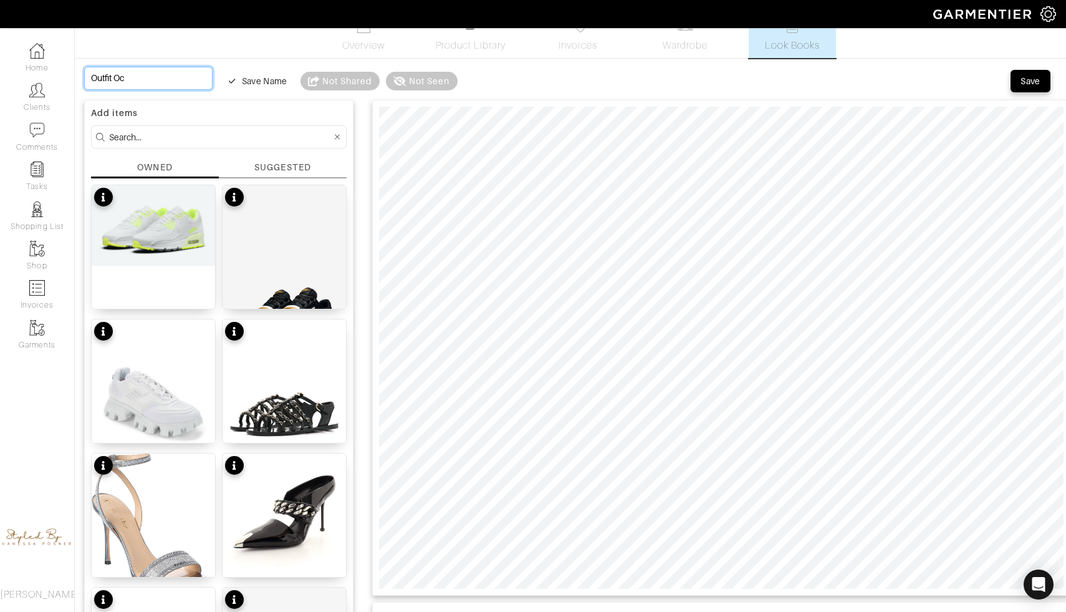
type input "Outfit Oct"
type input "Outfit Octo"
type input "Outfit Octob"
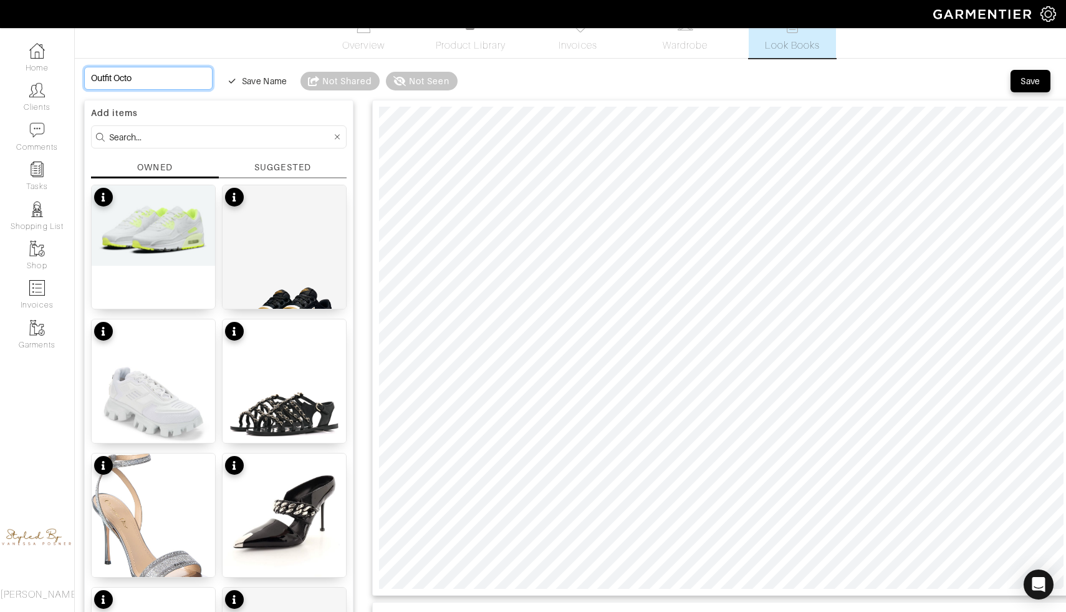
type input "Outfit Octob"
type input "Outfit Octobe"
type input "Outfit October"
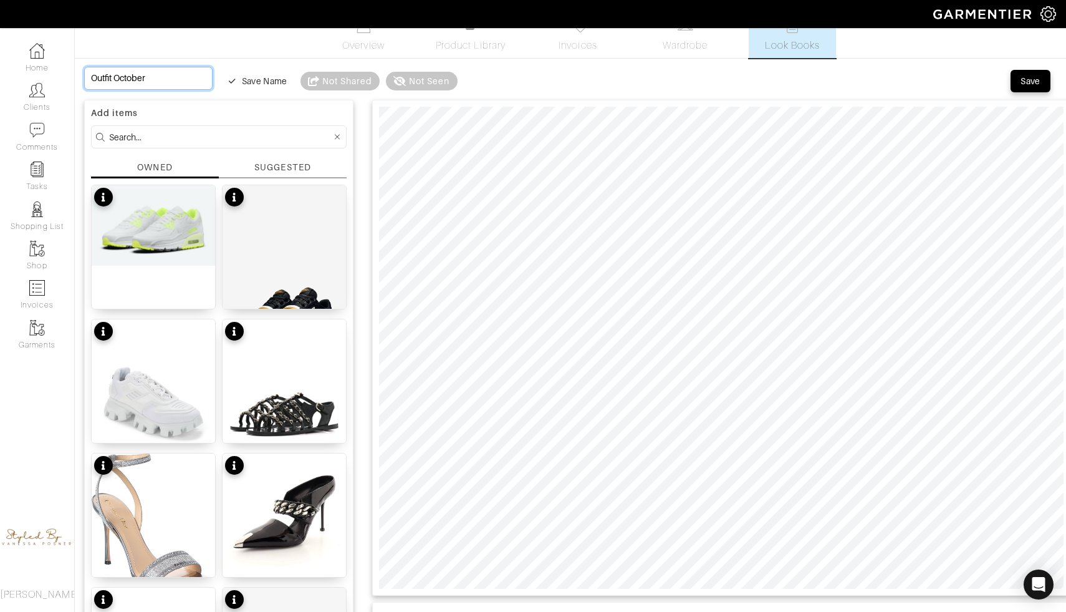
type input "Outfit October"
type input "Outfit Octobe"
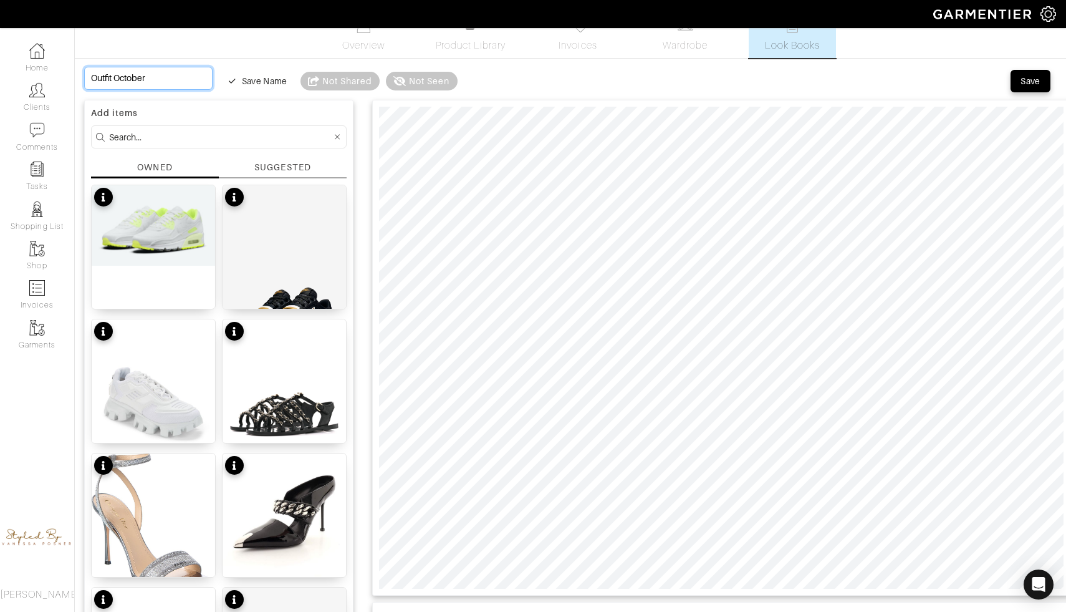
type input "Outfit Octobe"
type input "Outfit Octob"
type input "Outfit Octo"
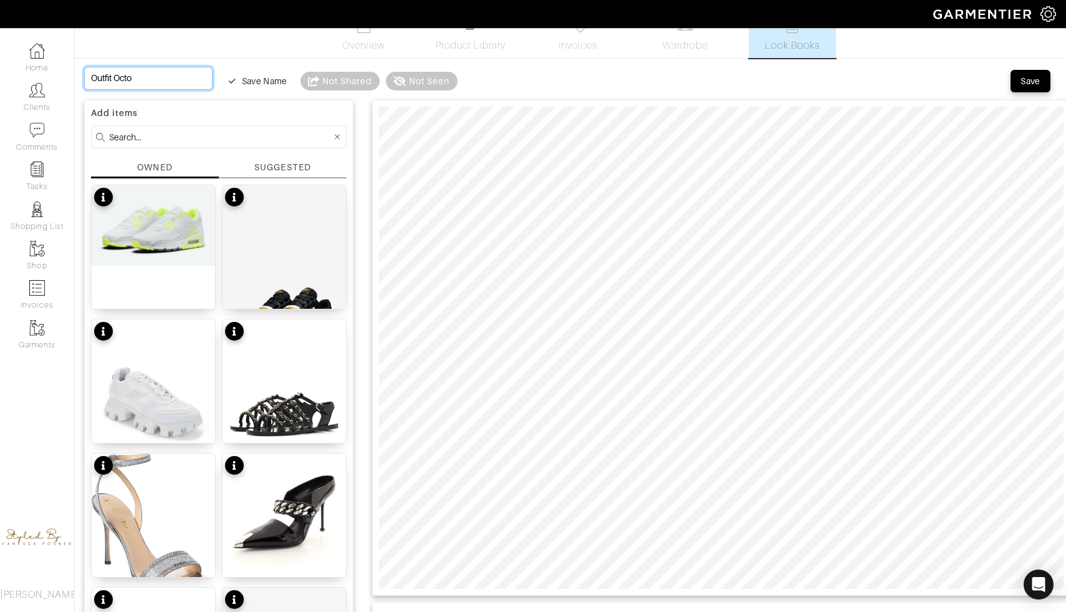
type input "Outfit Oct"
type input "Outfit Oc"
type input "Outfit O"
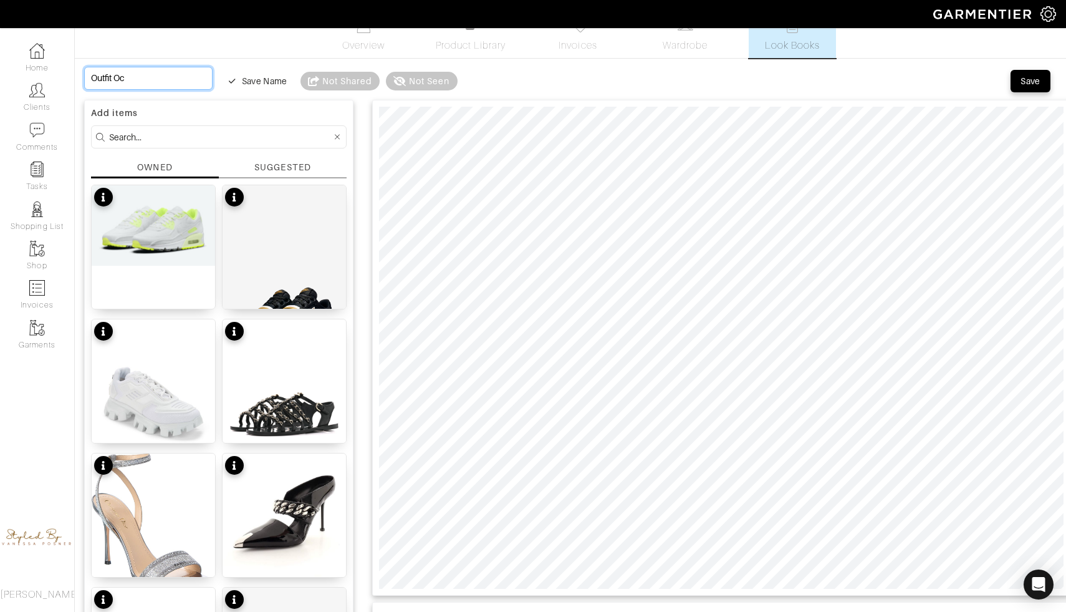
type input "Outfit O"
type input "Outfit"
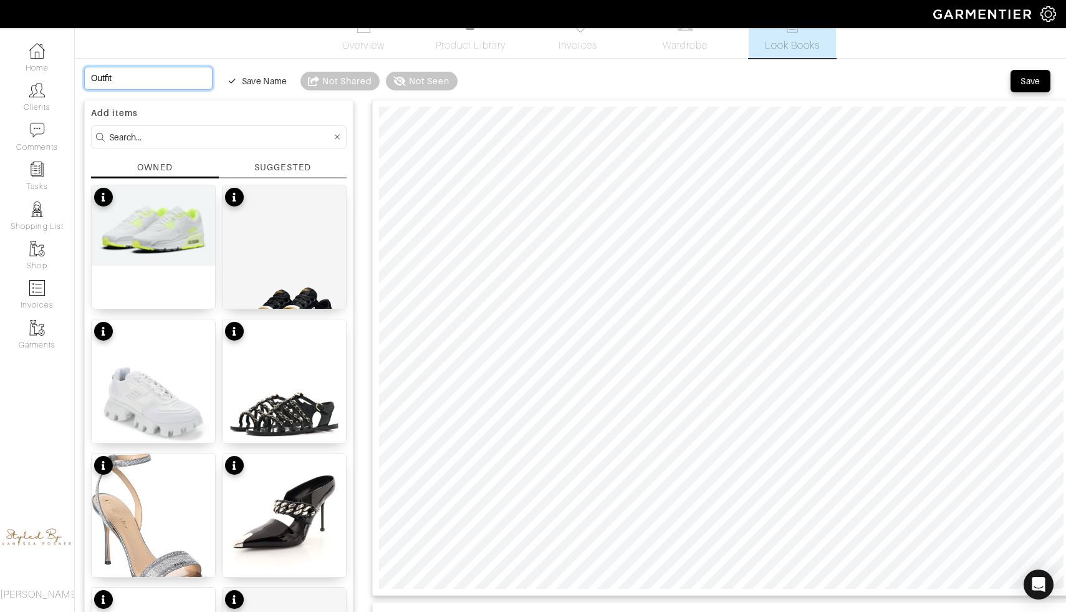
type input "Outfi"
type input "Outf"
type input "Out"
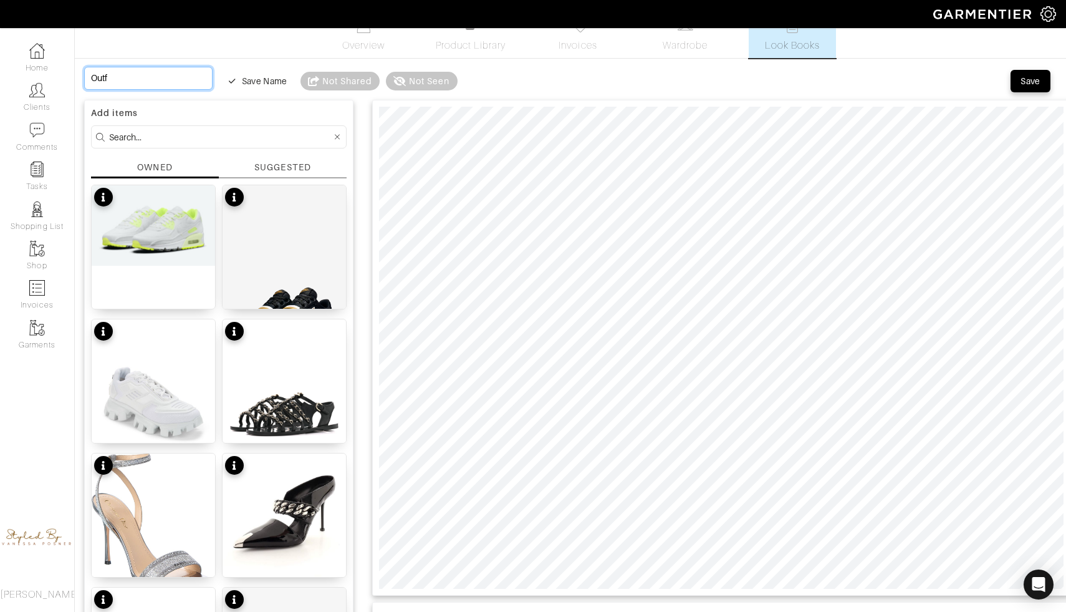
type input "Out"
type input "Ou"
type input "O"
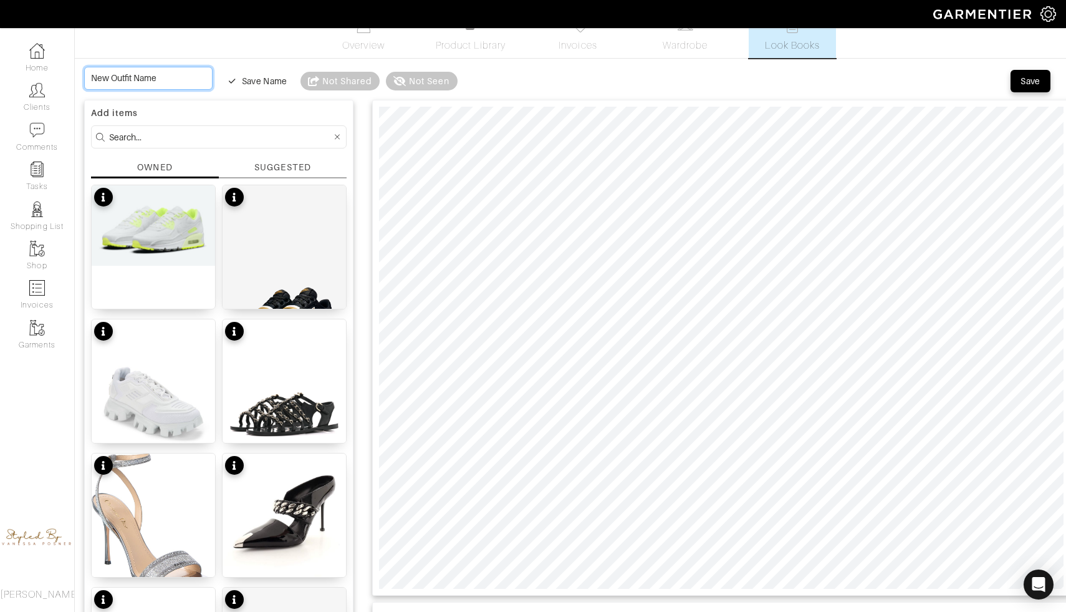
type input "O"
type input "Oc"
type input "Oct"
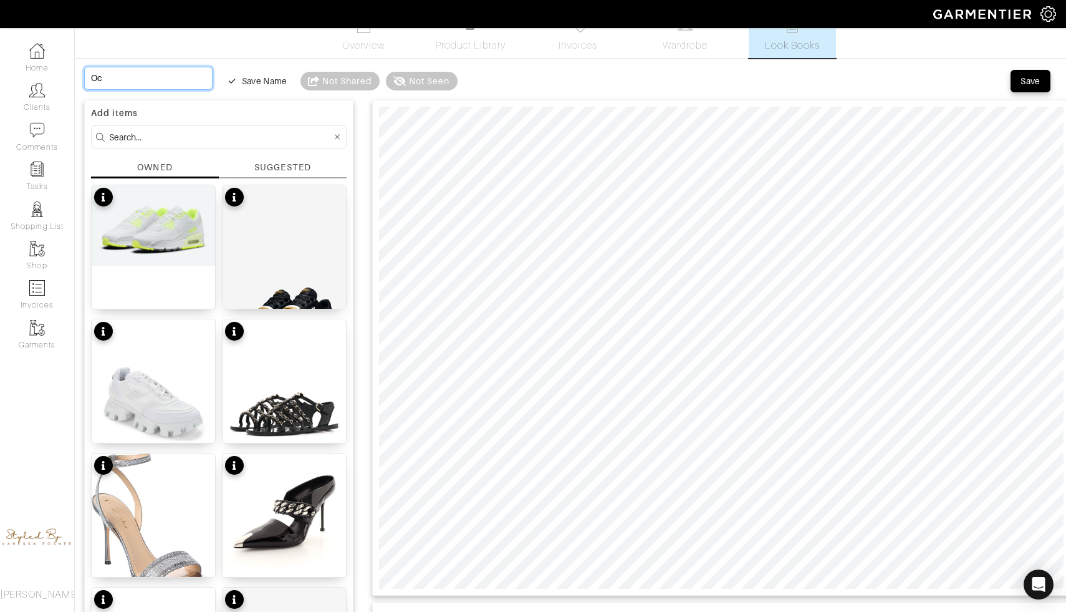
type input "Oct"
type input "Octo"
type input "Octob"
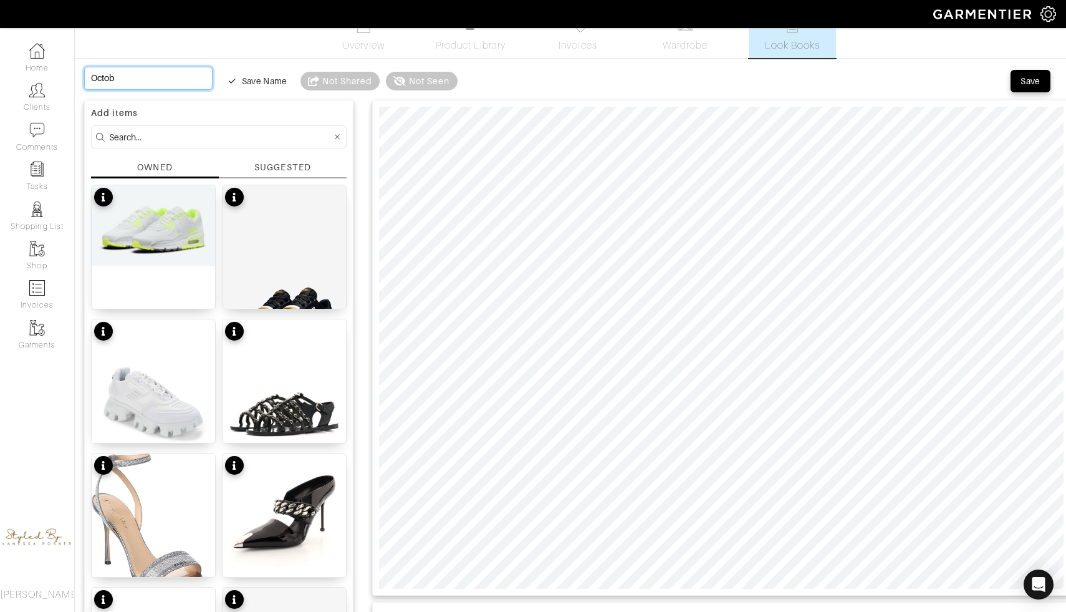
type input "Octobe"
type input "October"
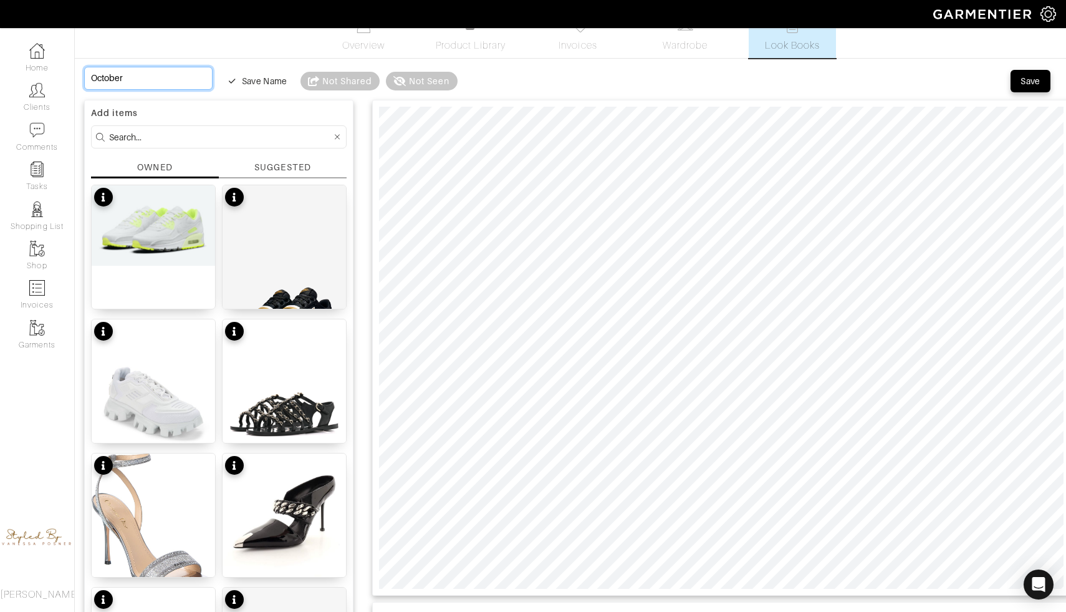
type input "October"
type input "October 4"
type input "October 4t"
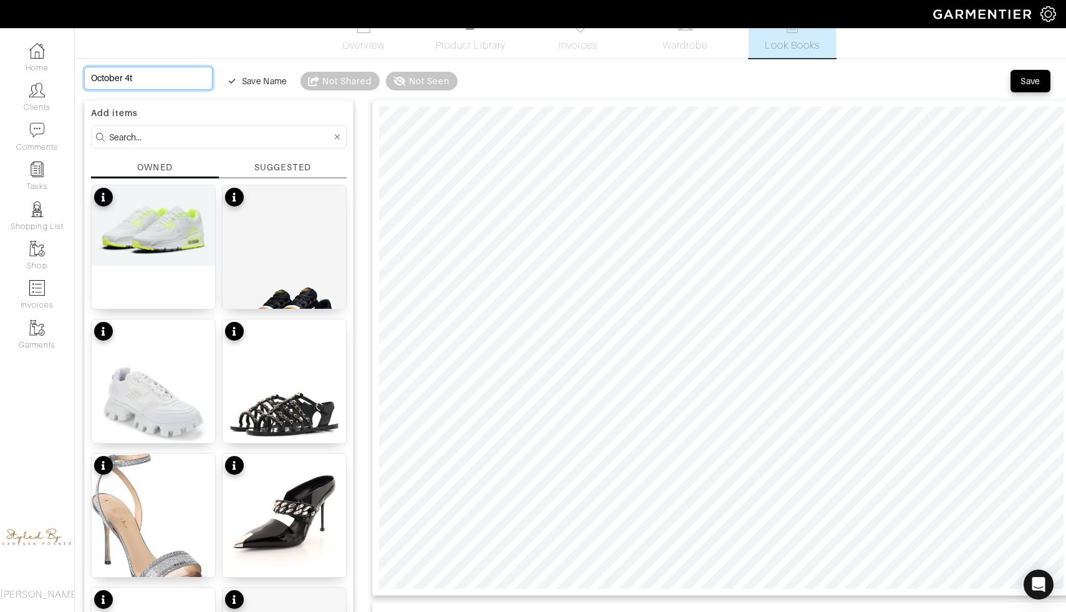
type input "[DATE]"
type input "October 4th w"
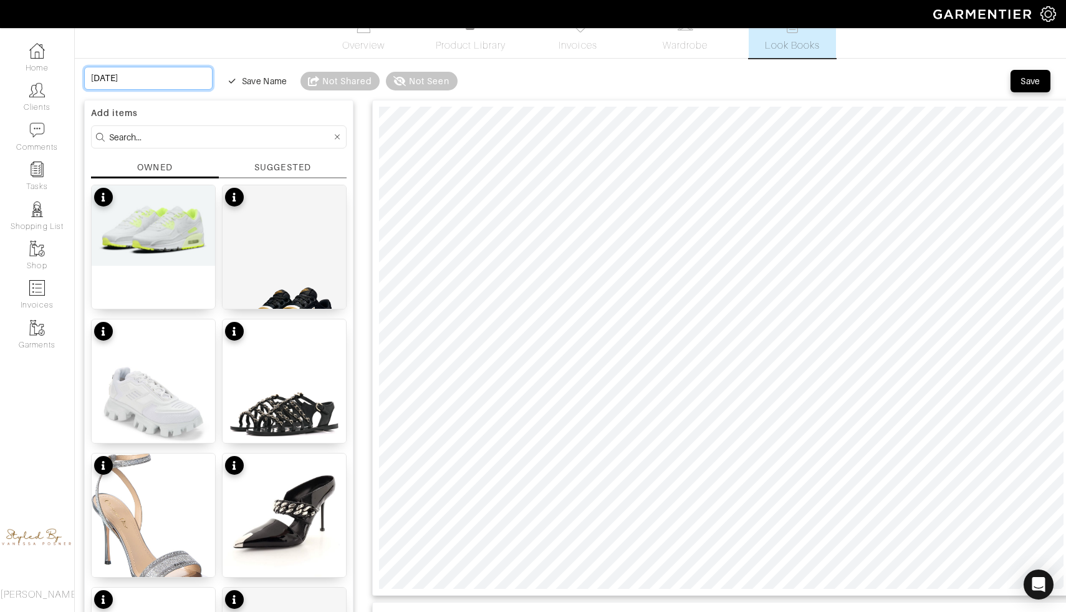
type input "October 4th w"
type input "October 4th we"
type input "October 4th wee"
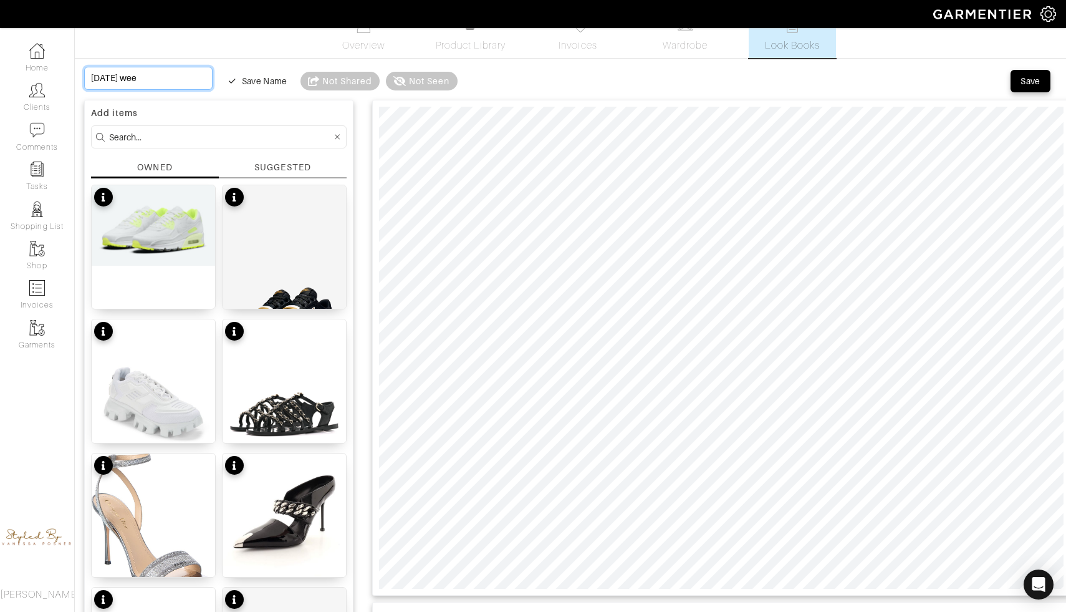
type input "October 4th week"
type input "October 4th weeke"
type input "October 4th weeken"
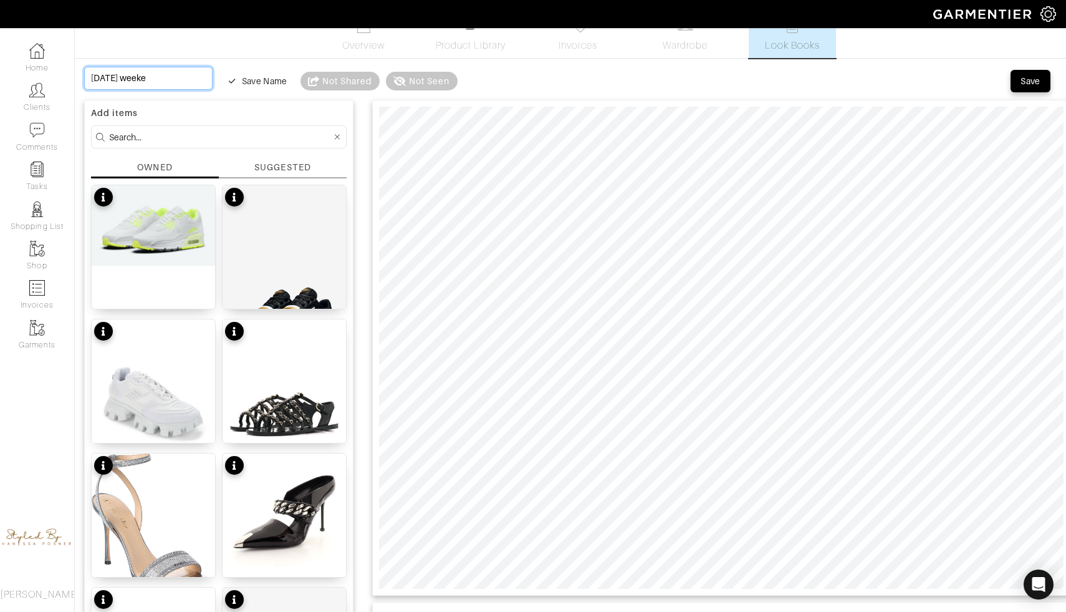
type input "October 4th weeken"
type input "October 4th weekend"
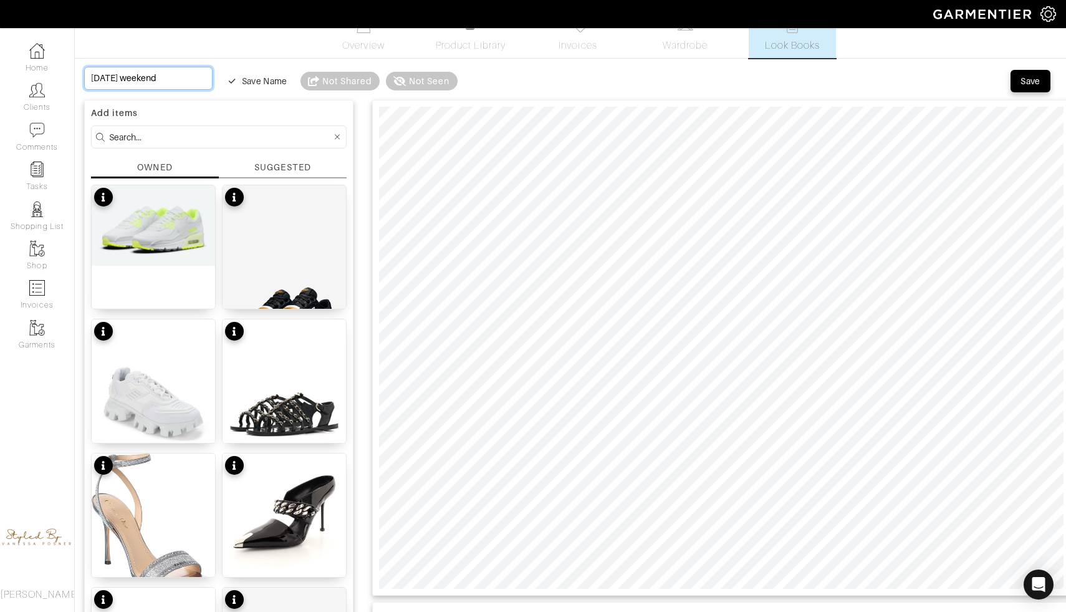
type input "October 4th weekend l"
type input "October 4th weekend lo"
type input "October 4th weekend loo"
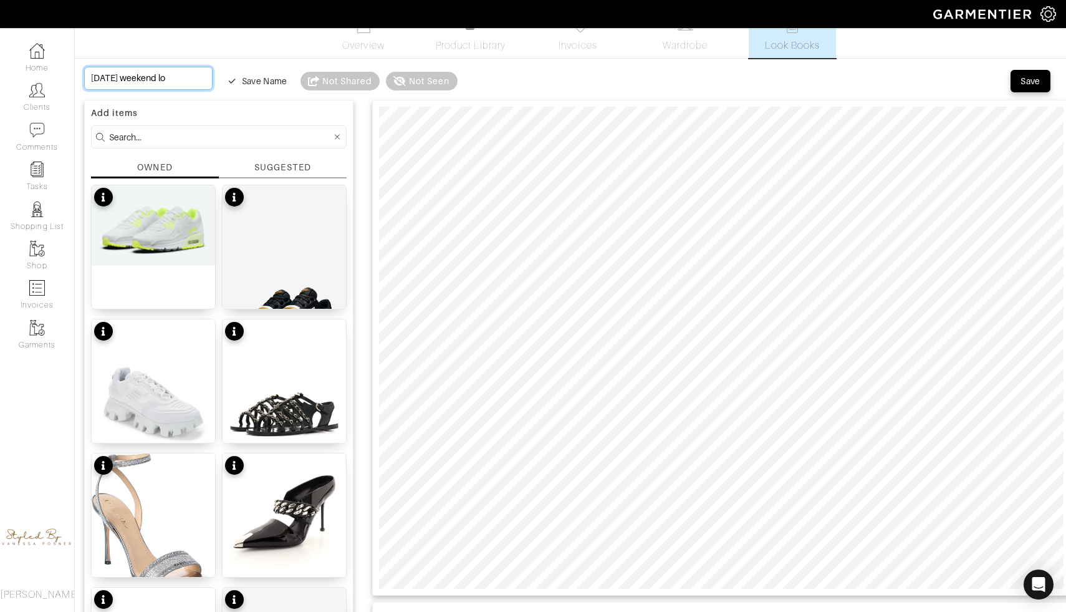
type input "October 4th weekend loo"
type input "October 4th weekend look"
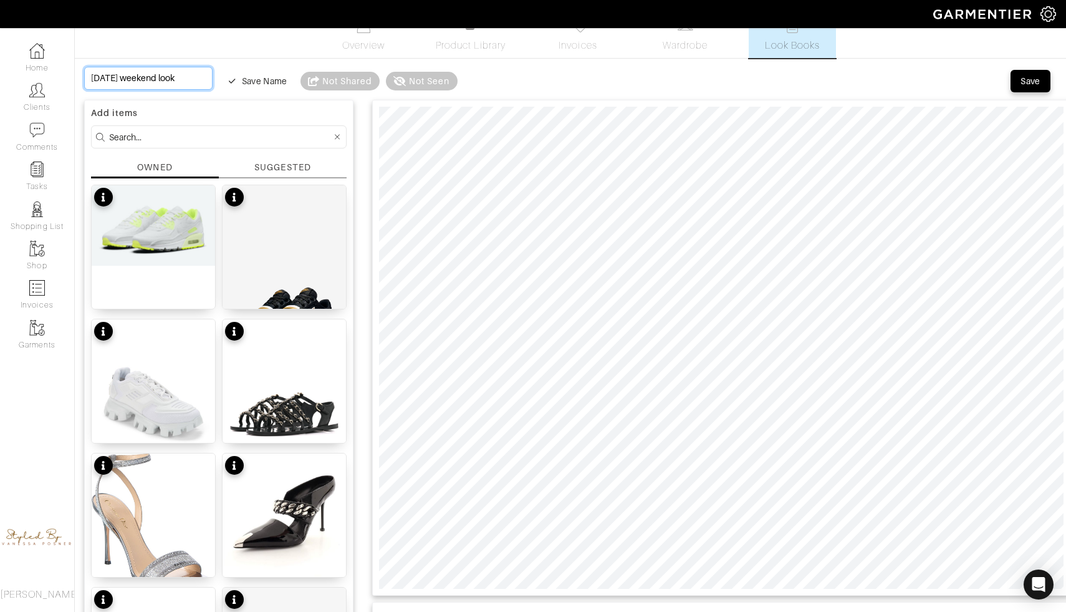
scroll to position [0, 17]
type input "October 4th weekend look c"
type input "October 4th weekend look ca"
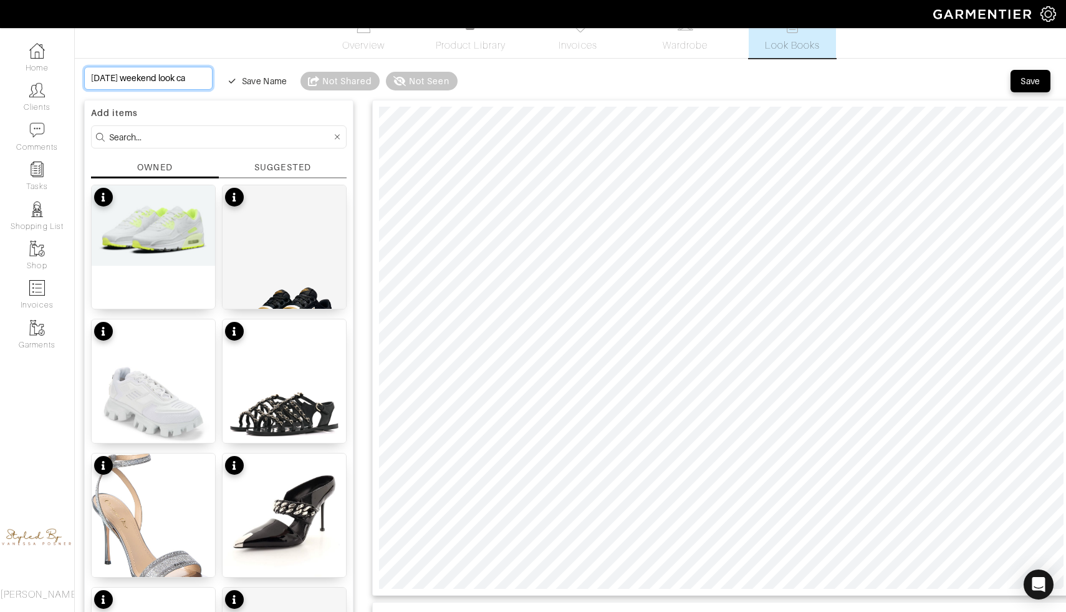
type input "October 4th weekend look cas"
type input "October 4th weekend look casu"
type input "October 4th weekend look casua"
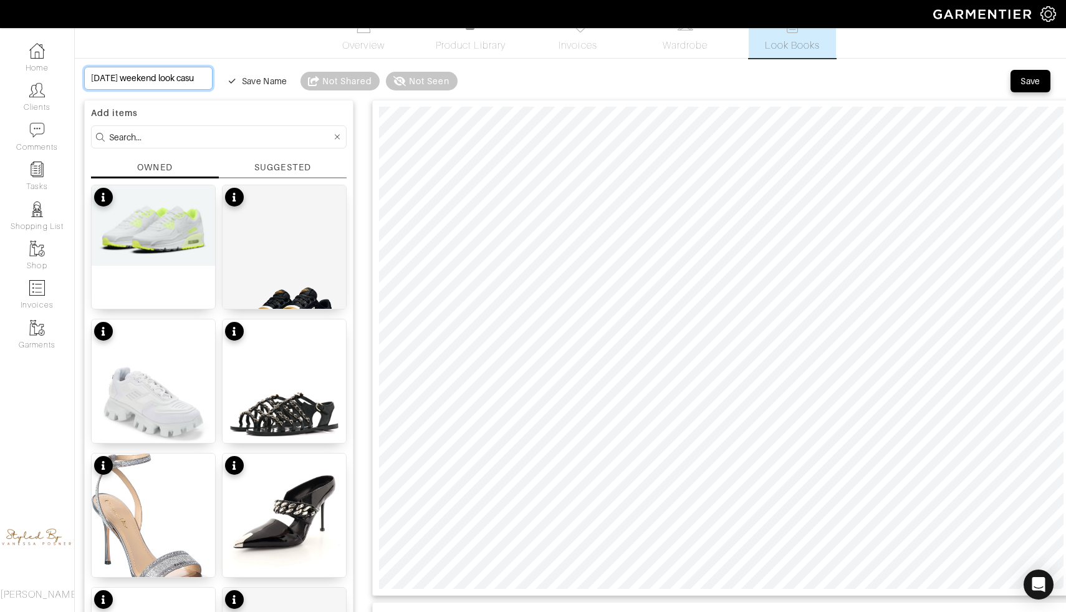
type input "October 4th weekend look casua"
type input "[DATE] weekend look casual"
click at [1031, 79] on div "Save" at bounding box center [1031, 81] width 20 height 12
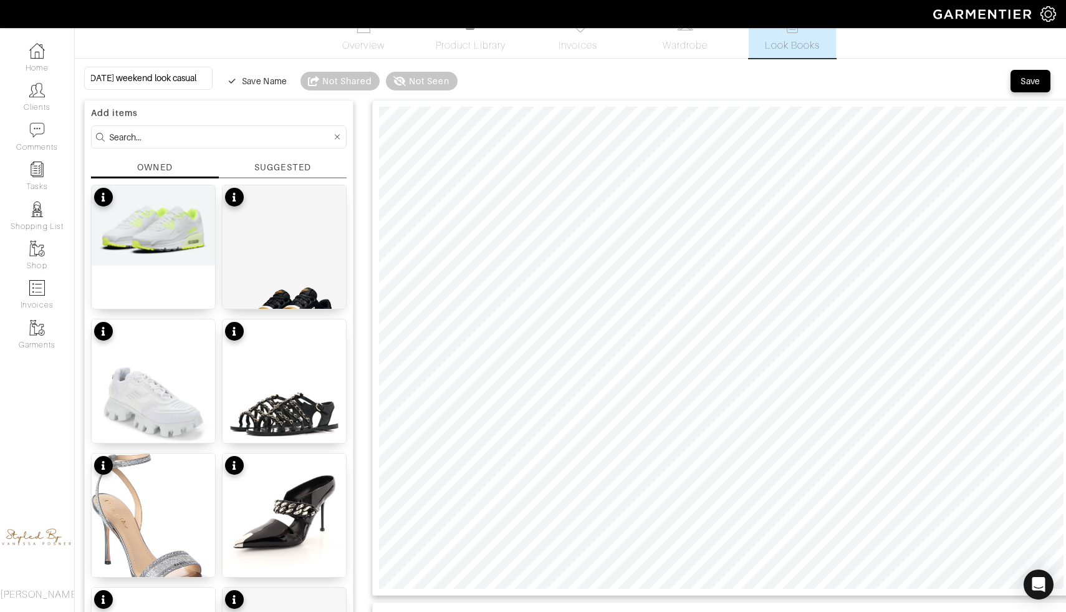
scroll to position [0, 0]
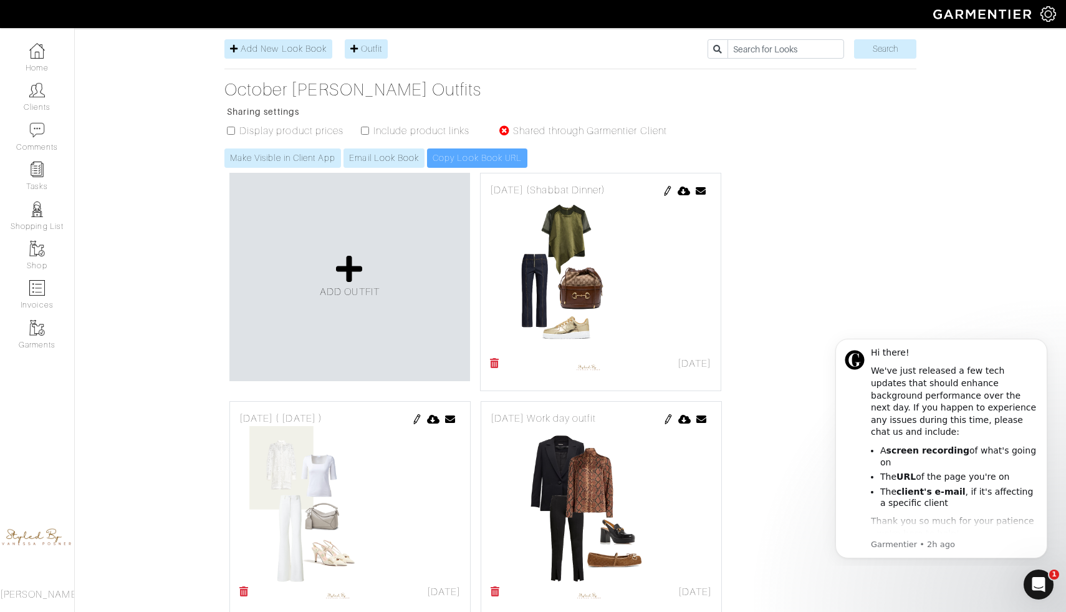
scroll to position [163, 0]
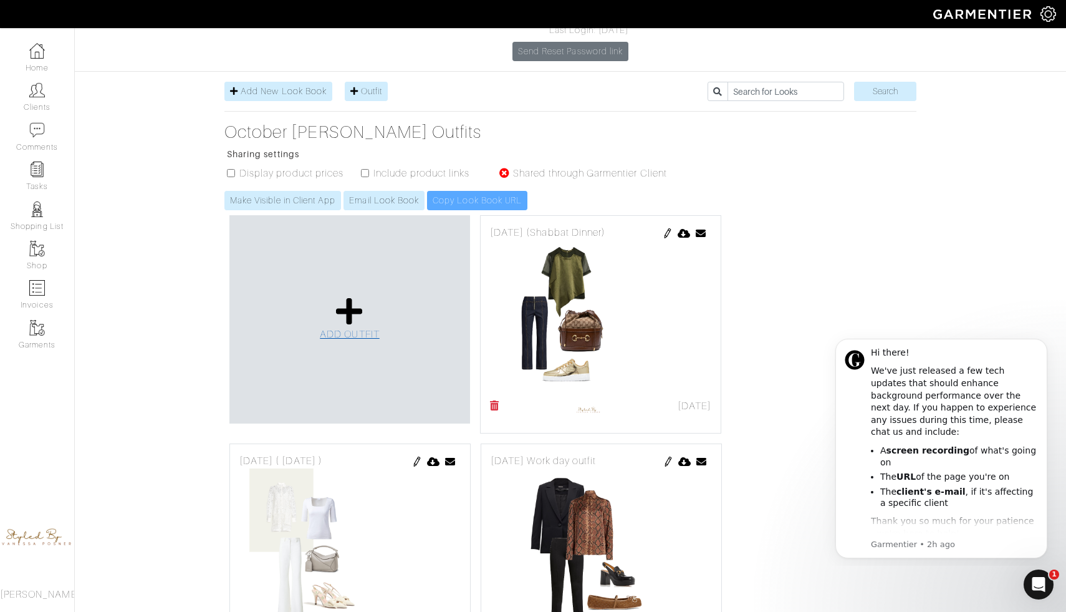
click at [355, 296] on icon at bounding box center [349, 311] width 27 height 30
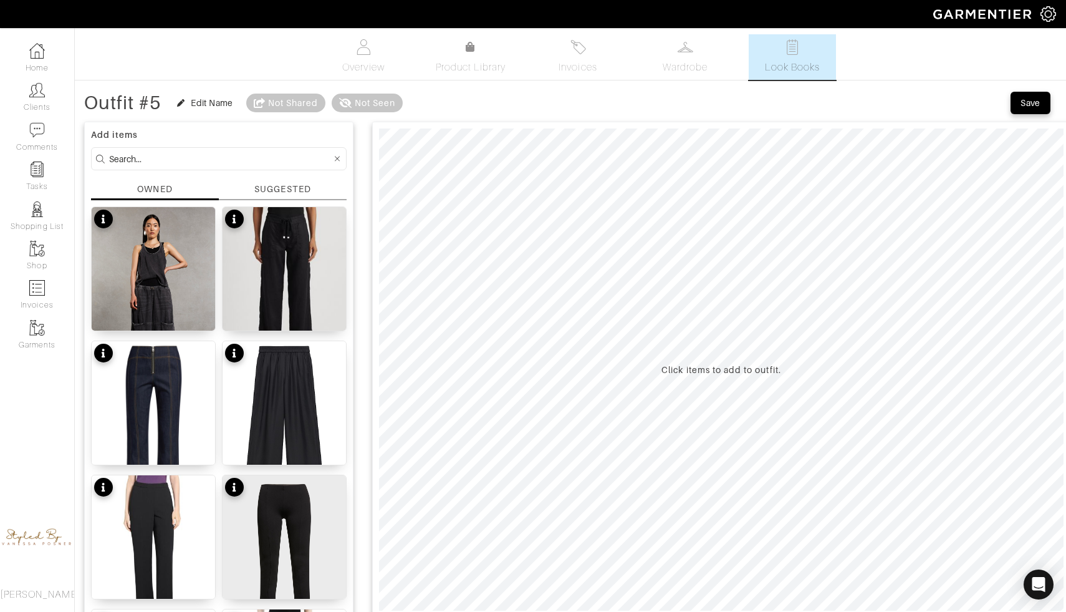
click at [128, 98] on div "Outfit #5" at bounding box center [122, 103] width 77 height 12
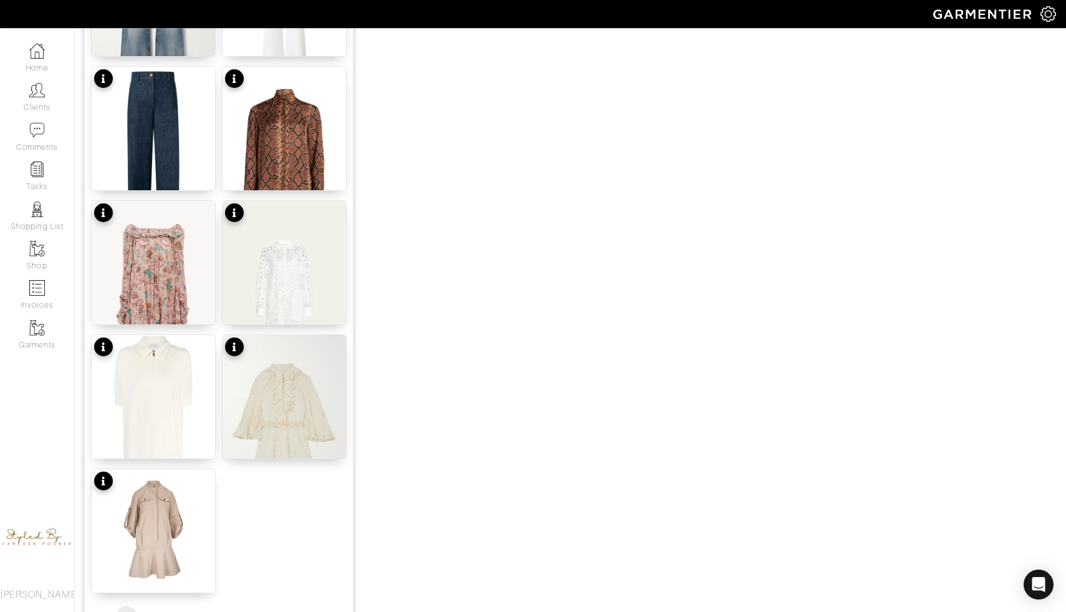
scroll to position [1427, 0]
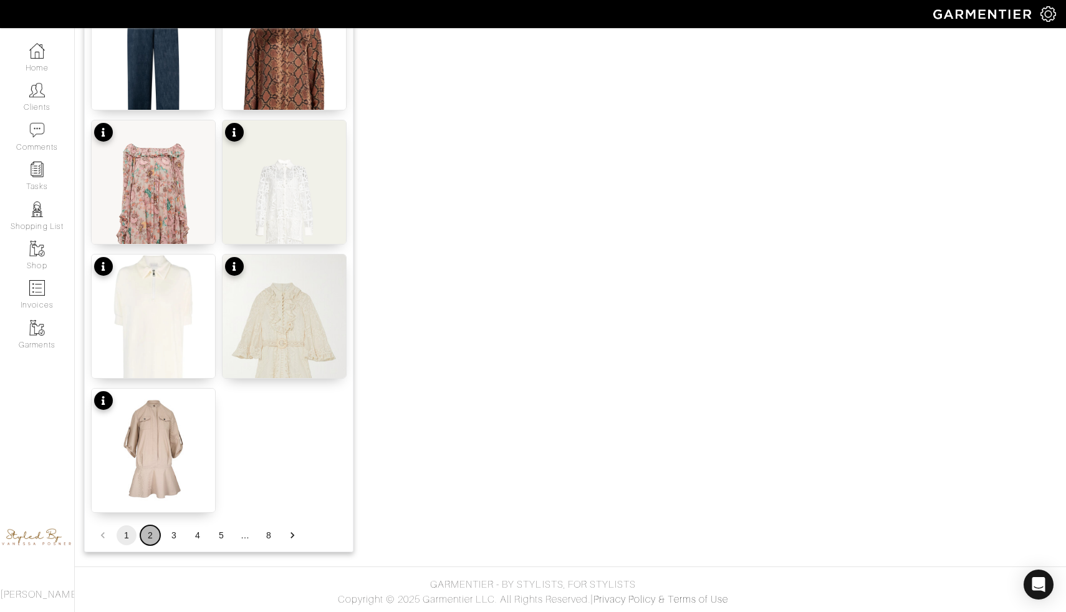
click at [153, 535] on button "2" at bounding box center [150, 535] width 20 height 20
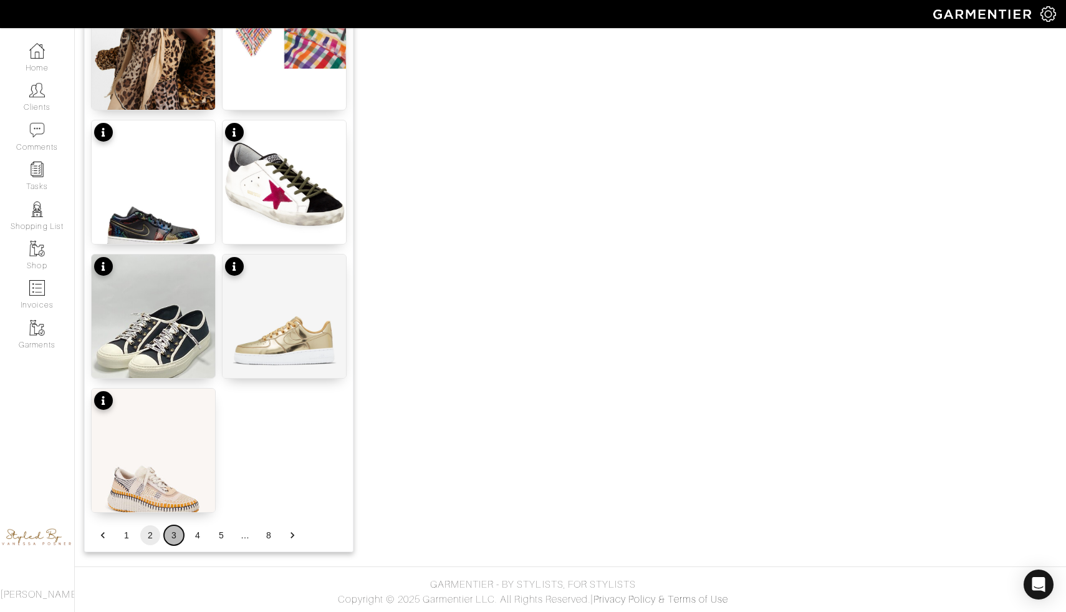
click at [176, 537] on button "3" at bounding box center [174, 535] width 20 height 20
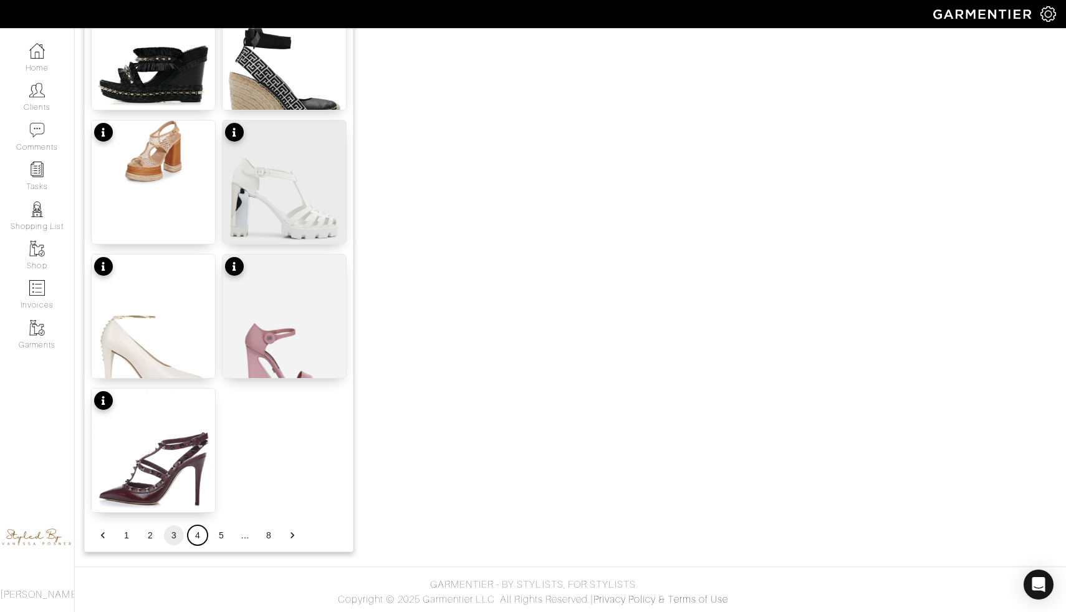
click at [198, 529] on button "4" at bounding box center [198, 535] width 20 height 20
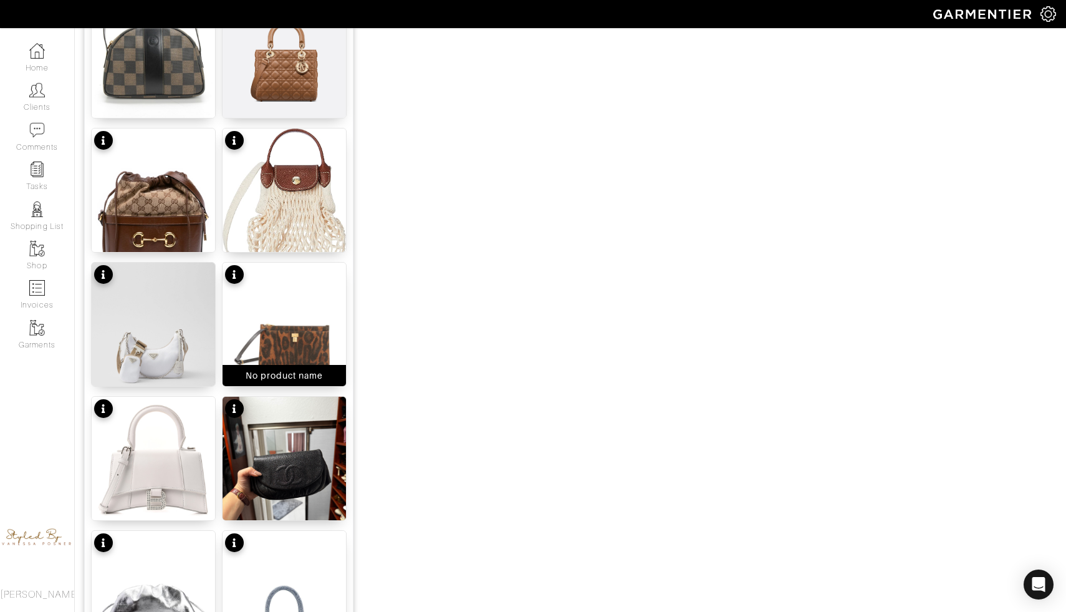
click at [281, 342] on img at bounding box center [284, 344] width 123 height 165
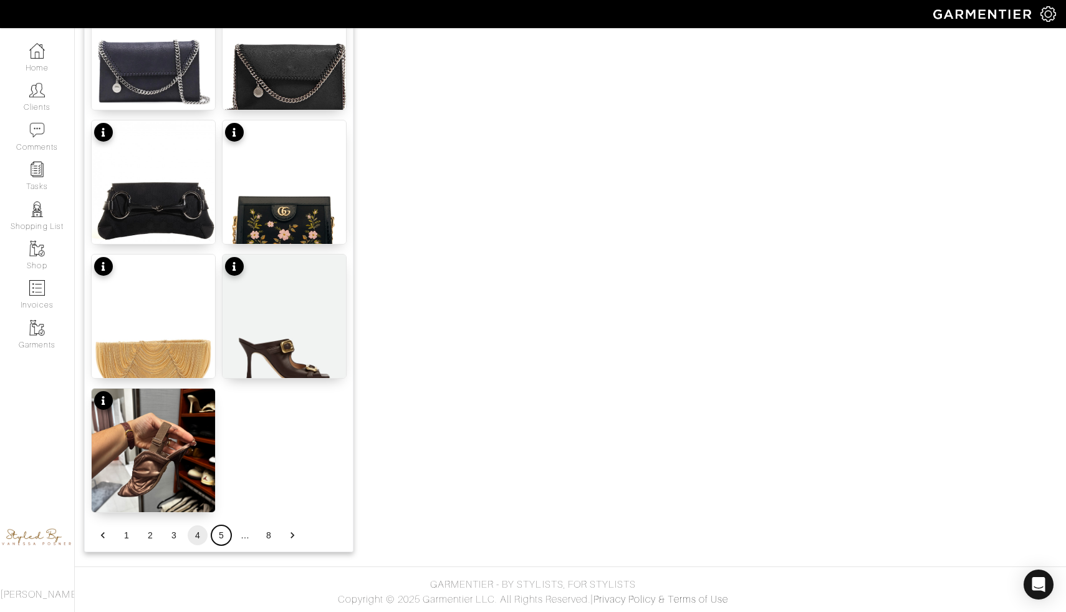
click at [216, 537] on button "5" at bounding box center [221, 535] width 20 height 20
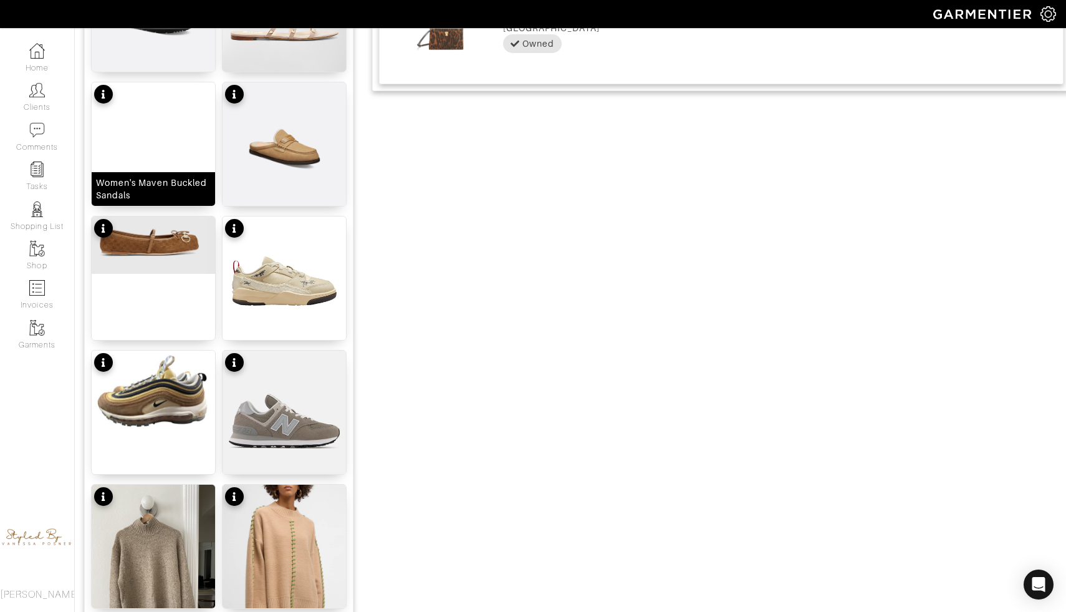
scroll to position [796, 0]
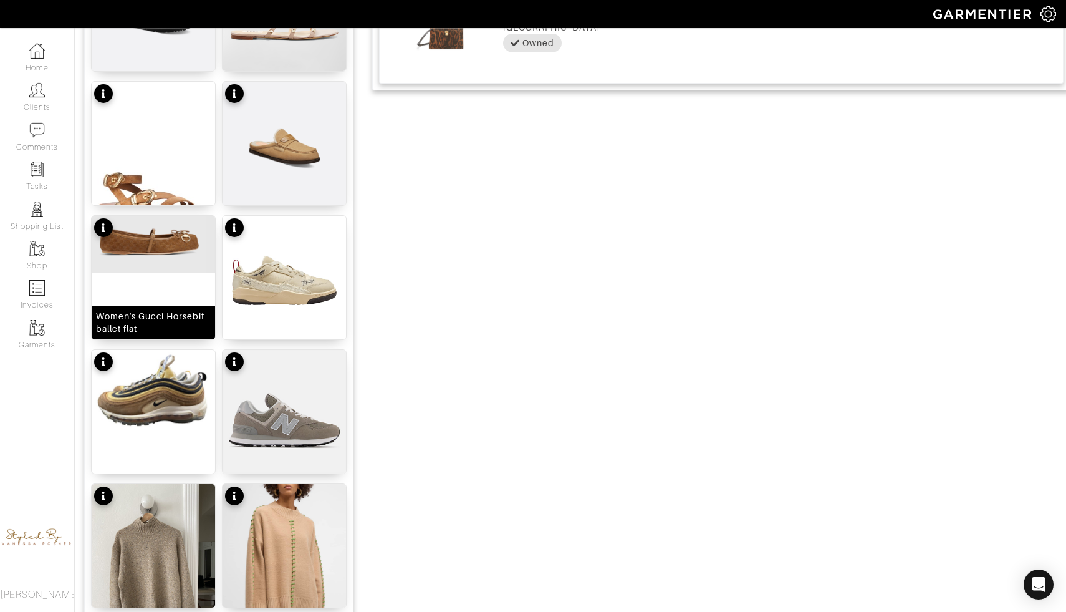
click at [183, 245] on img at bounding box center [153, 244] width 123 height 57
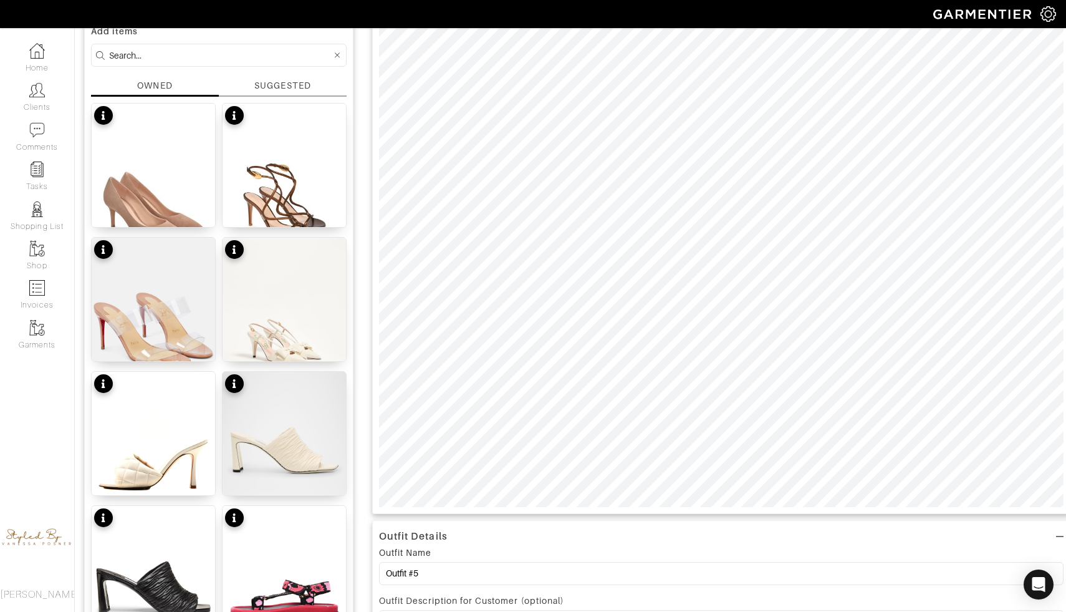
scroll to position [101, 0]
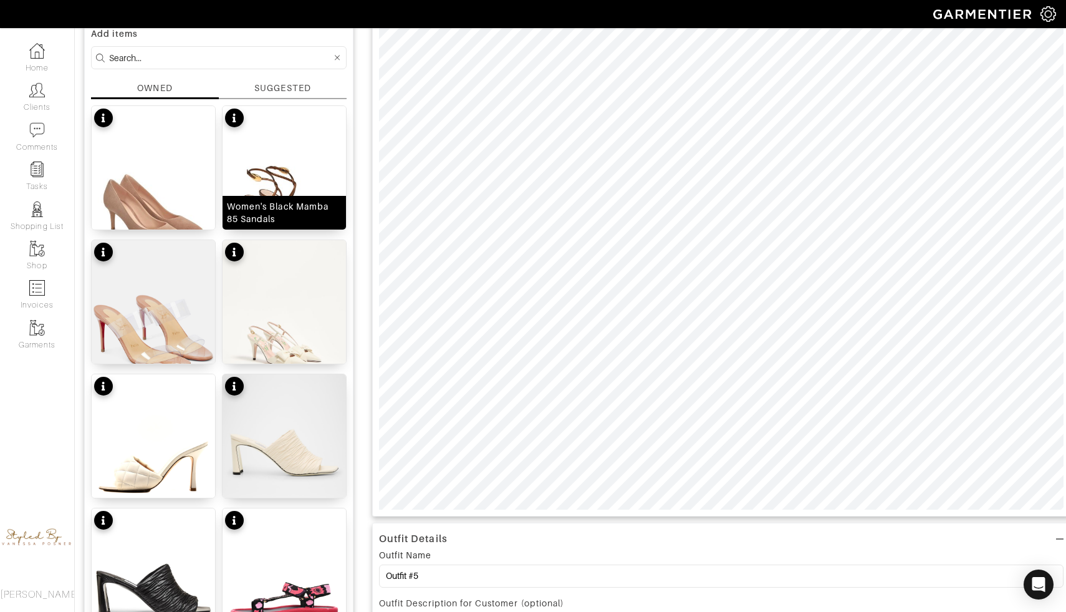
click at [279, 189] on img at bounding box center [284, 181] width 123 height 151
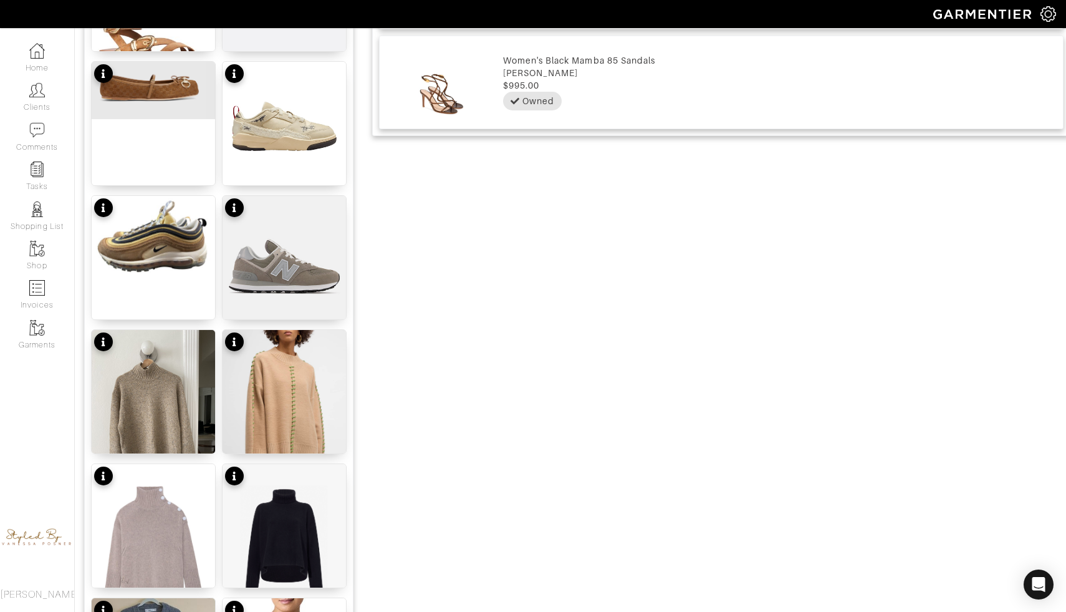
scroll to position [1427, 0]
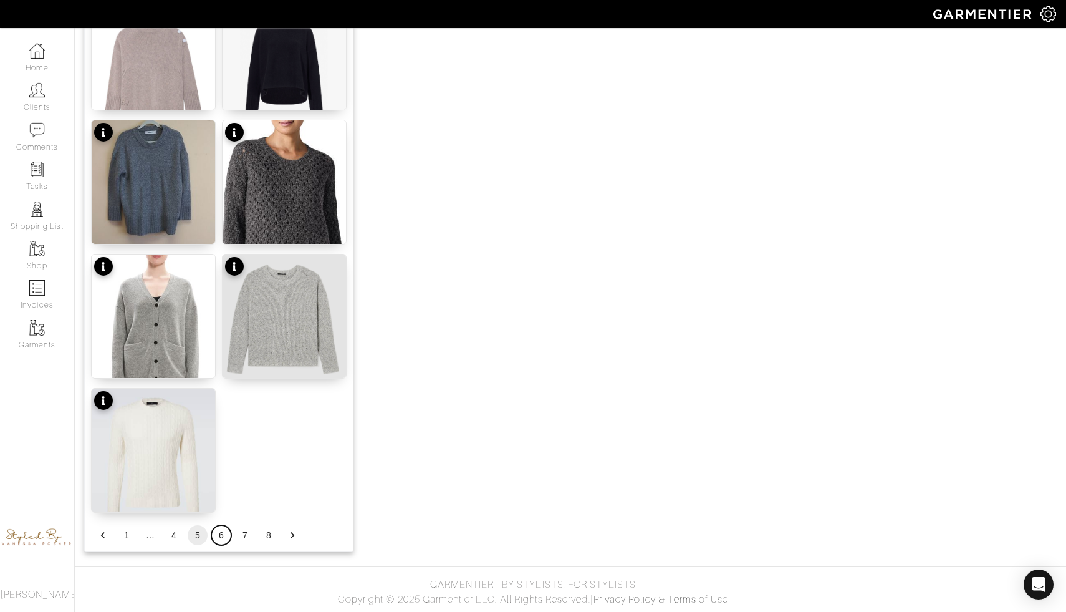
click at [224, 540] on button "6" at bounding box center [221, 535] width 20 height 20
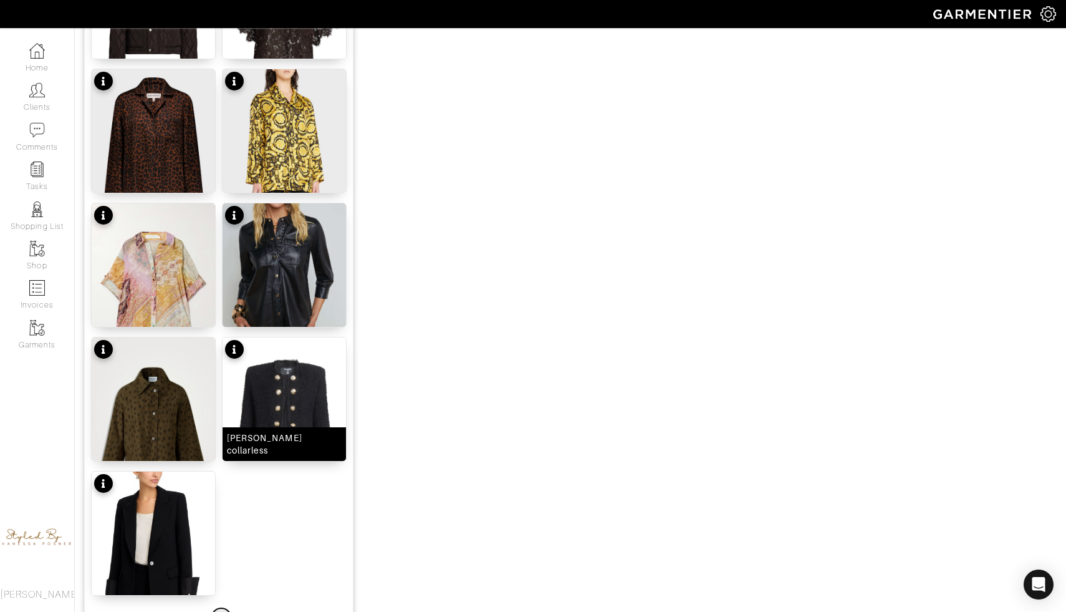
scroll to position [1342, 0]
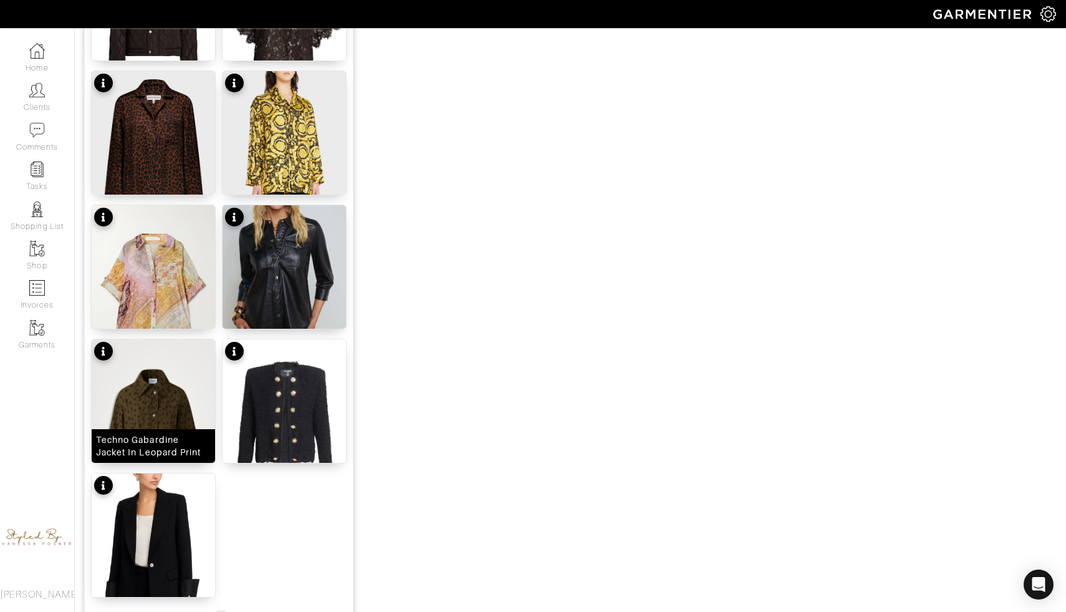
click at [192, 403] on img at bounding box center [153, 420] width 123 height 163
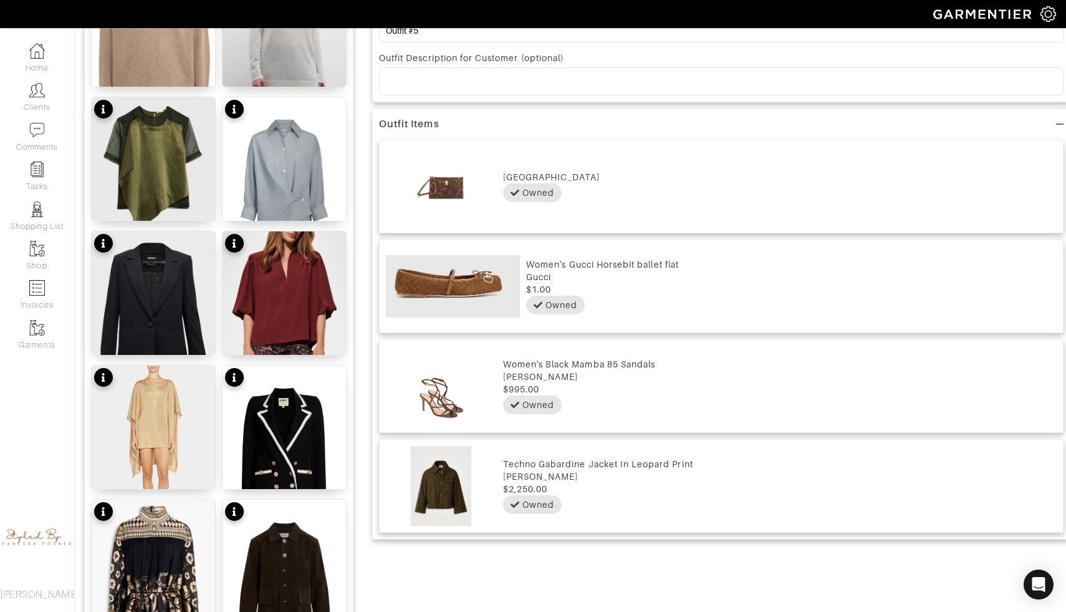
scroll to position [643, 0]
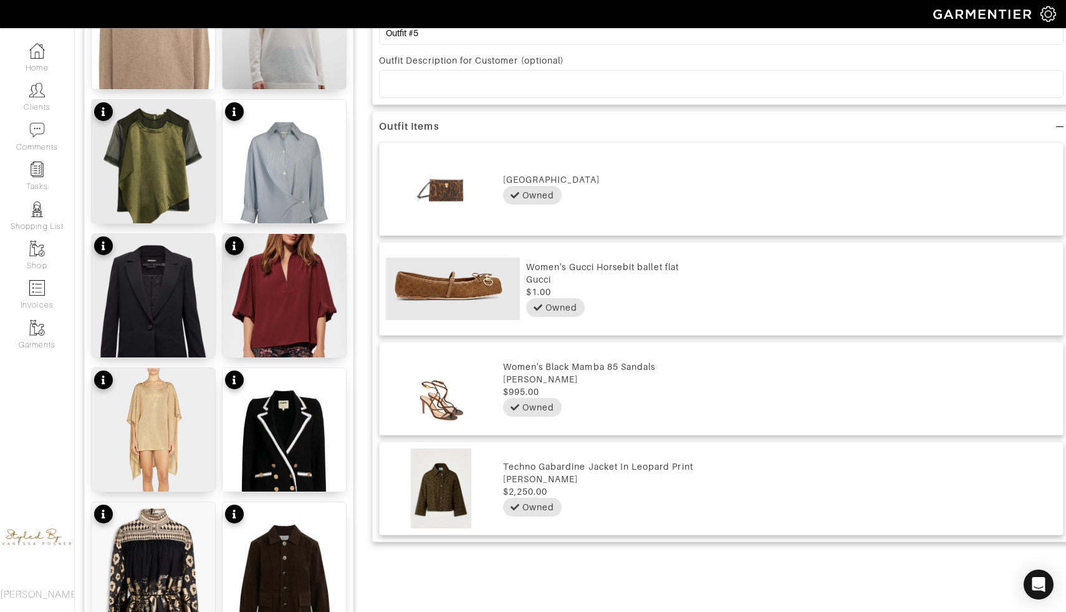
click at [474, 194] on img at bounding box center [441, 189] width 111 height 80
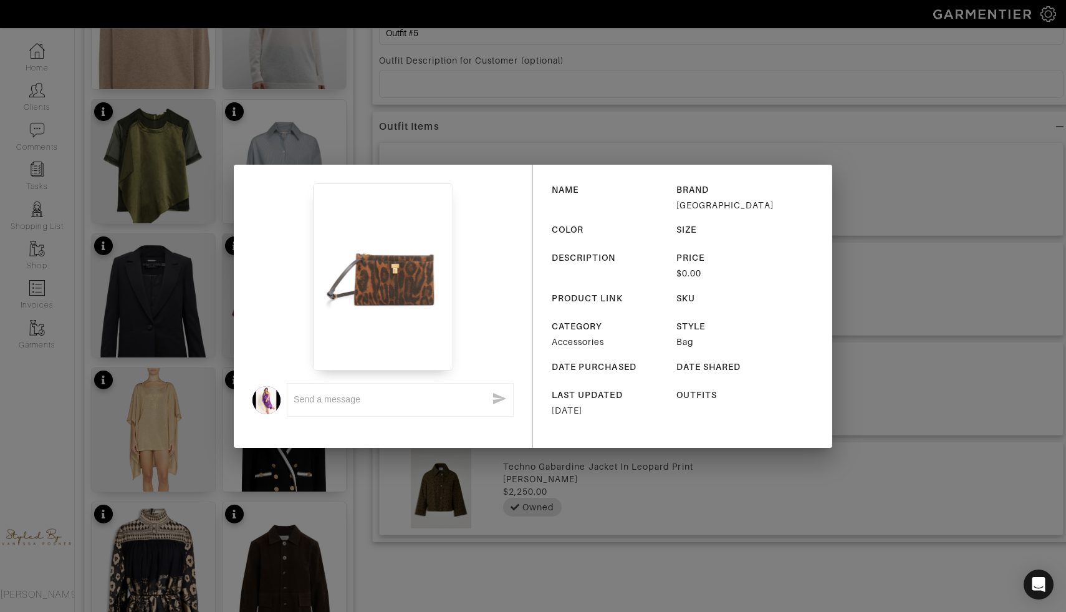
click at [519, 133] on div "x NAME BRAND Saks Fifth Avenue COLOR SIZE DESCRIPTION PRICE $0.00 PRODUCT LINK …" at bounding box center [533, 306] width 1066 height 612
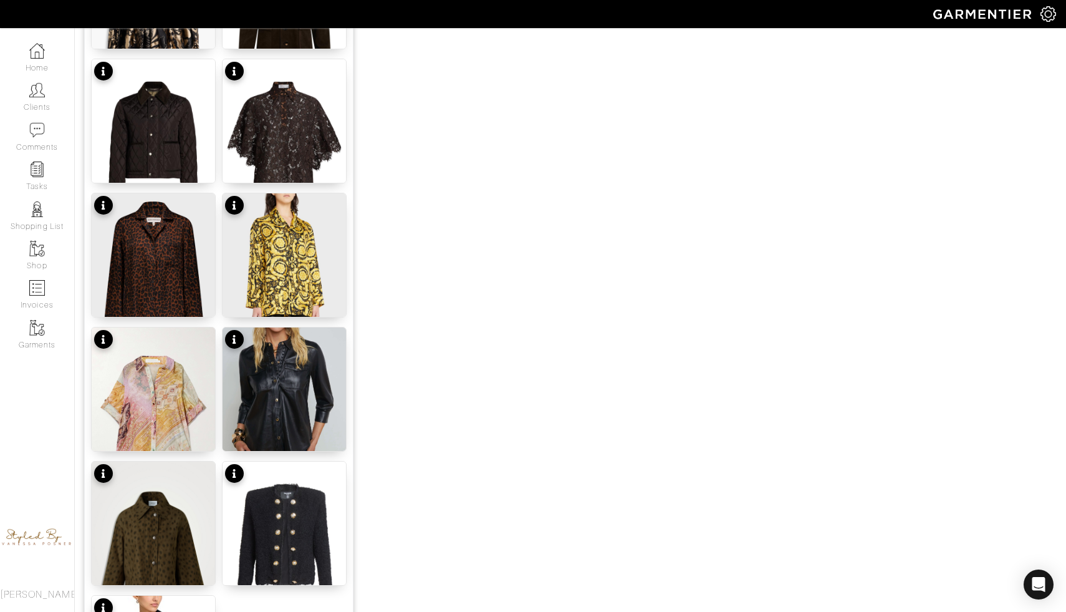
scroll to position [1427, 0]
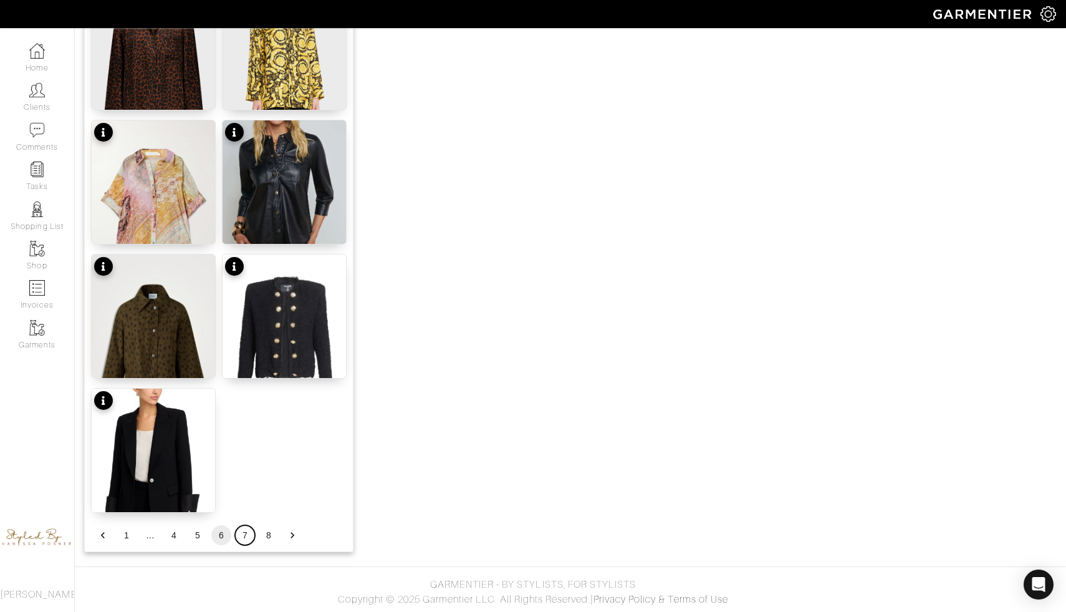
click at [247, 536] on button "7" at bounding box center [245, 535] width 20 height 20
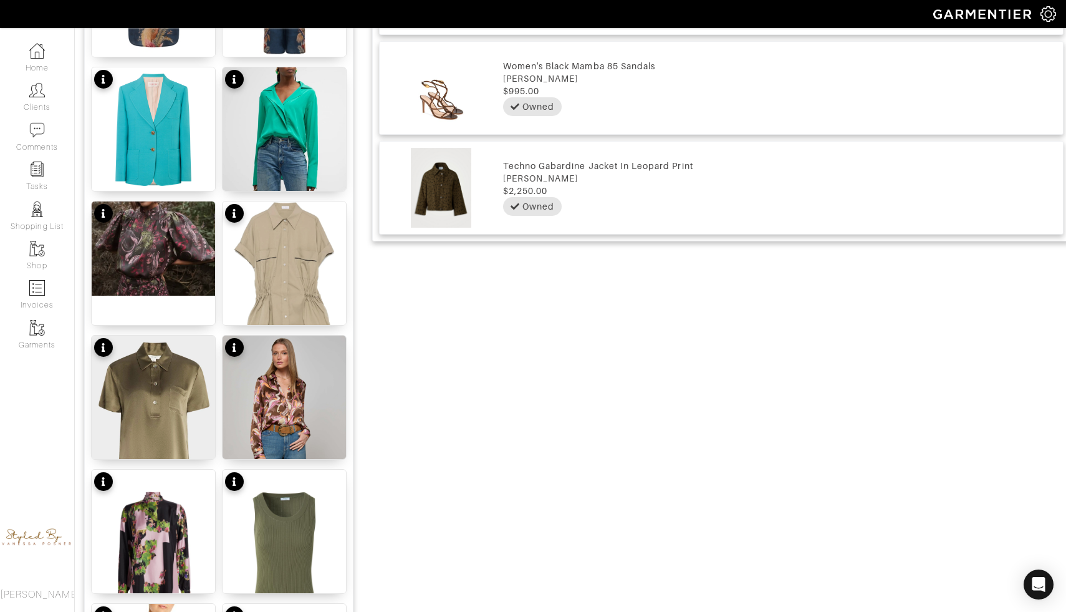
scroll to position [984, 0]
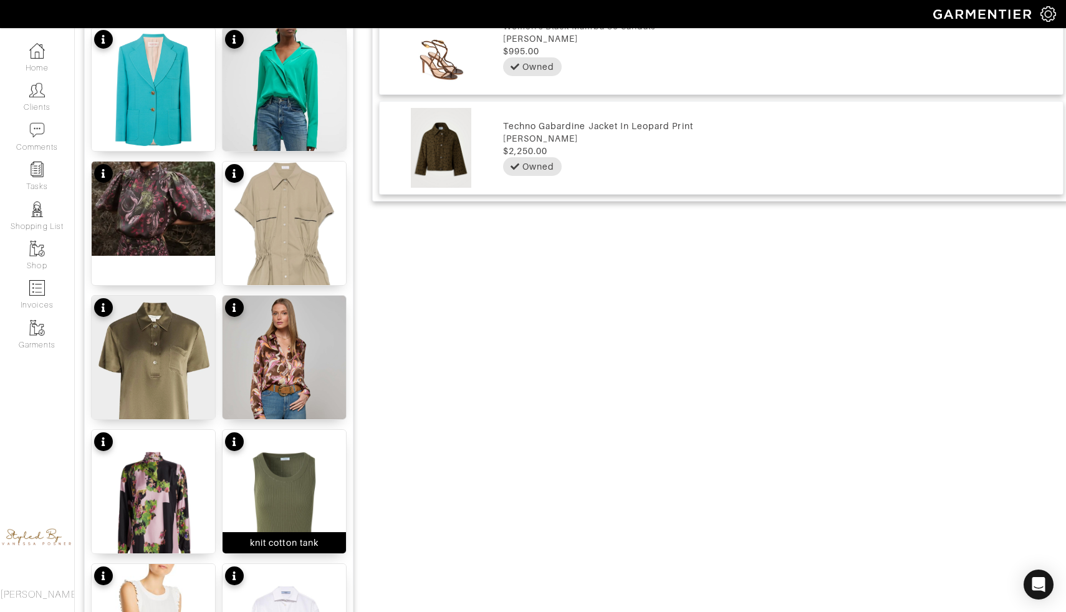
click at [276, 492] on img at bounding box center [284, 512] width 123 height 165
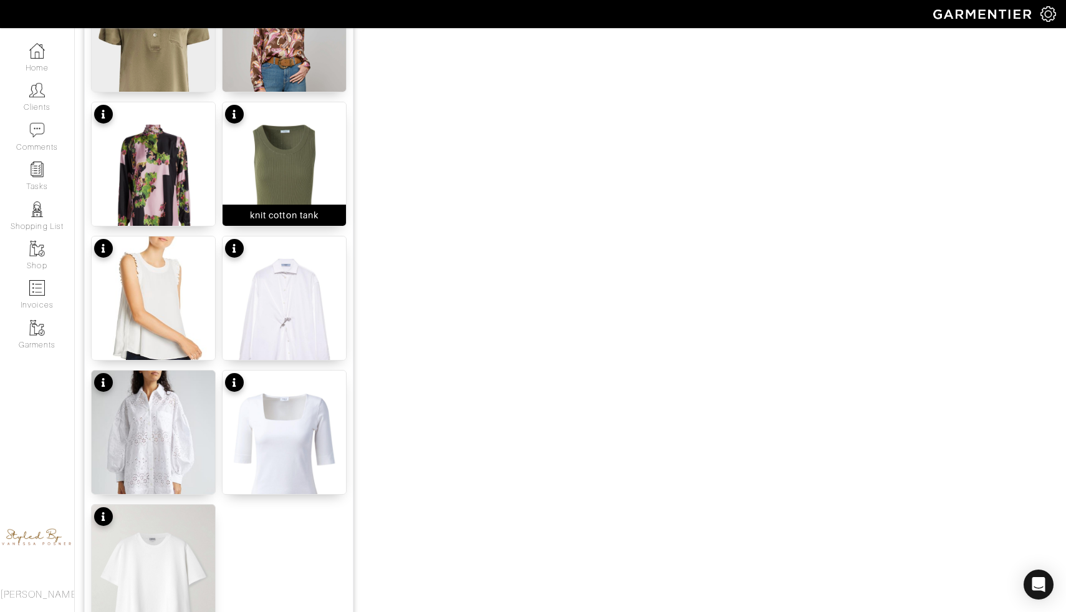
scroll to position [1427, 0]
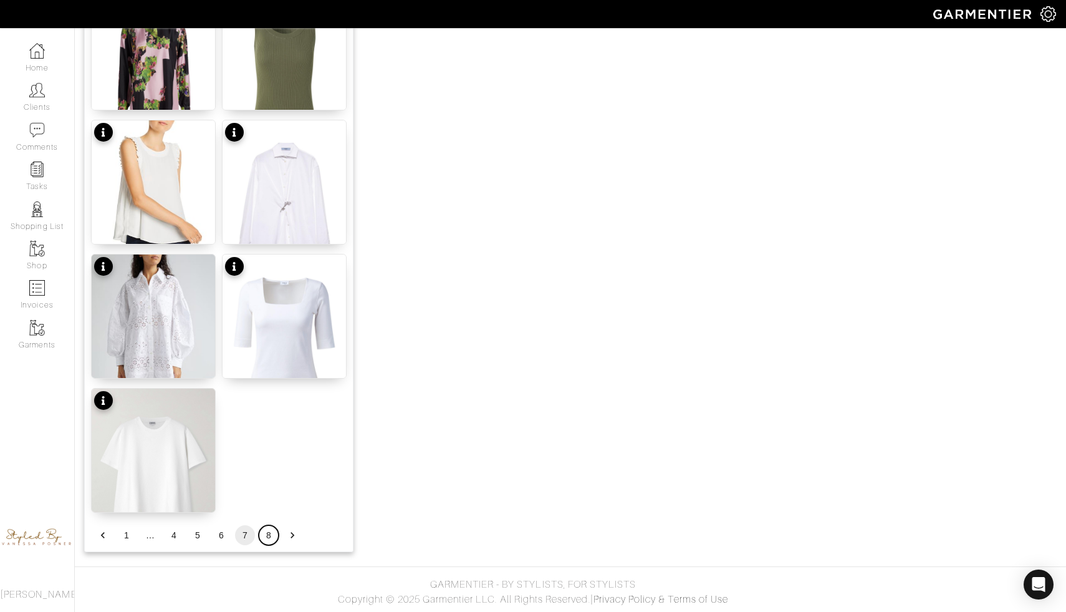
click at [269, 536] on button "8" at bounding box center [269, 535] width 20 height 20
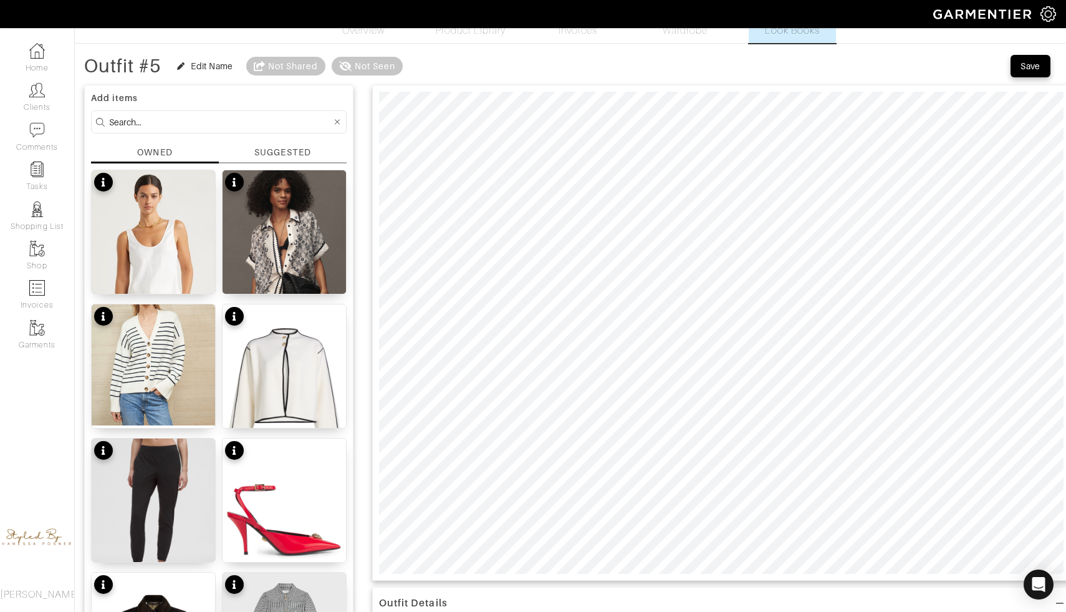
scroll to position [7, 0]
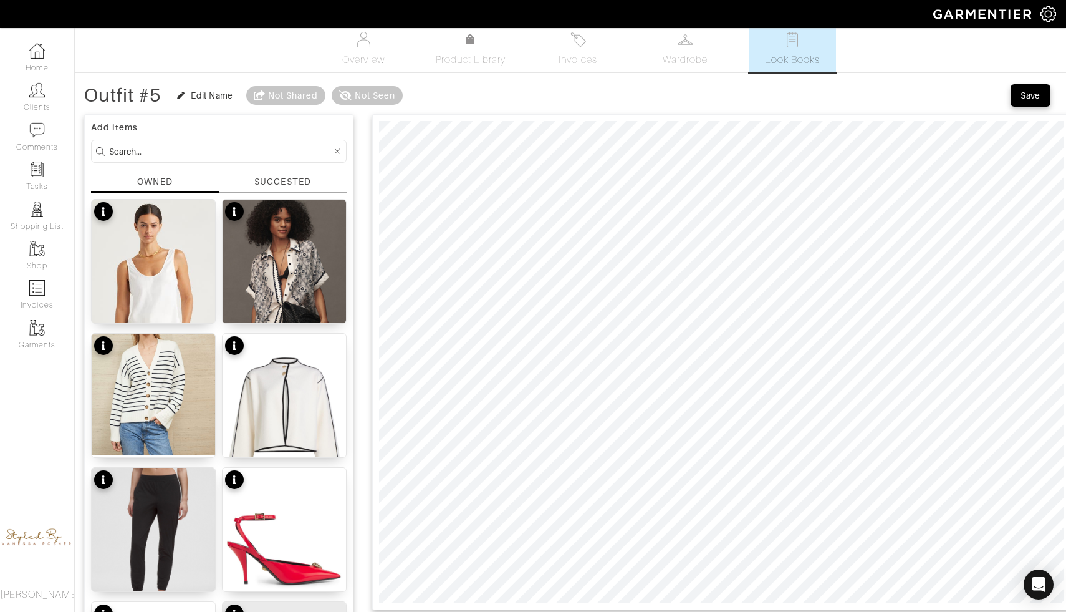
click at [231, 150] on input at bounding box center [220, 151] width 223 height 16
type input "lagance skirt"
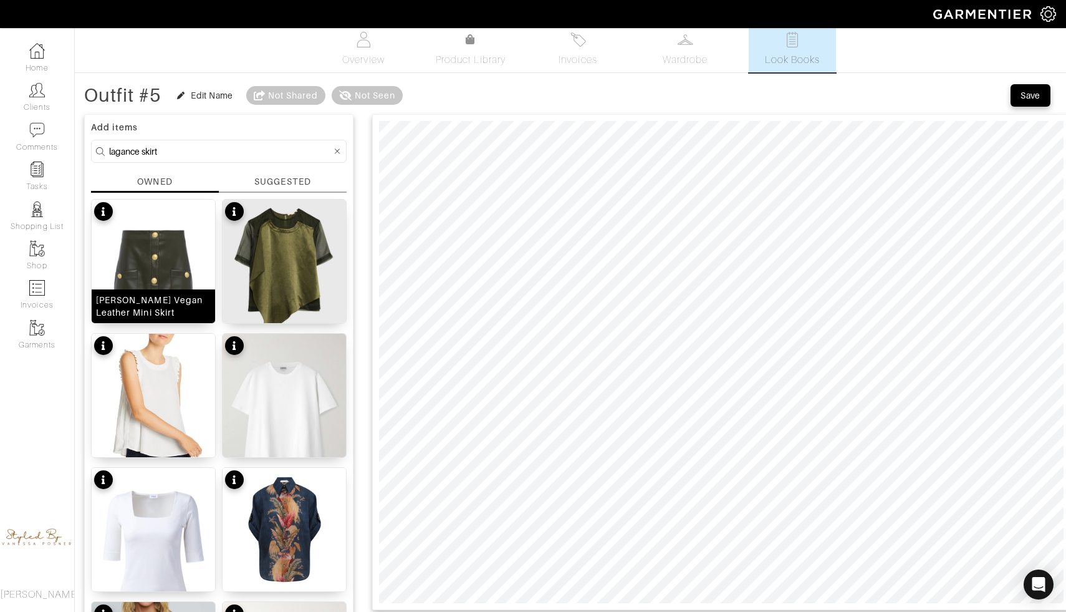
click at [175, 267] on img at bounding box center [153, 282] width 123 height 165
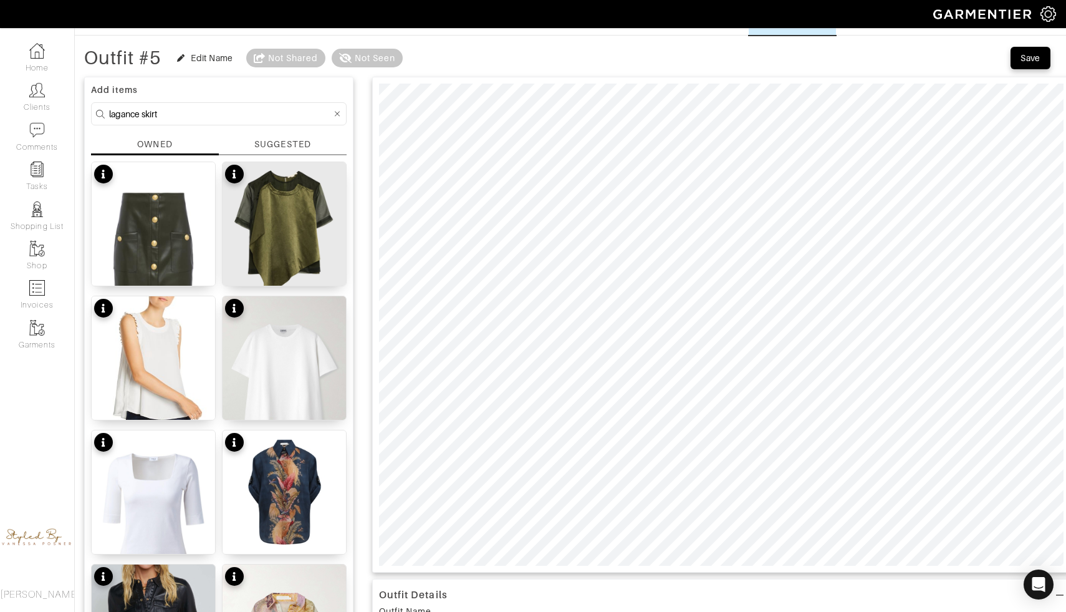
scroll to position [46, 0]
click at [297, 238] on img at bounding box center [284, 238] width 123 height 155
click at [428, 61] on span at bounding box center [426, 63] width 12 height 12
drag, startPoint x: 430, startPoint y: 64, endPoint x: 440, endPoint y: 65, distance: 10.1
click at [440, 64] on span at bounding box center [437, 63] width 12 height 12
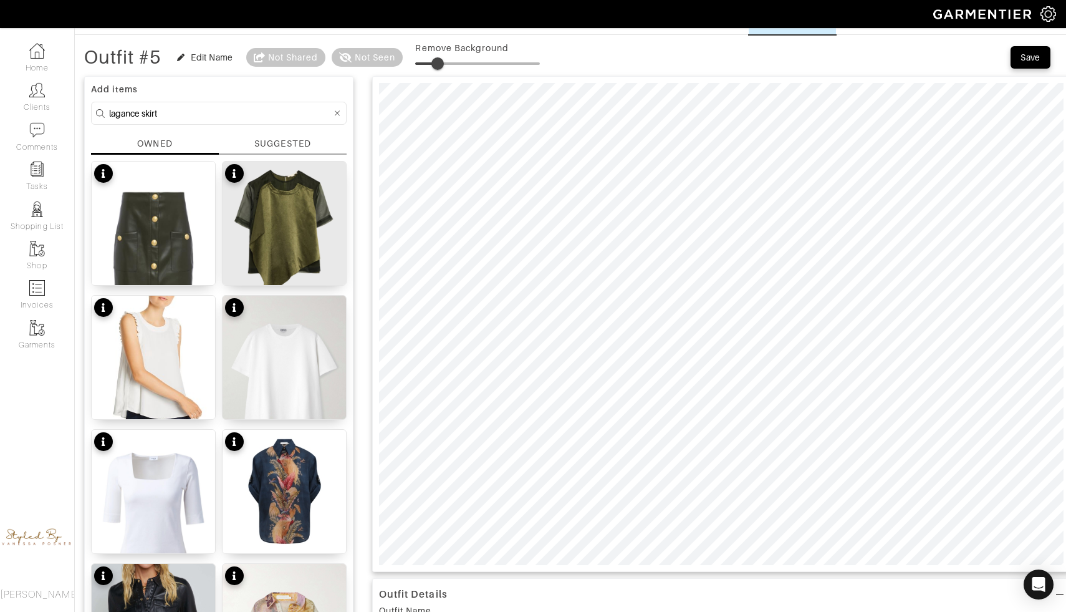
click at [435, 59] on span at bounding box center [432, 63] width 12 height 12
click at [436, 64] on span at bounding box center [434, 63] width 12 height 12
click at [434, 57] on span at bounding box center [431, 63] width 12 height 12
drag, startPoint x: 436, startPoint y: 64, endPoint x: 430, endPoint y: 64, distance: 6.3
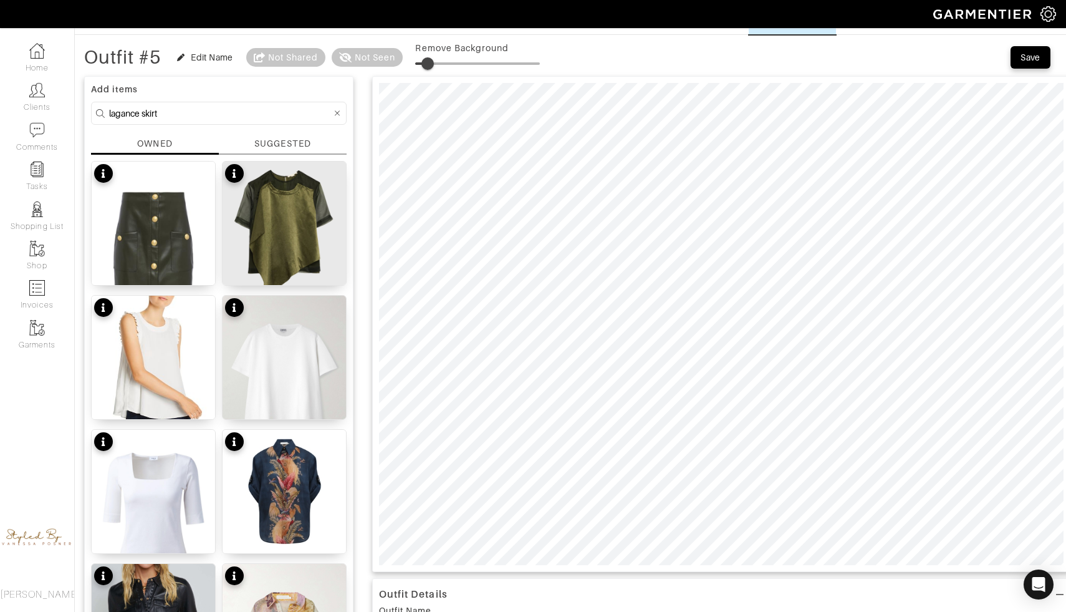
click at [429, 64] on span at bounding box center [427, 63] width 12 height 12
click at [427, 60] on span at bounding box center [425, 63] width 12 height 12
type input "13"
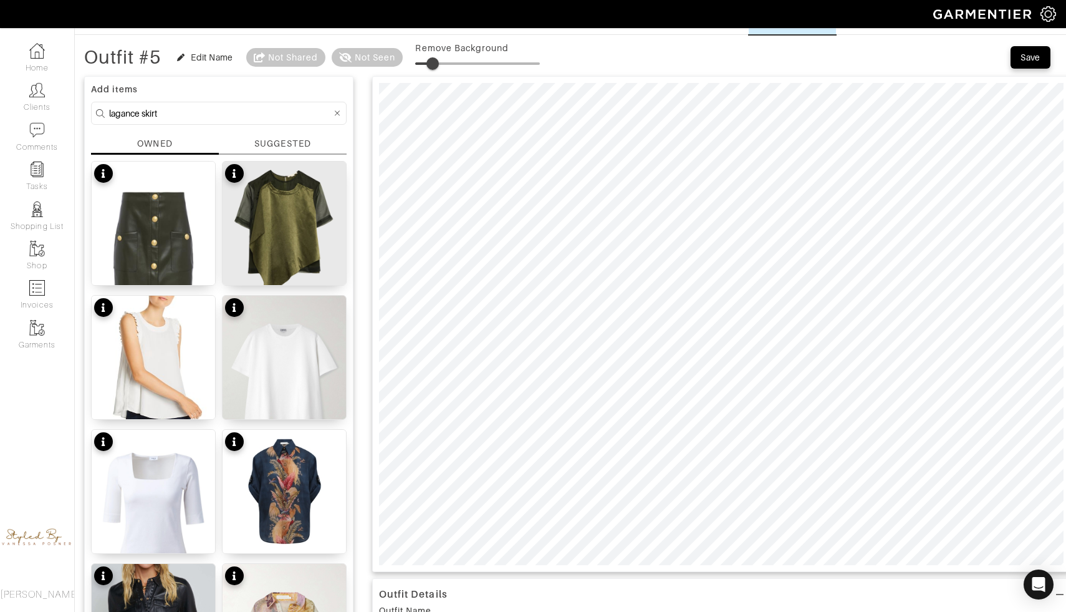
type input "15"
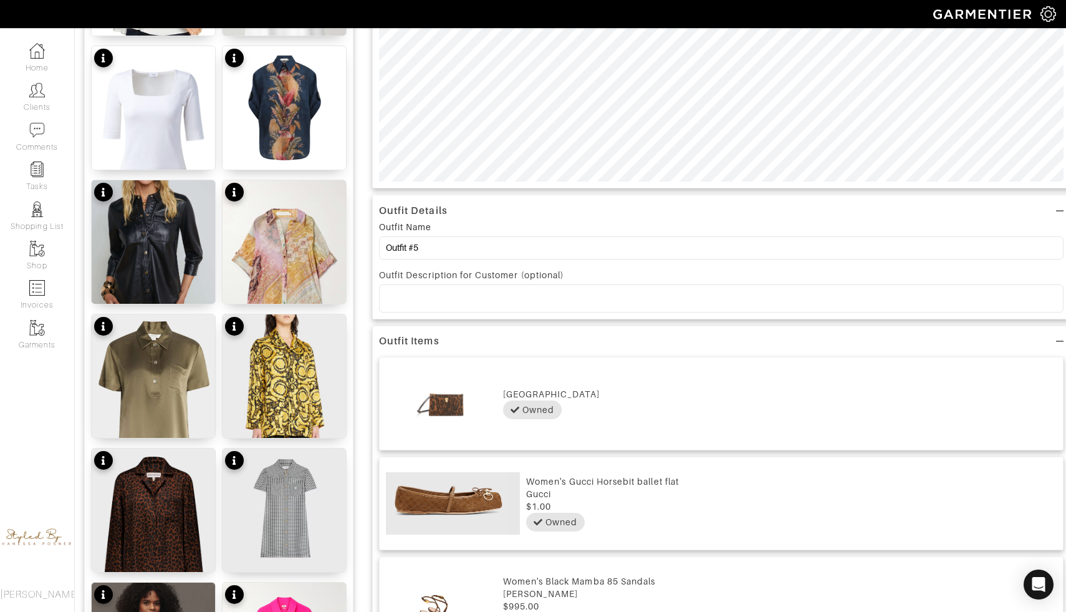
scroll to position [0, 0]
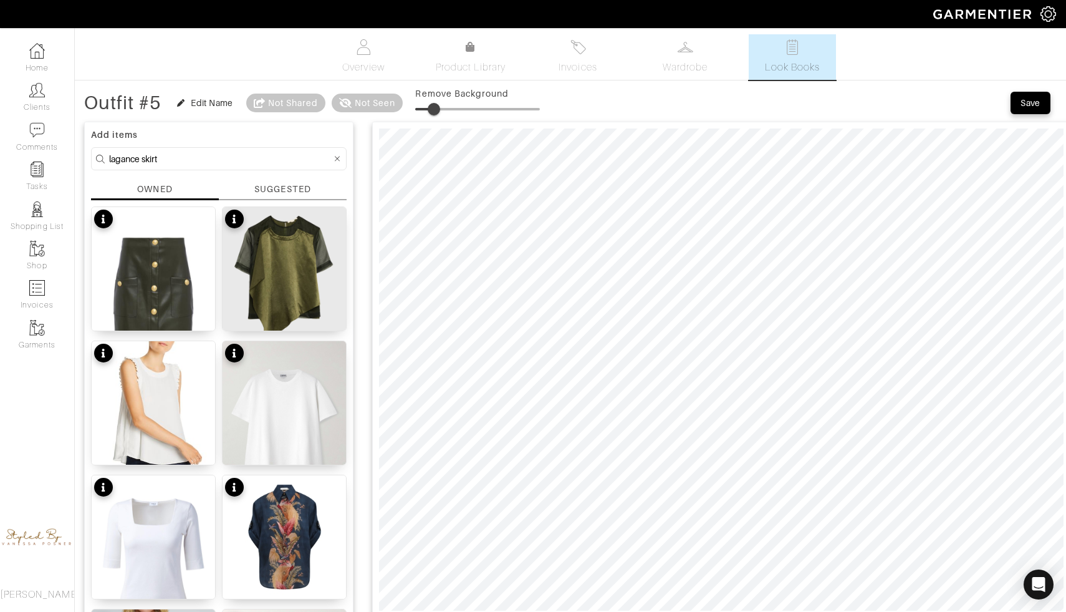
click at [336, 158] on icon at bounding box center [338, 159] width 6 height 9
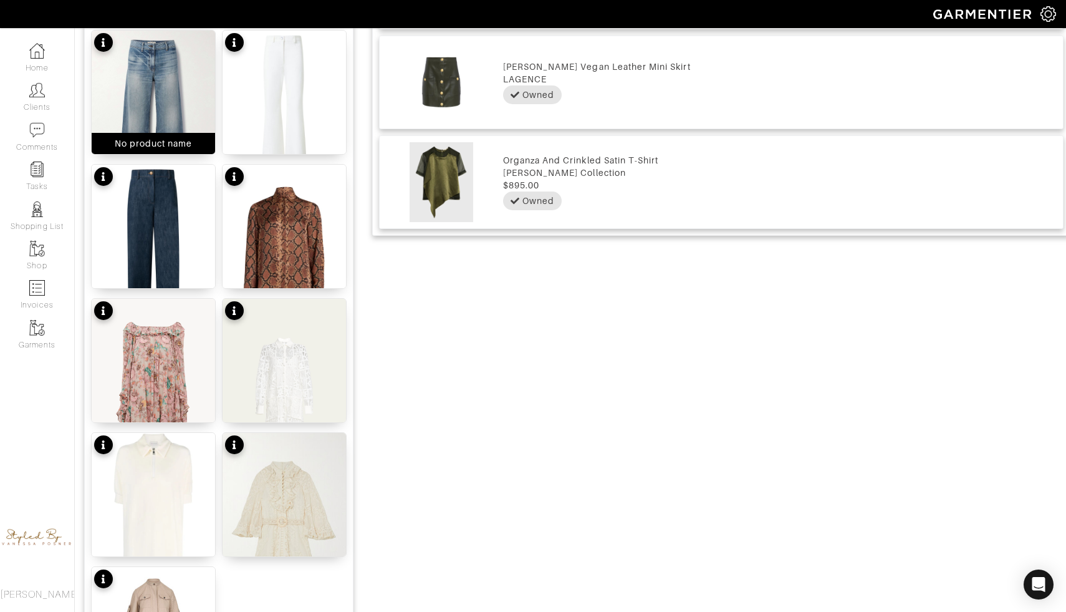
scroll to position [1427, 0]
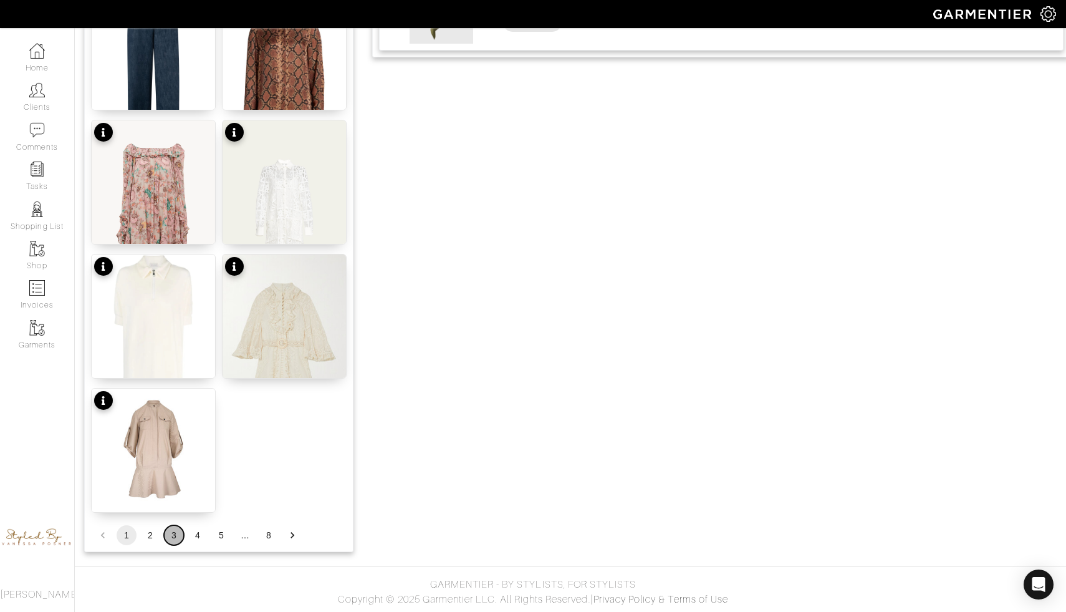
click at [175, 536] on button "3" at bounding box center [174, 535] width 20 height 20
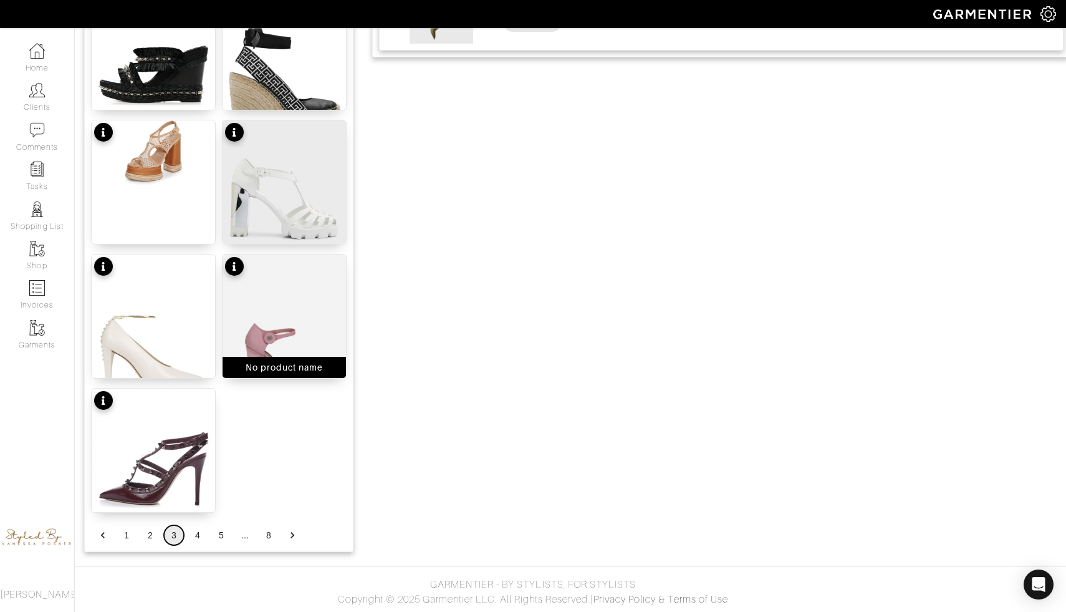
scroll to position [1417, 0]
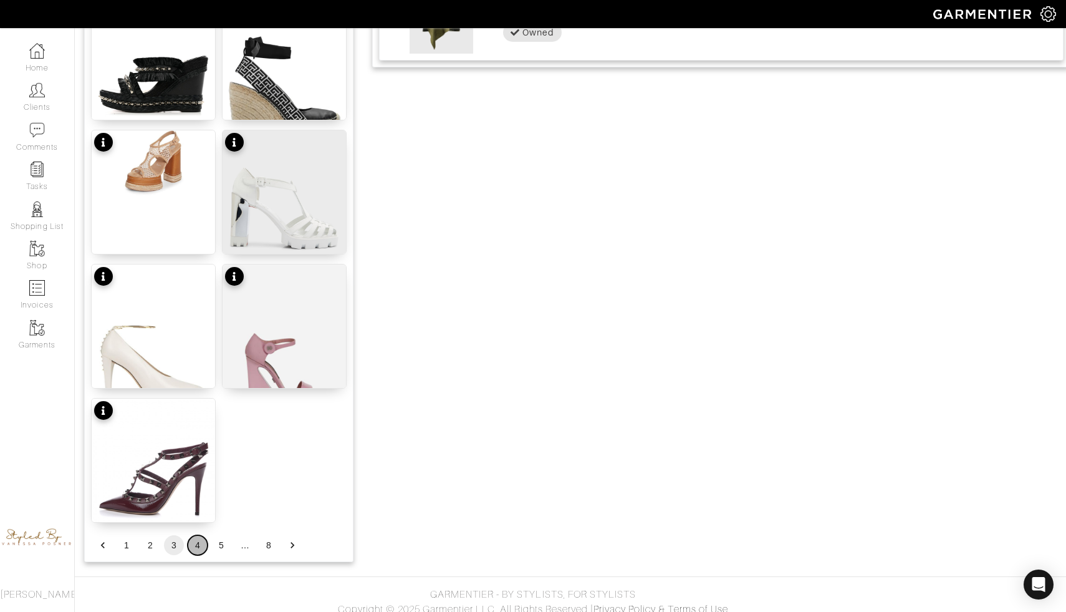
click at [203, 539] on button "4" at bounding box center [198, 545] width 20 height 20
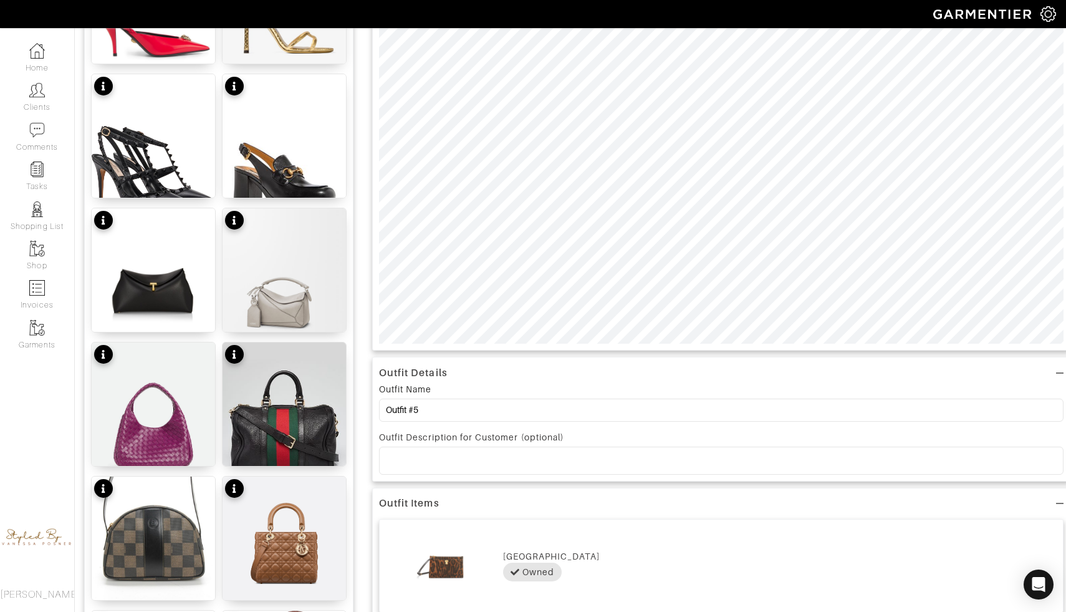
scroll to position [378, 0]
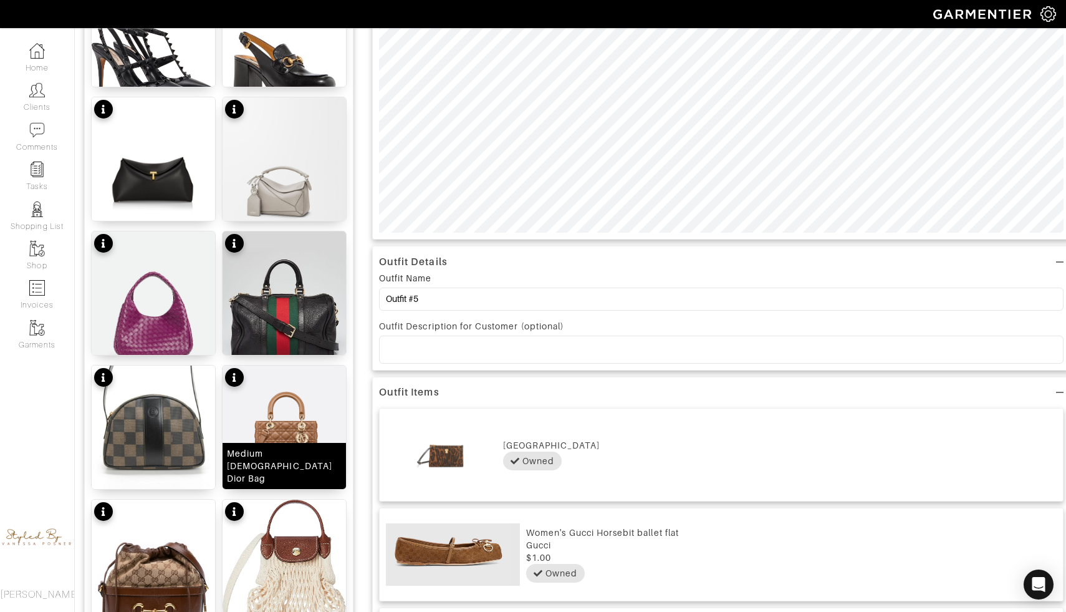
click at [270, 464] on img at bounding box center [284, 431] width 123 height 133
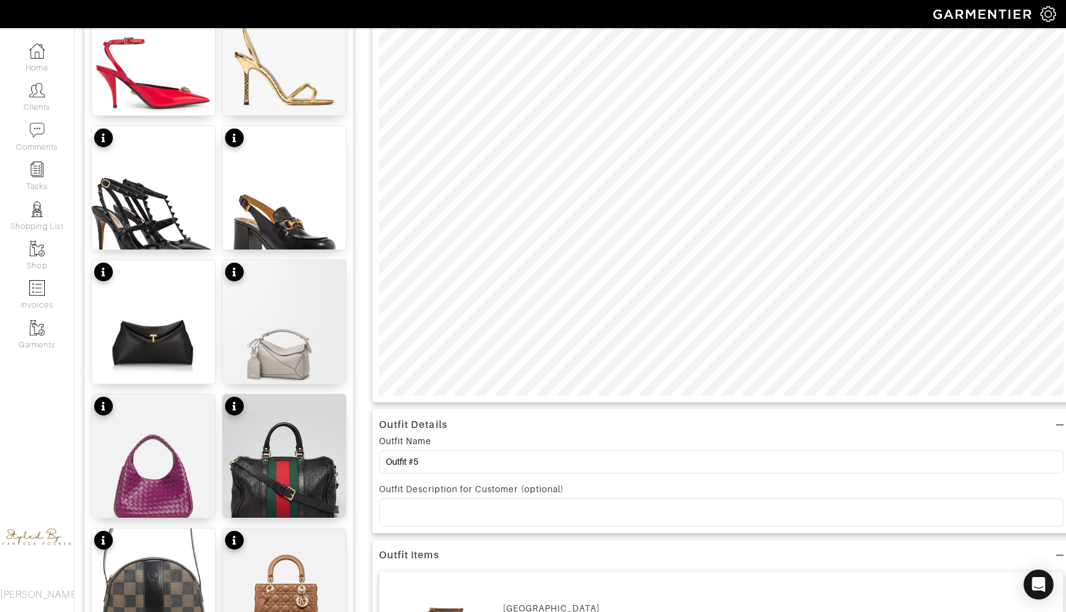
scroll to position [0, 0]
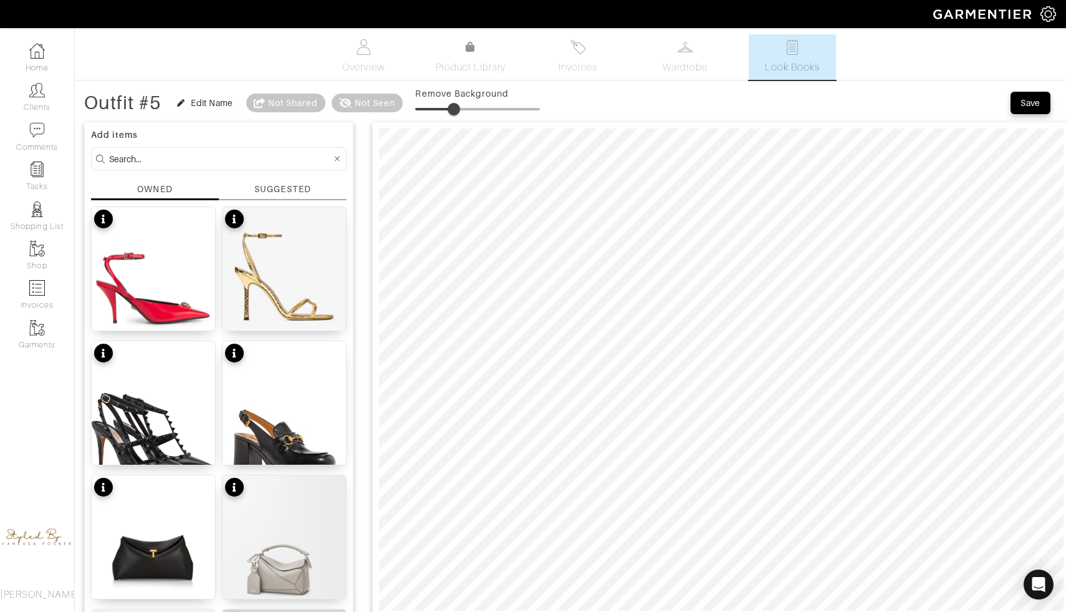
click at [448, 115] on span at bounding box center [454, 109] width 12 height 12
click at [436, 113] on span at bounding box center [432, 109] width 12 height 12
type input "15"
click at [124, 99] on div "Outfit #5" at bounding box center [122, 103] width 77 height 12
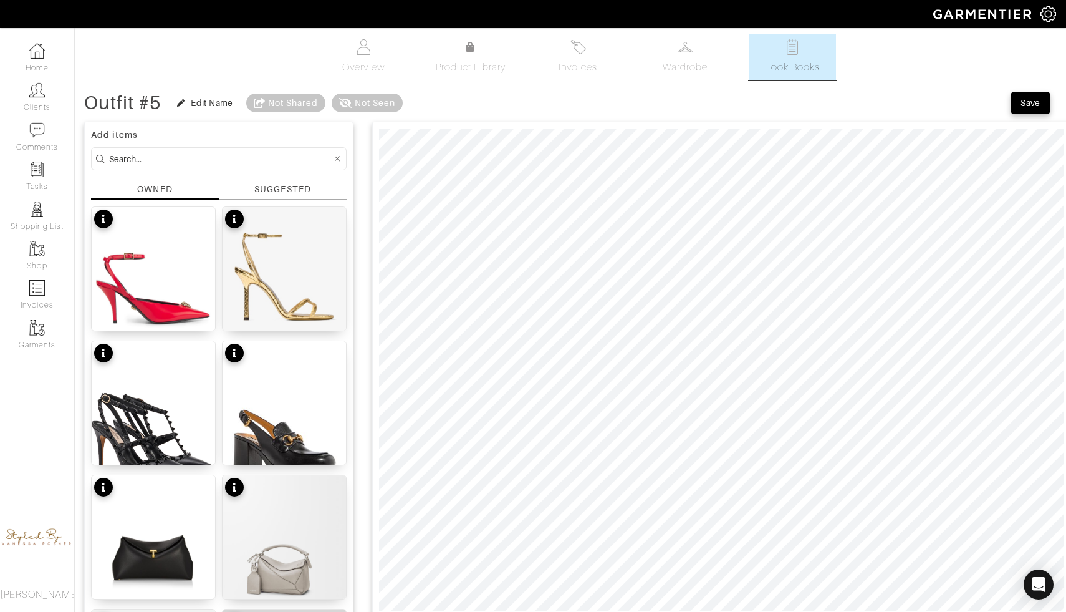
click at [167, 100] on div "Outfit #5 Edit Name Not Shared Not Seen" at bounding box center [243, 102] width 319 height 25
click at [188, 105] on div "Edit Name" at bounding box center [204, 103] width 55 height 12
click at [145, 99] on input "Outfit #5" at bounding box center [148, 100] width 128 height 23
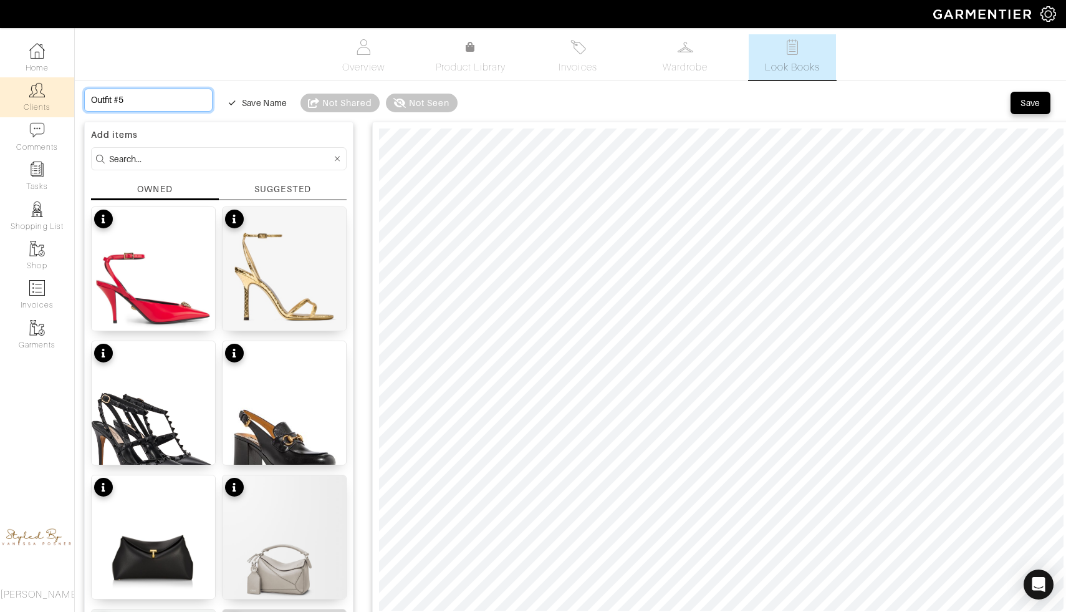
drag, startPoint x: 145, startPoint y: 99, endPoint x: 52, endPoint y: 99, distance: 92.9
type input "O"
type input "Oc"
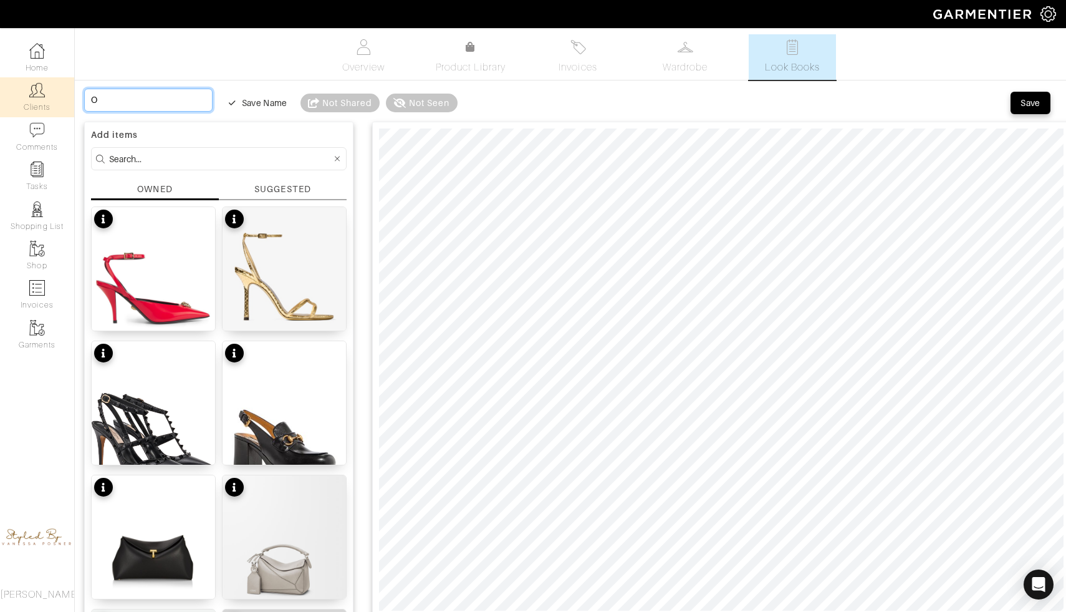
type input "Oc"
type input "Oct"
type input "Octo"
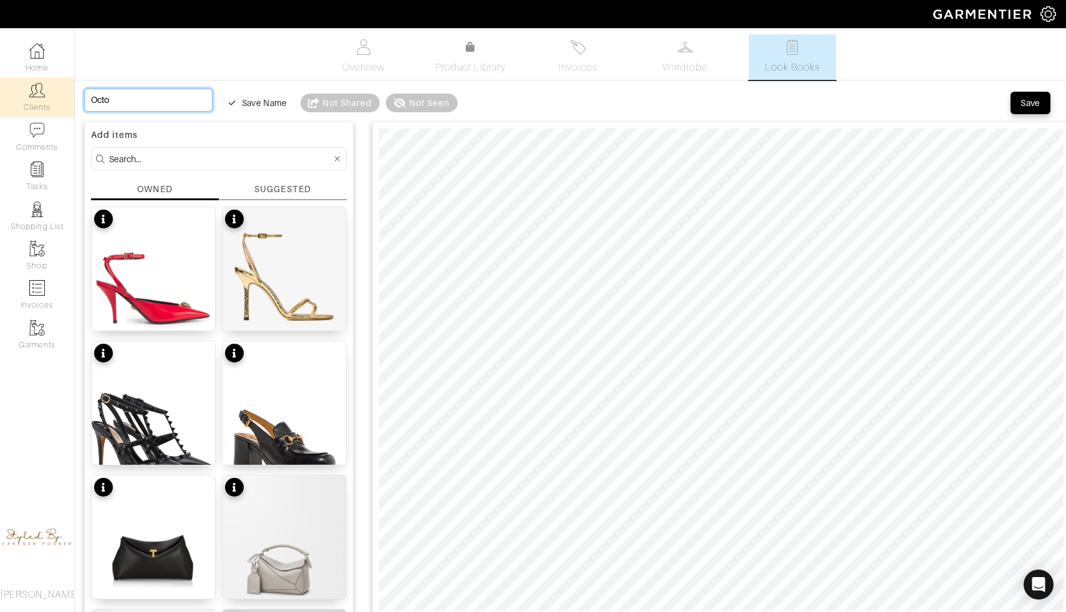
type input "Octob"
type input "Octobe"
type input "October"
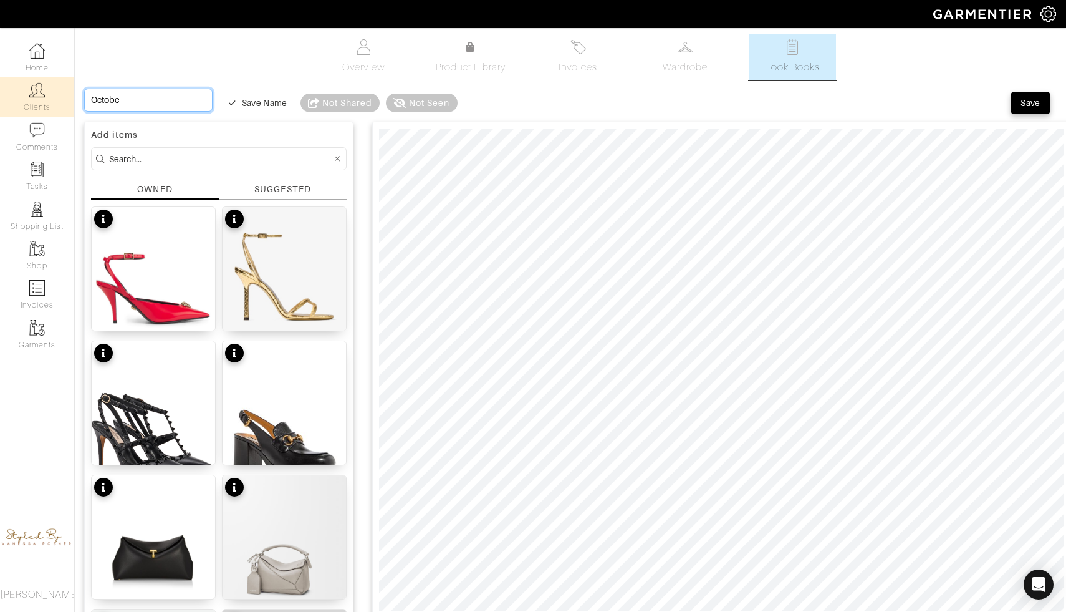
type input "October"
type input "October 4"
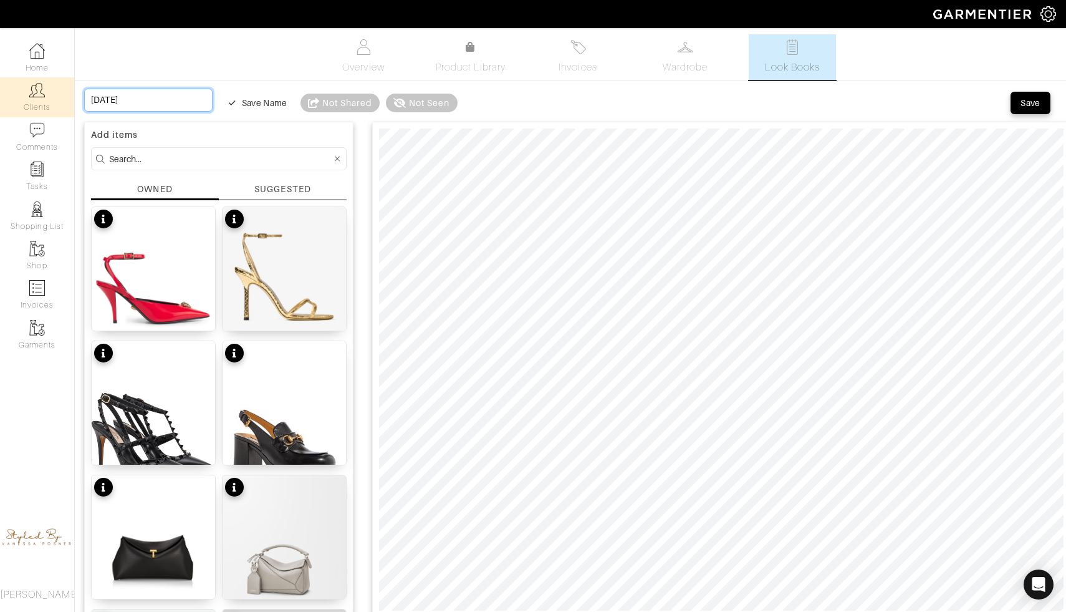
type input "October 4t"
type input "[DATE]"
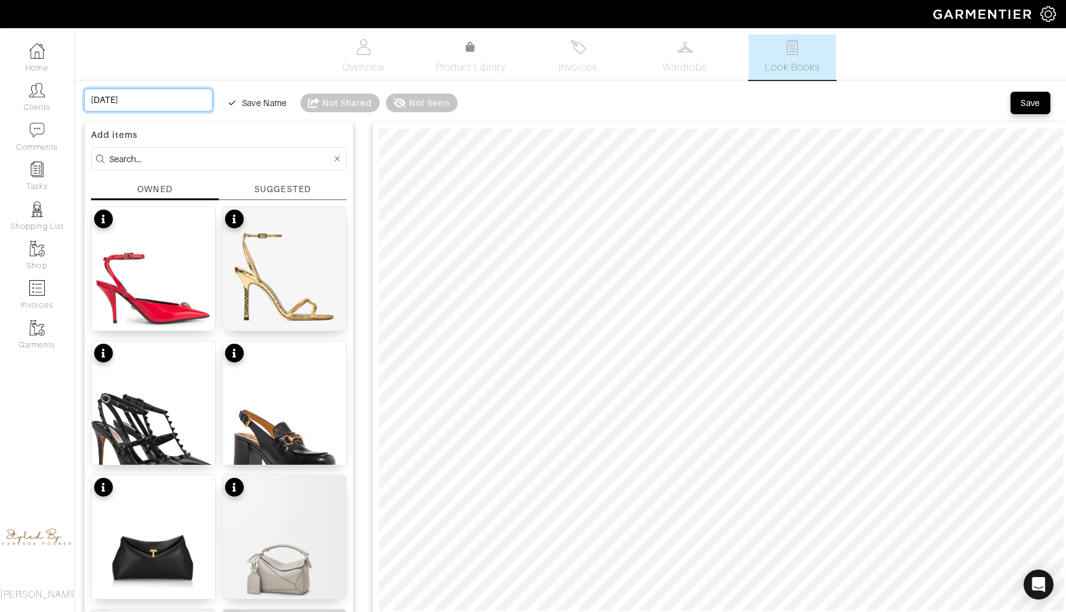
type input "[DATE]"
click at [1027, 103] on div "Save" at bounding box center [1031, 103] width 20 height 12
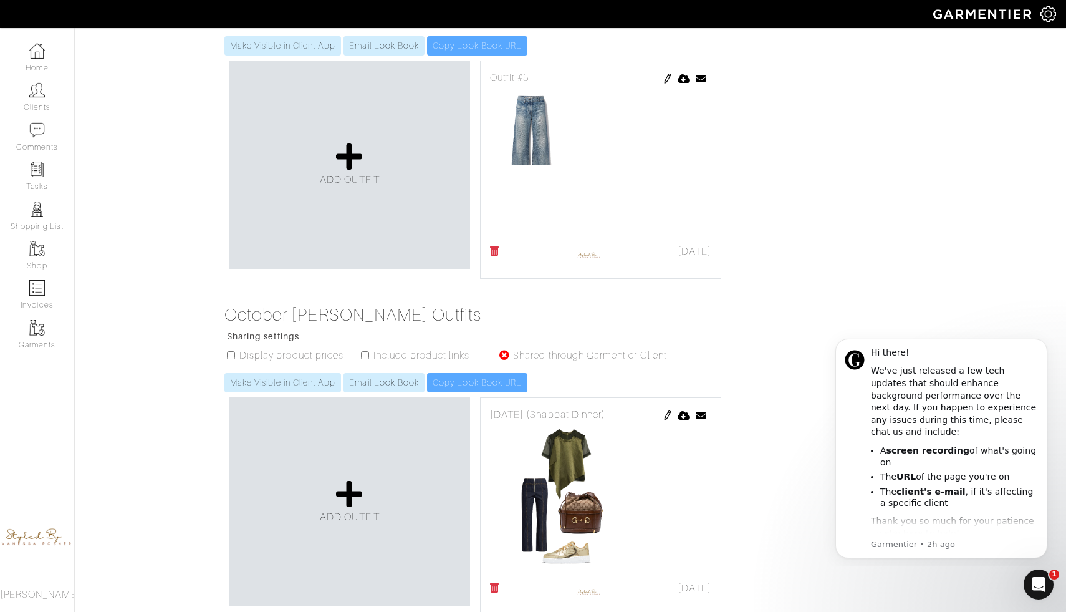
scroll to position [117, 0]
